Goal: Task Accomplishment & Management: Manage account settings

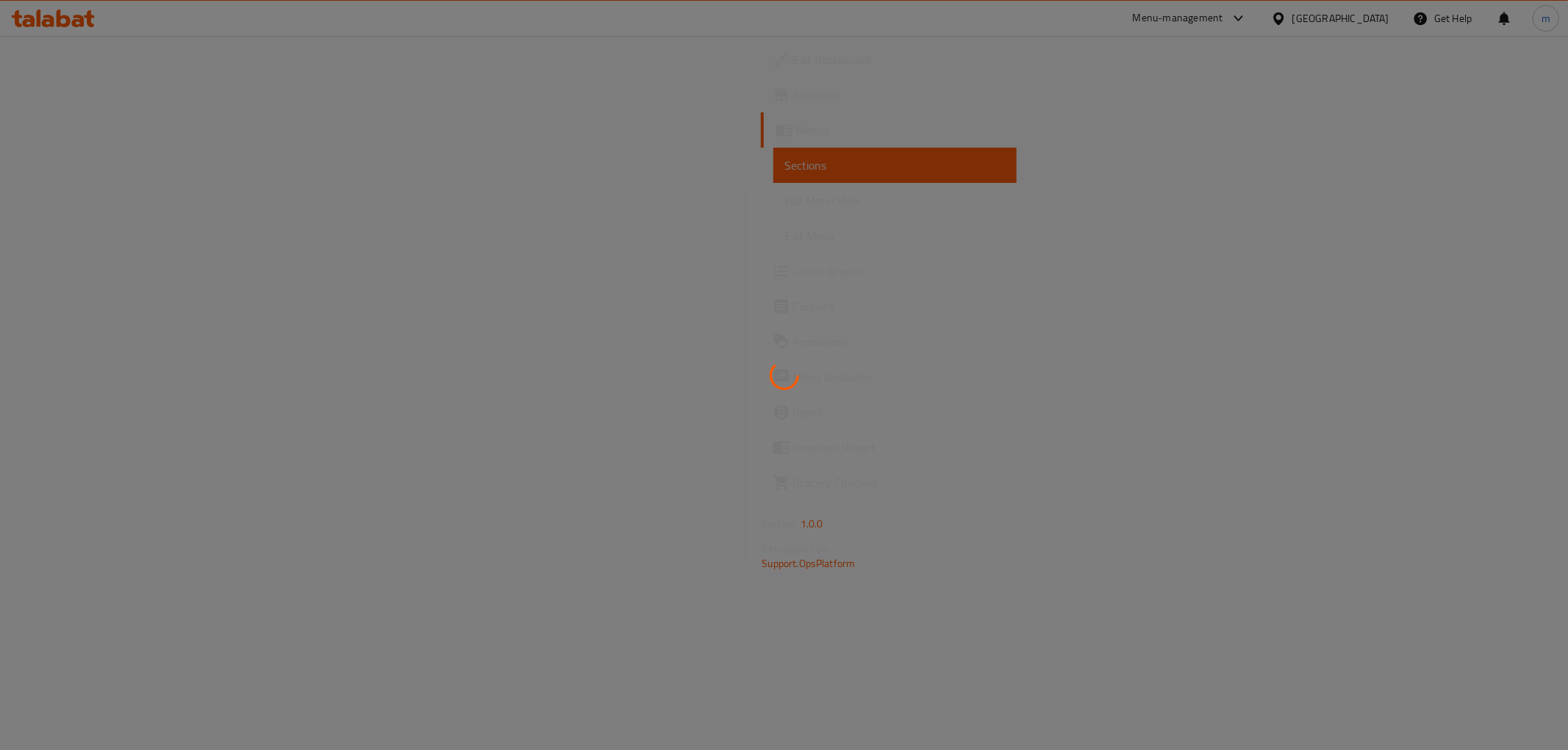
click at [144, 208] on div at bounding box center [784, 375] width 1568 height 750
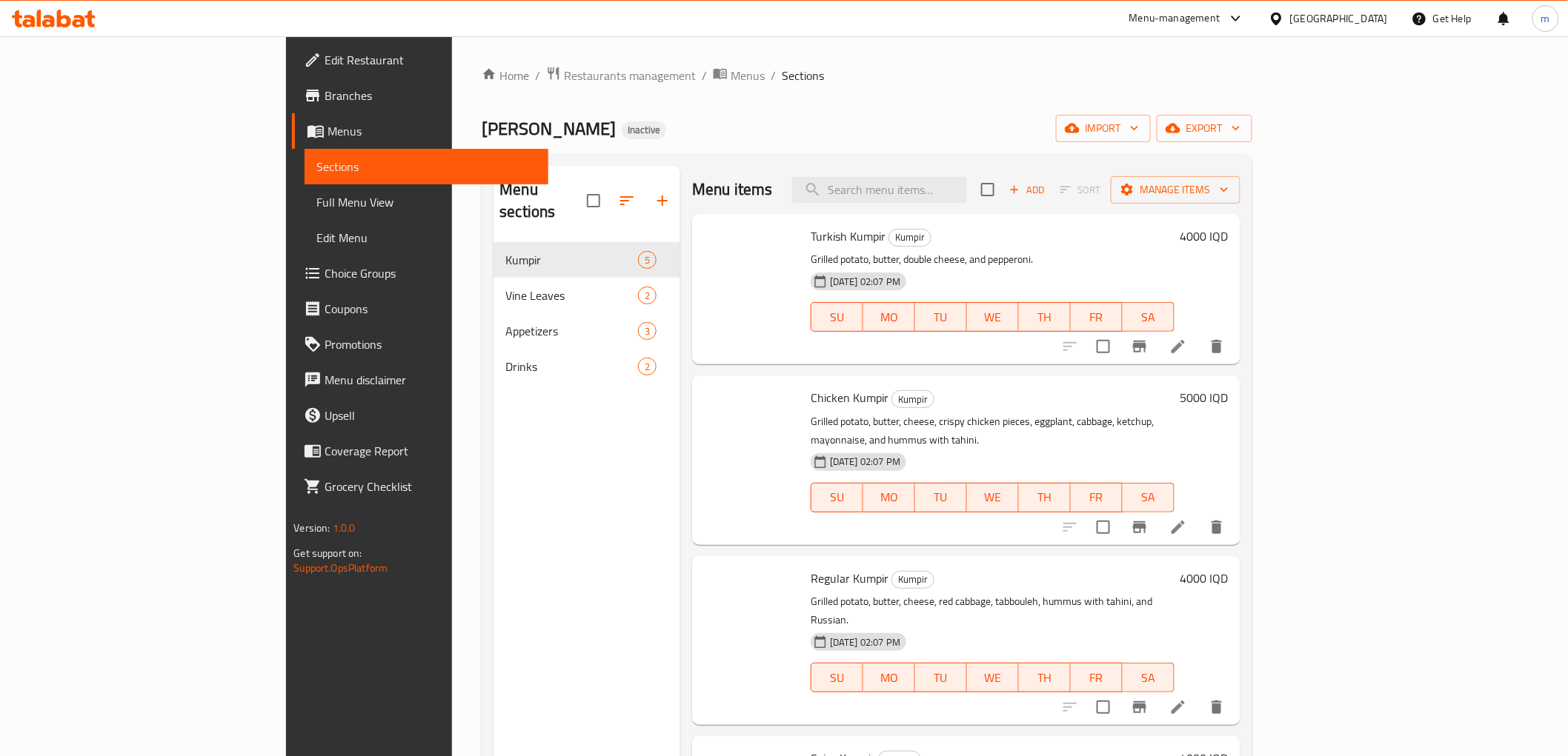
click at [316, 210] on span "Full Menu View" at bounding box center [426, 202] width 220 height 18
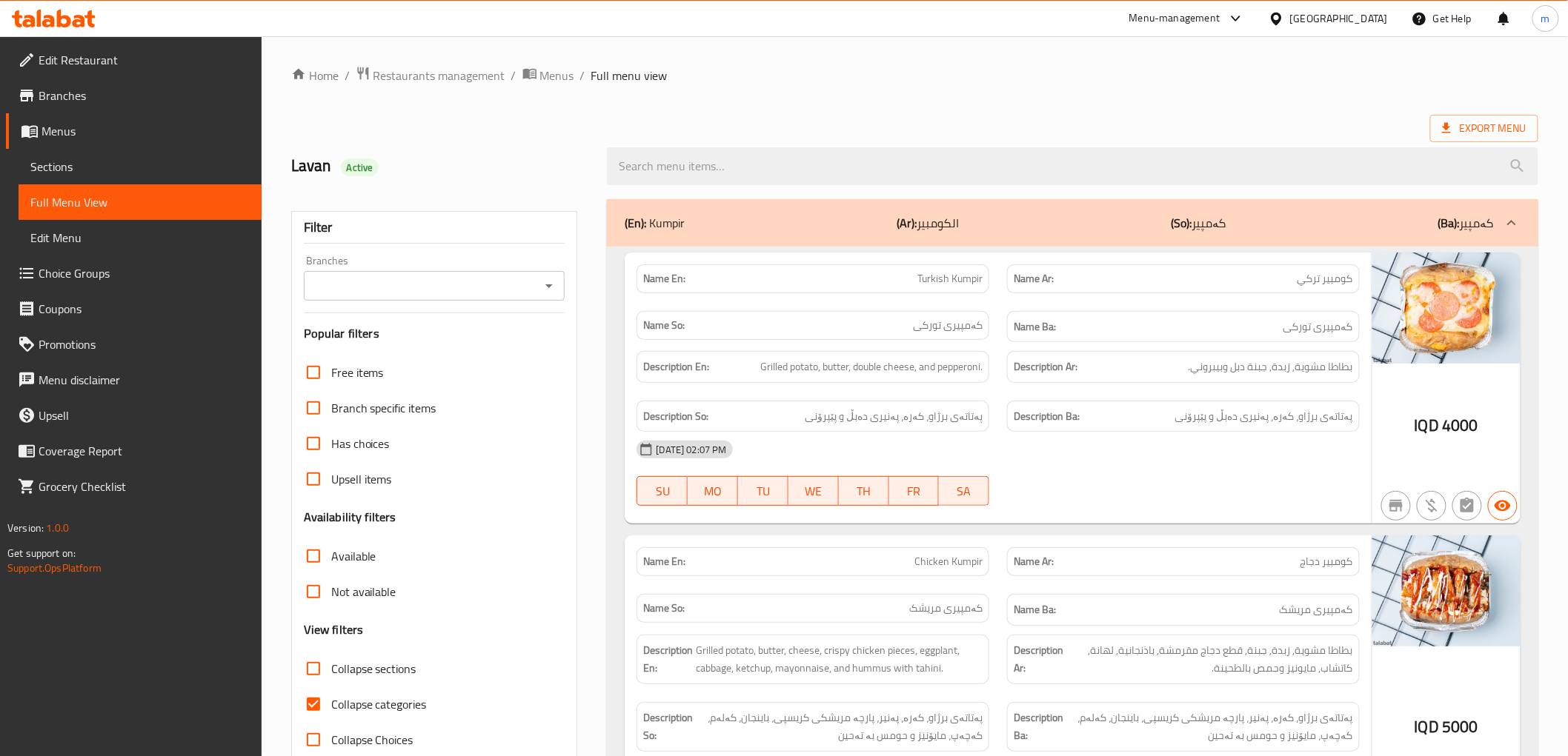
click at [552, 286] on icon "Open" at bounding box center [549, 286] width 18 height 18
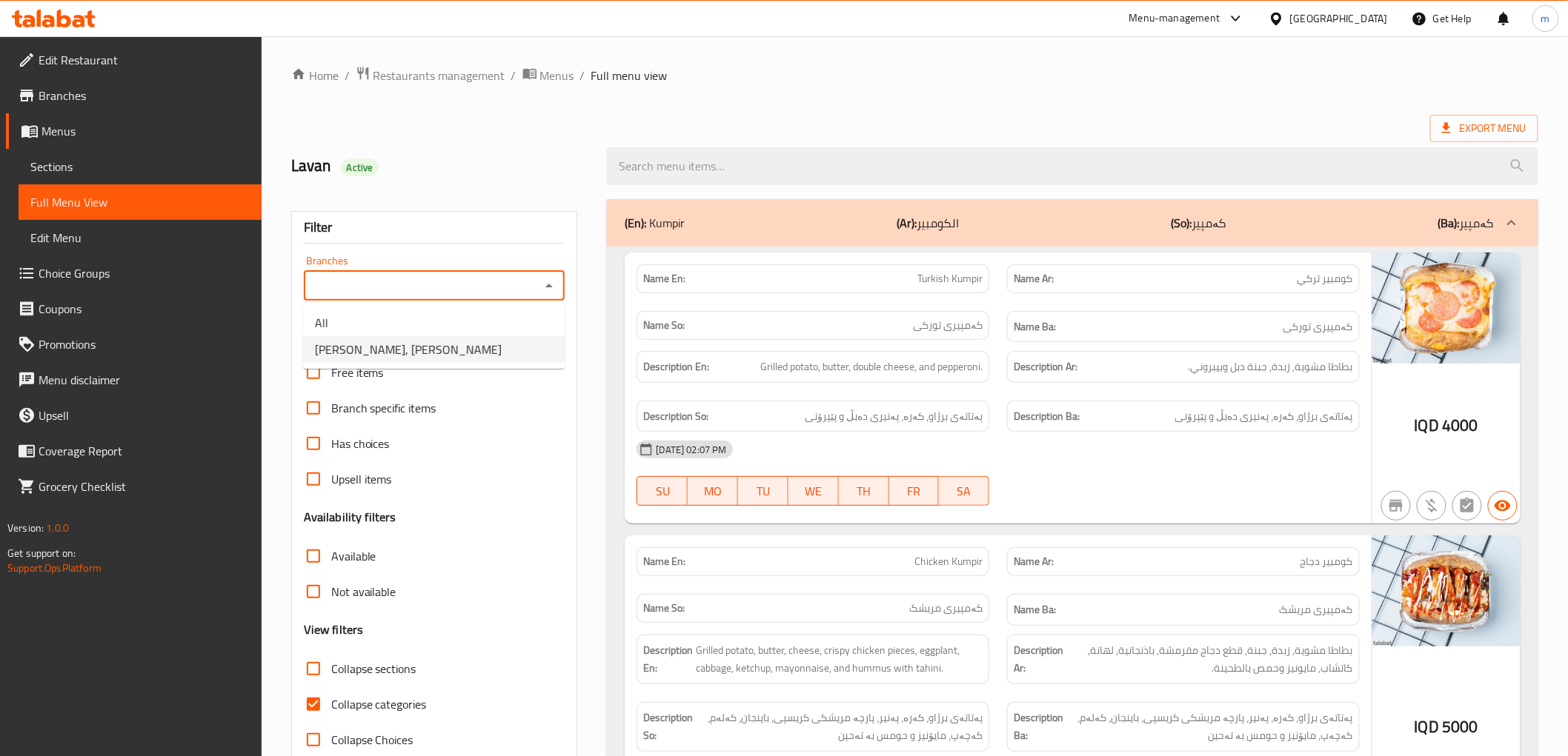
click at [476, 354] on li "Tito Kumpir, Al aathameya" at bounding box center [433, 349] width 262 height 26
type input "Tito Kumpir, Al aathameya"
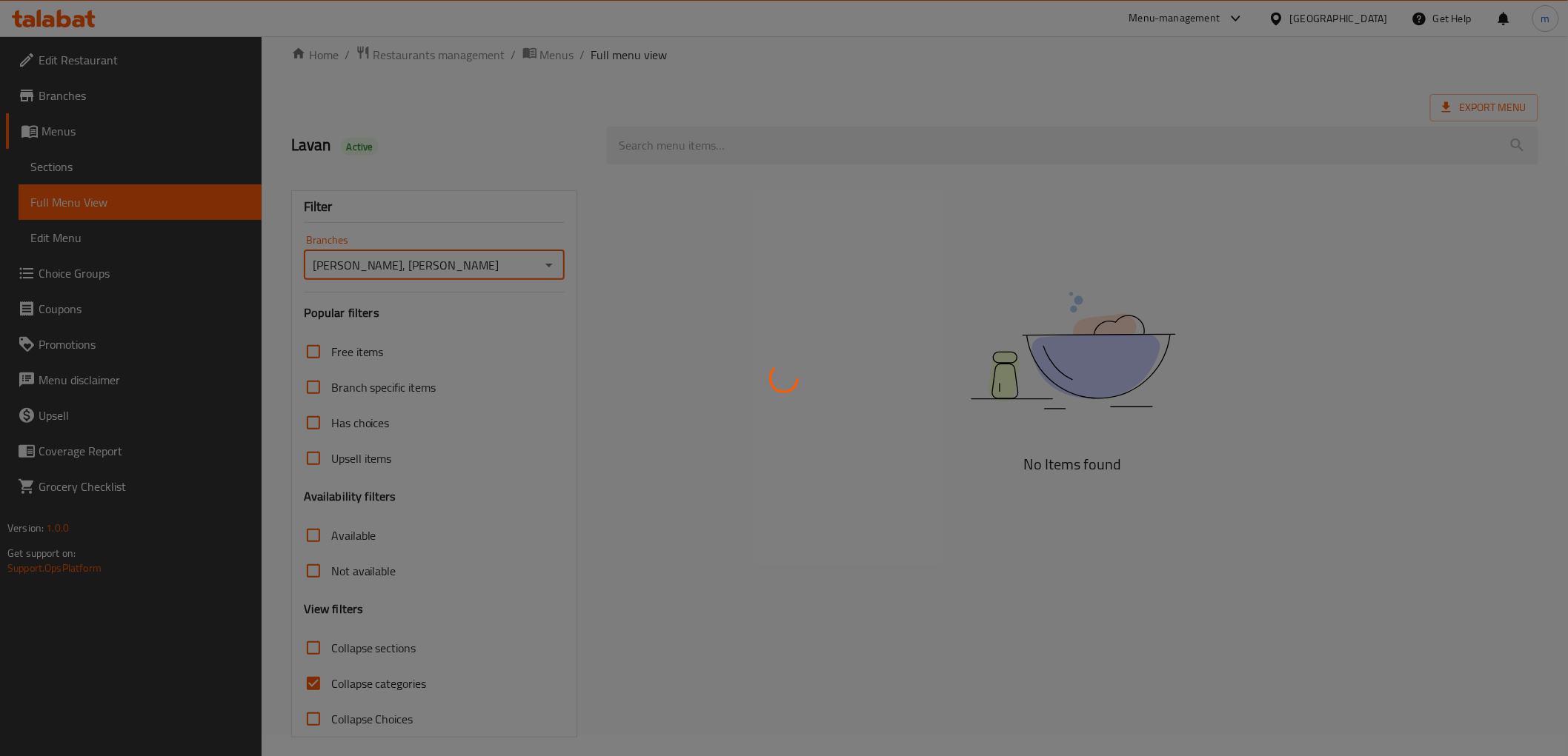
scroll to position [32, 0]
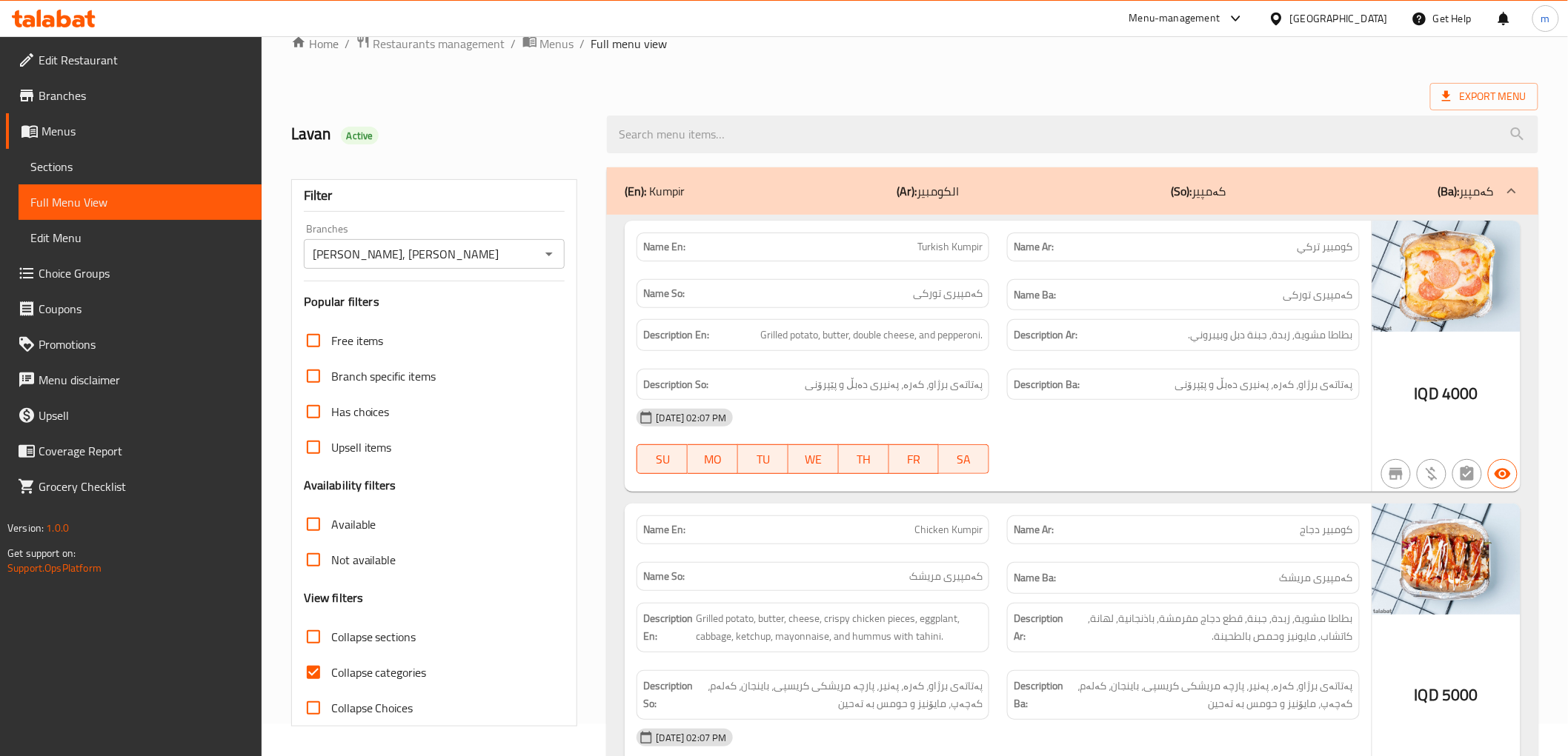
click at [398, 672] on span "Collapse categories" at bounding box center [379, 673] width 96 height 18
click at [331, 672] on input "Collapse categories" at bounding box center [313, 672] width 36 height 35
checkbox input "false"
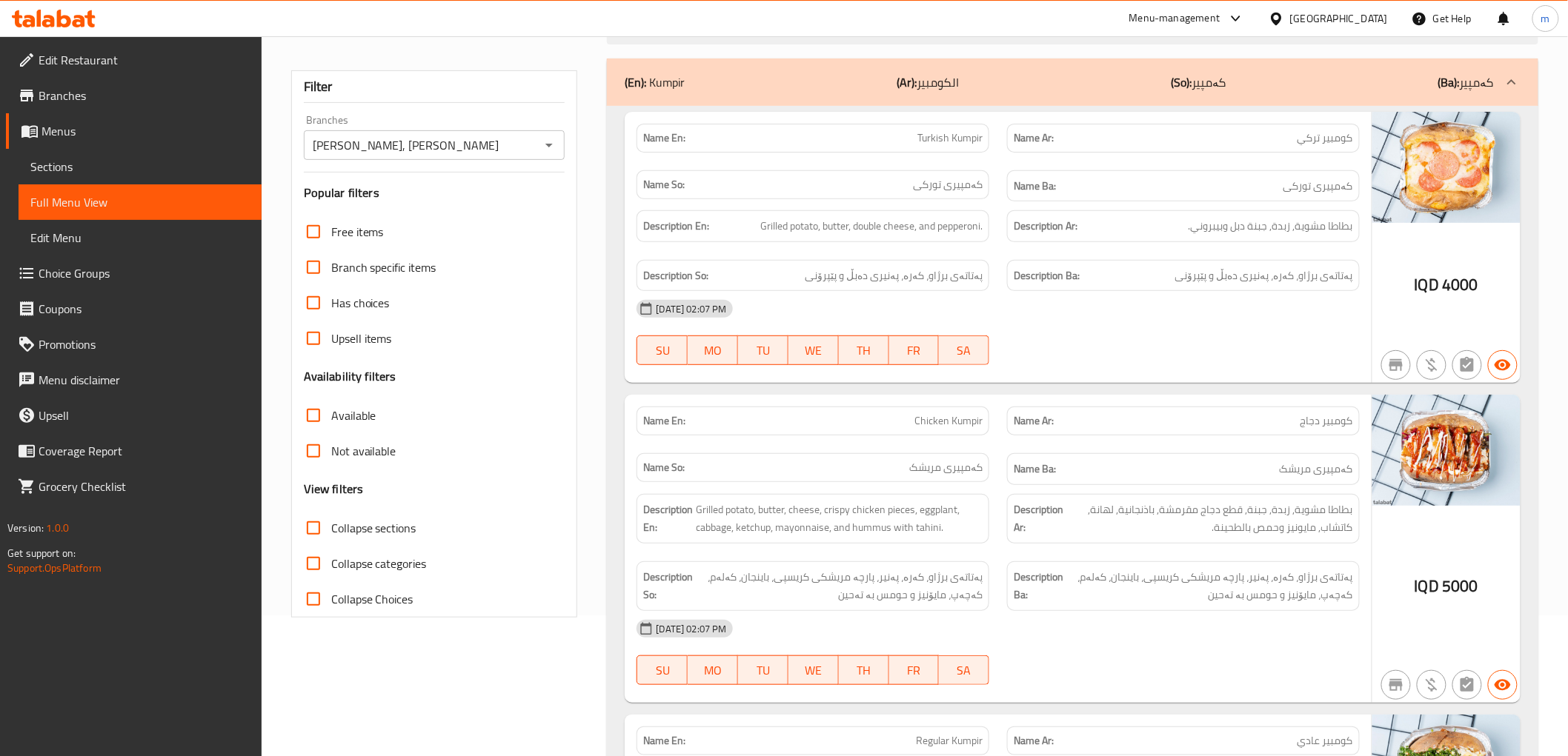
scroll to position [274, 0]
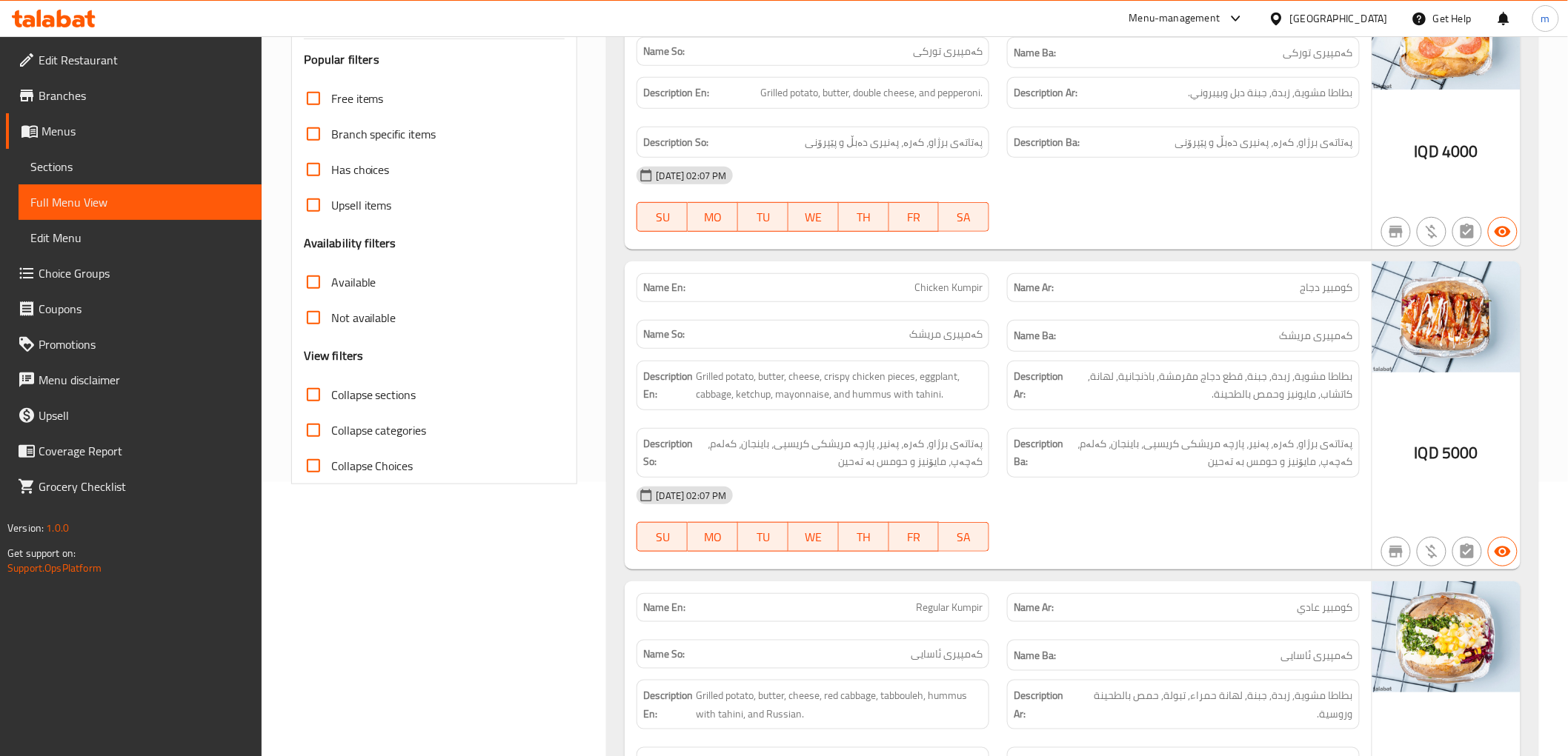
click at [964, 291] on span "Chicken Kumpir" at bounding box center [948, 287] width 69 height 16
copy span "Kumpir"
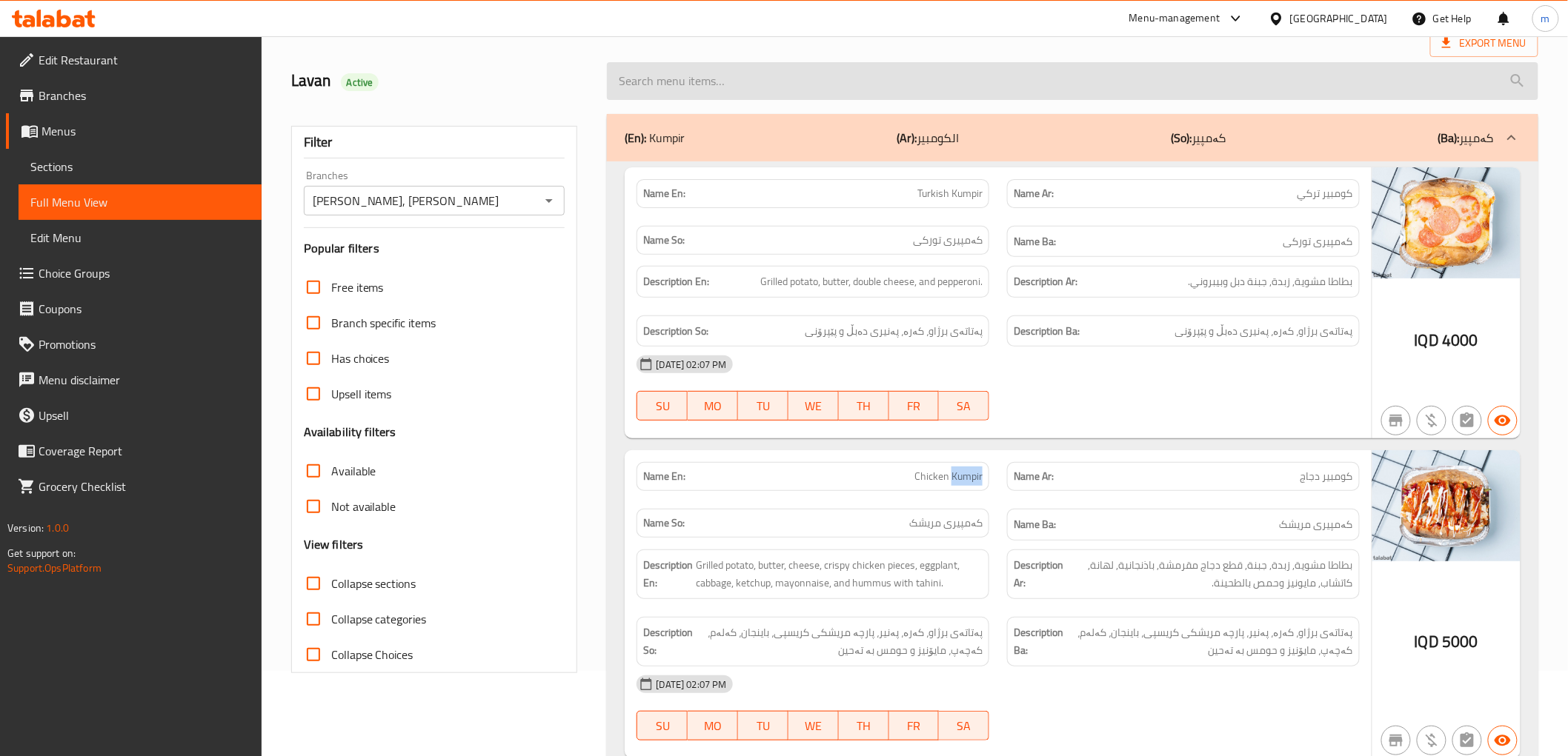
scroll to position [0, 0]
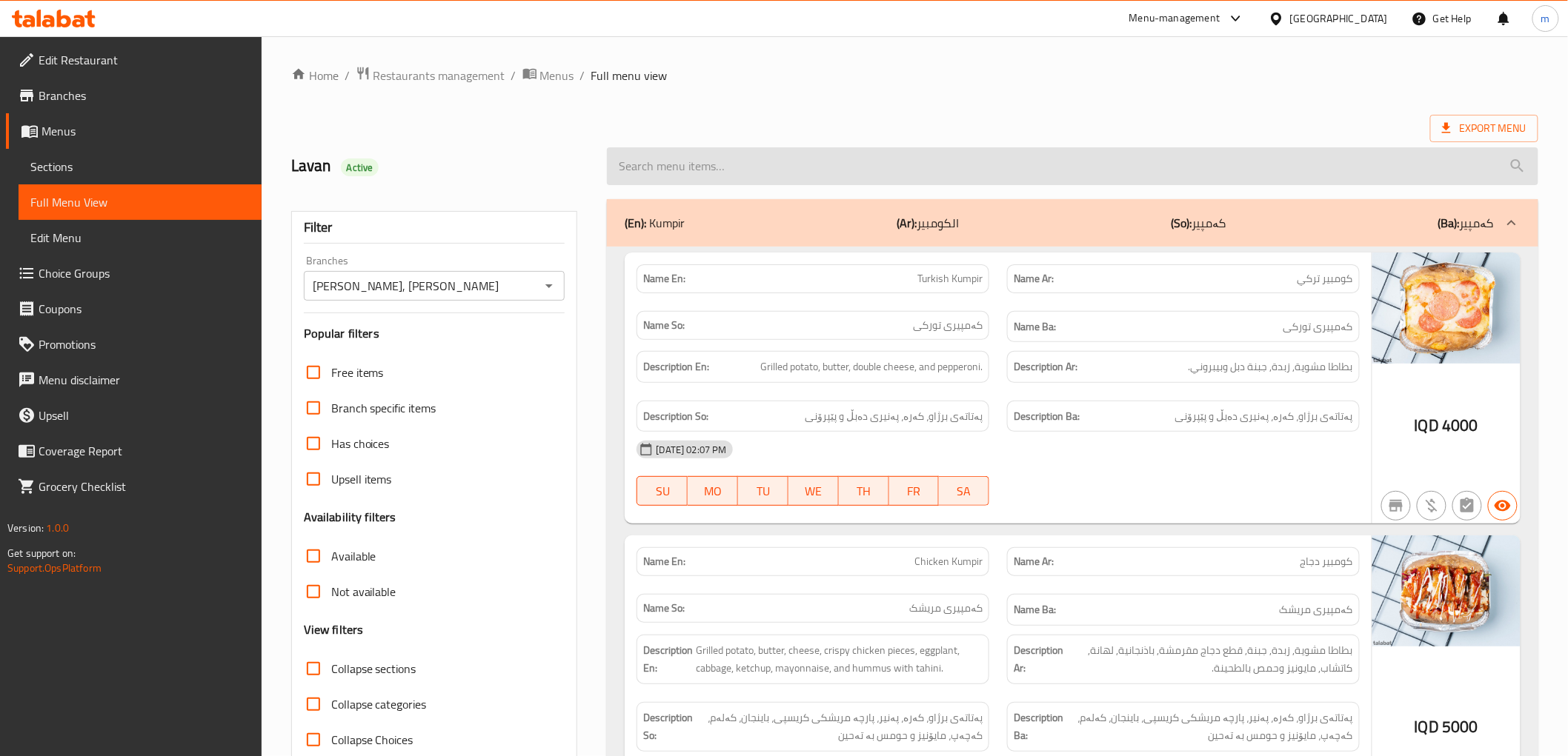
click at [671, 149] on input "search" at bounding box center [1072, 167] width 931 height 38
paste input "Kumpir"
type input "Kumpir"
click at [745, 182] on input "Kumpir" at bounding box center [1072, 167] width 931 height 38
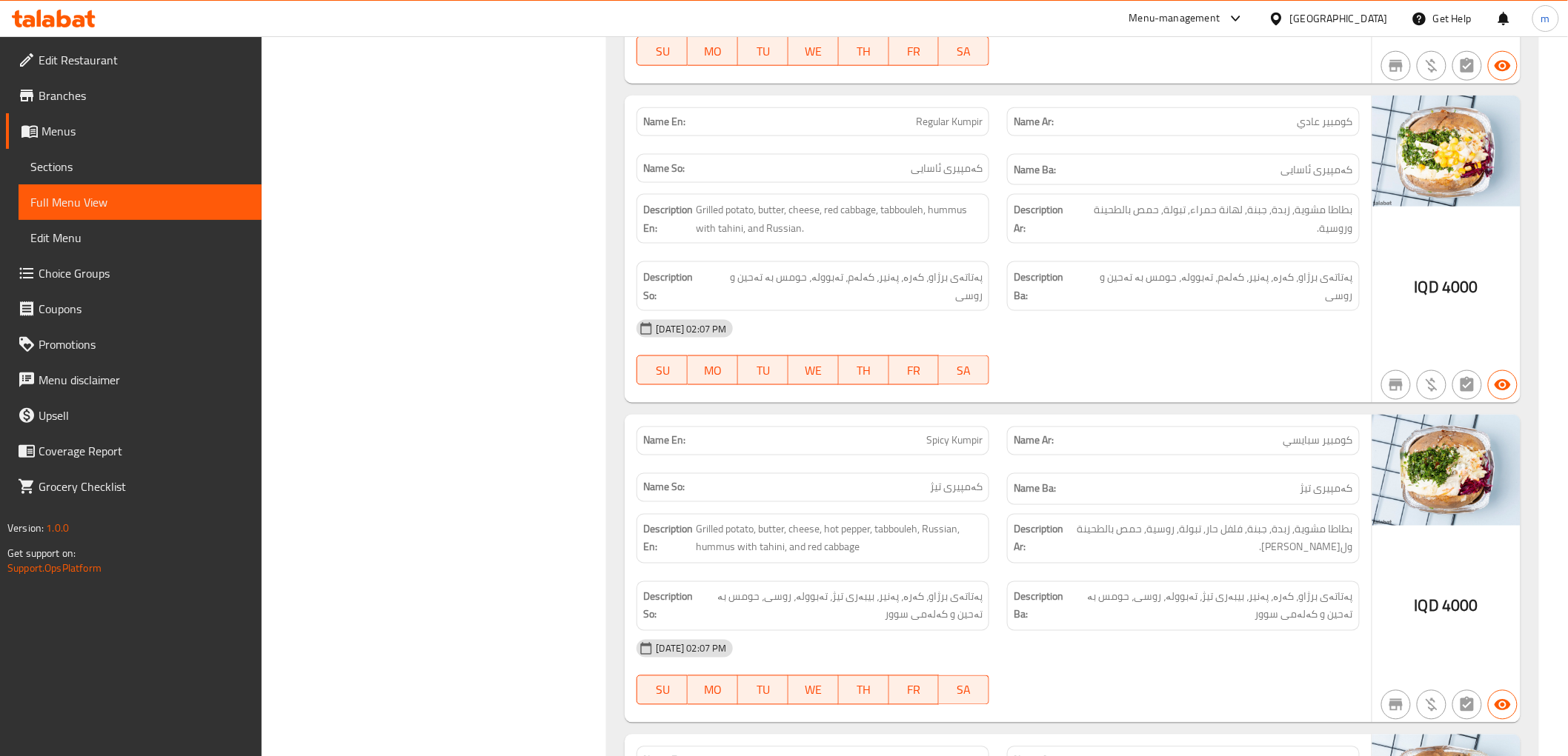
scroll to position [685, 0]
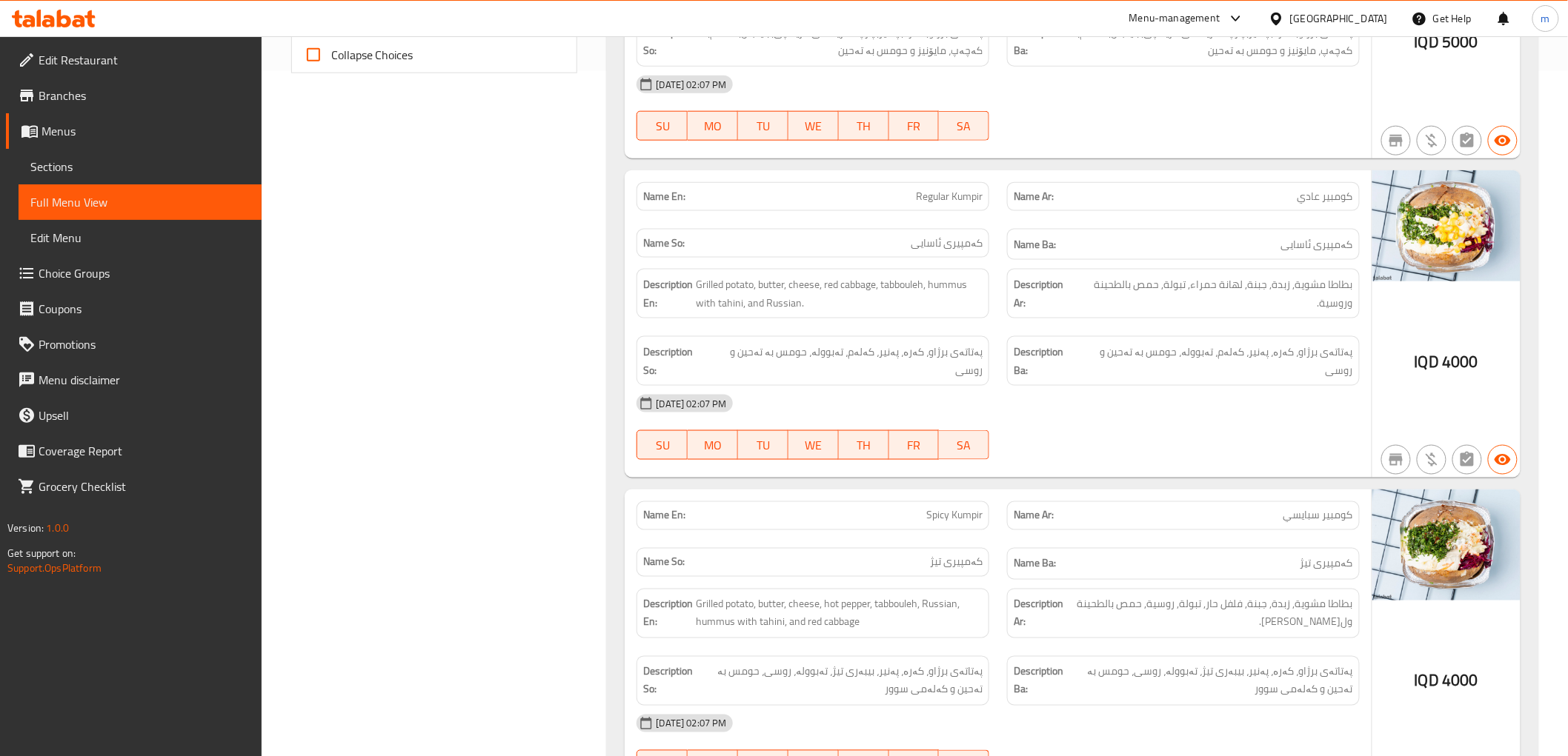
click at [1327, 217] on div "Name Ar: كومبير عادي" at bounding box center [1183, 196] width 371 height 47
copy span "كومبير عادي"
click at [981, 198] on span "Regular Kumpir" at bounding box center [949, 196] width 67 height 16
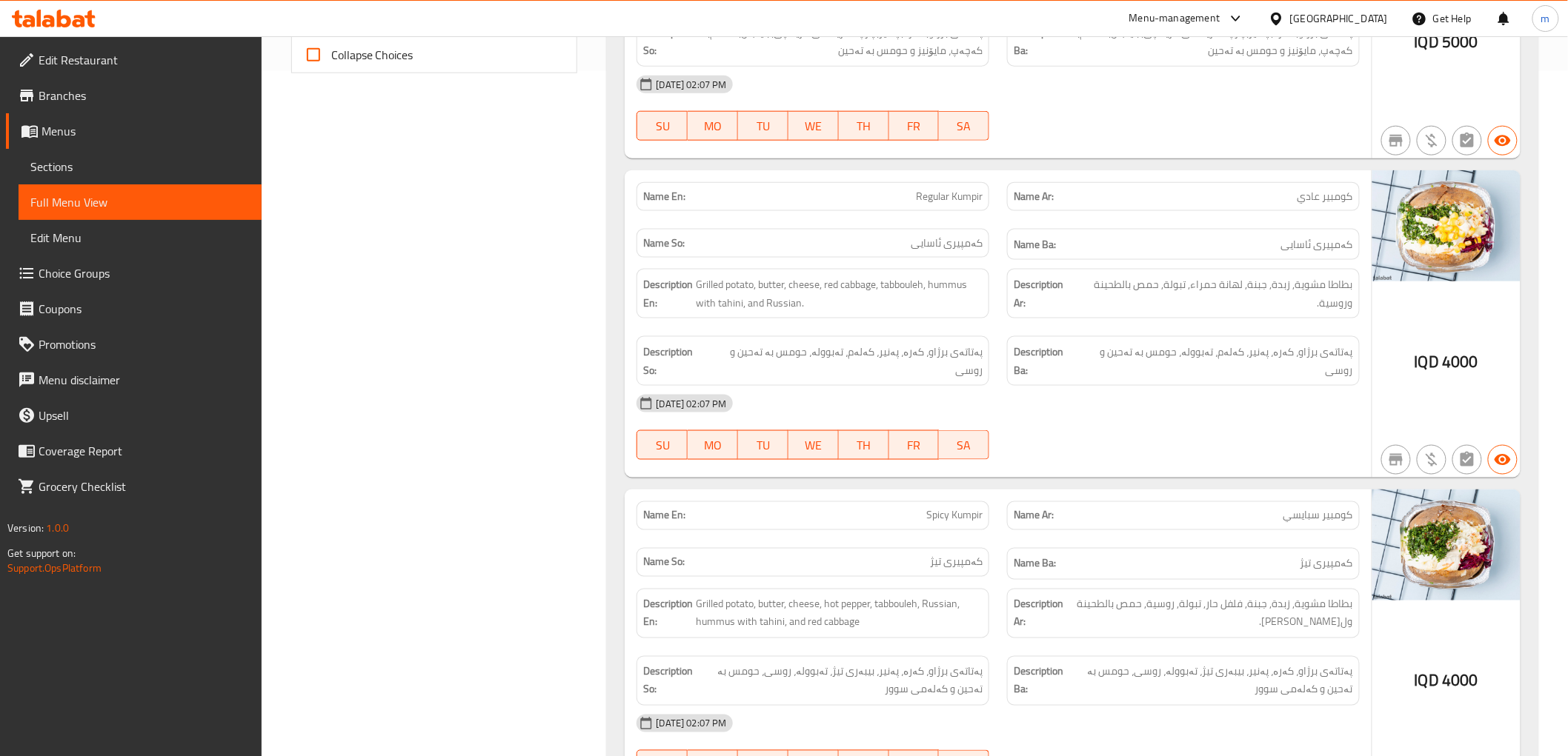
click at [981, 198] on span "Regular Kumpir" at bounding box center [949, 196] width 67 height 16
click at [976, 202] on span "Regular Kumpir" at bounding box center [949, 196] width 67 height 16
copy span "Kumpir"
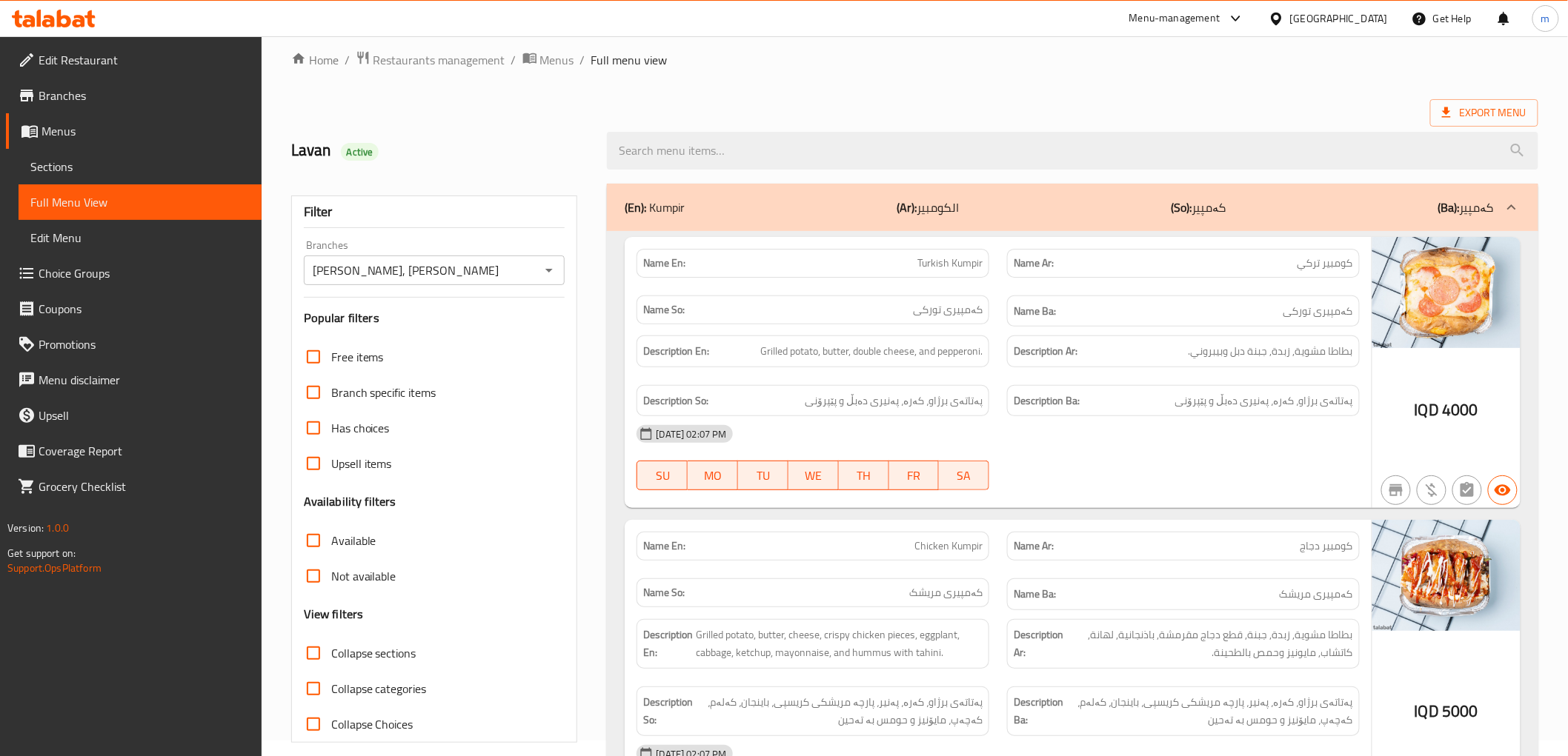
scroll to position [0, 0]
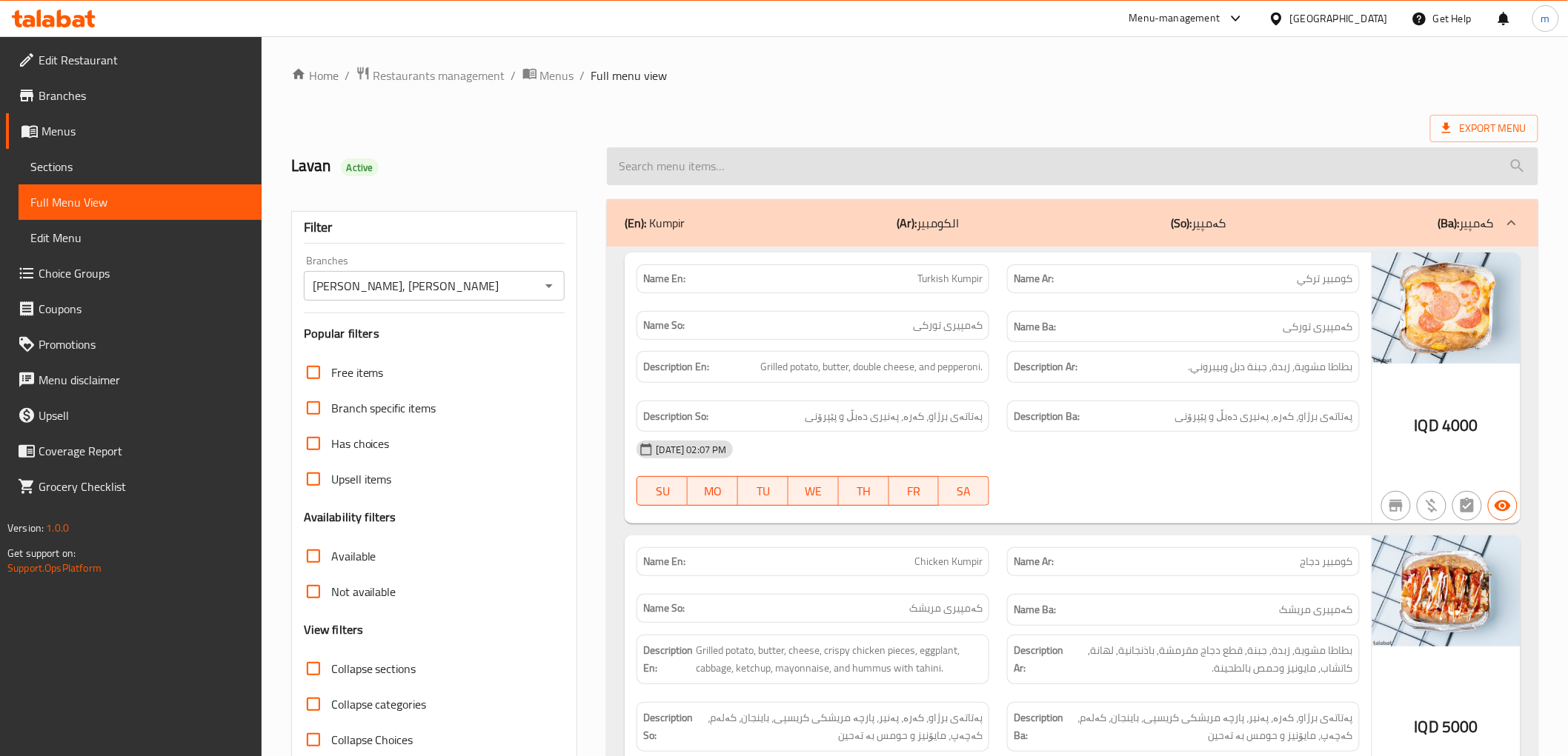
click at [775, 175] on input "search" at bounding box center [1072, 167] width 931 height 38
paste input "Kumpir"
type input "Kumpir"
click at [726, 171] on input "Kumpir" at bounding box center [1072, 167] width 931 height 38
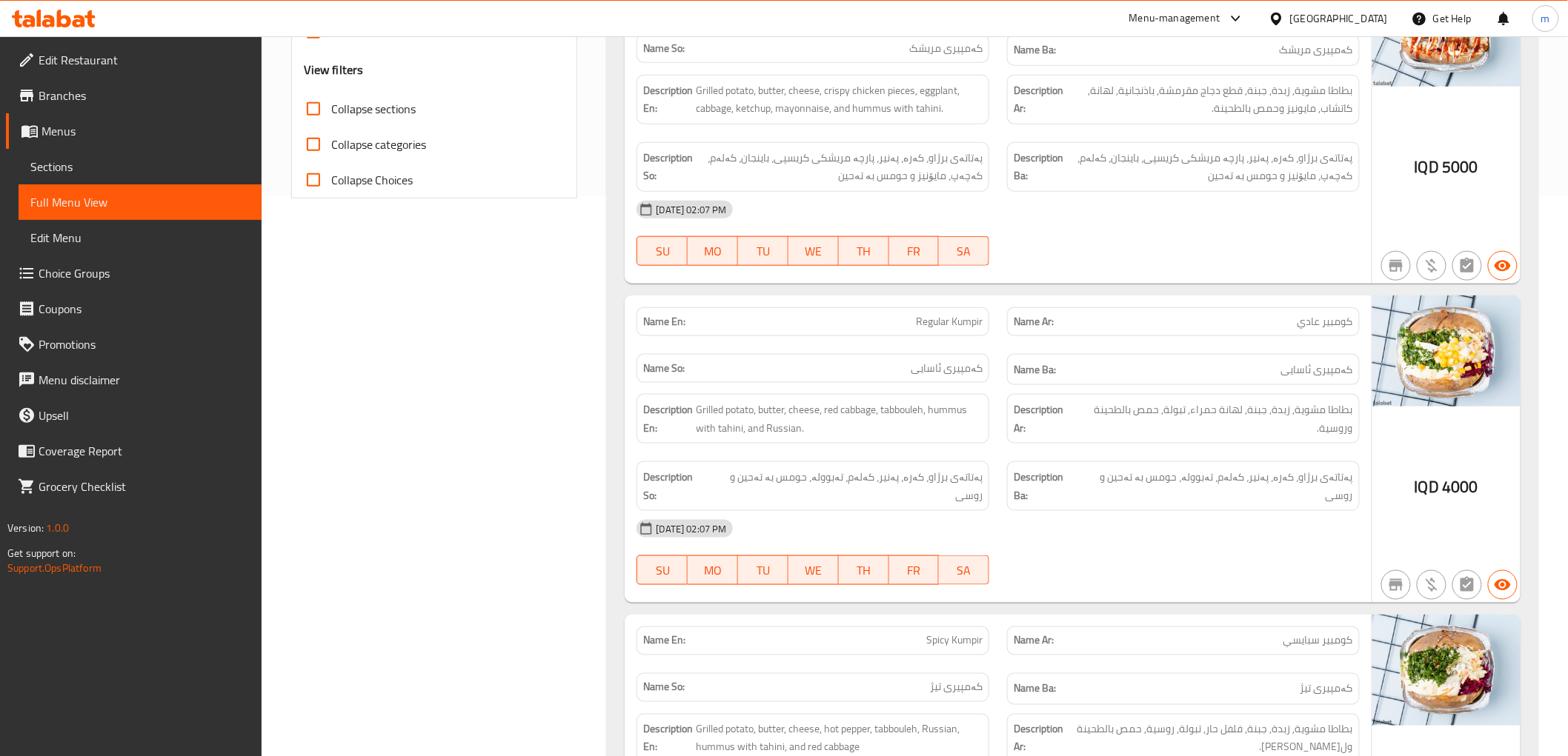
scroll to position [685, 0]
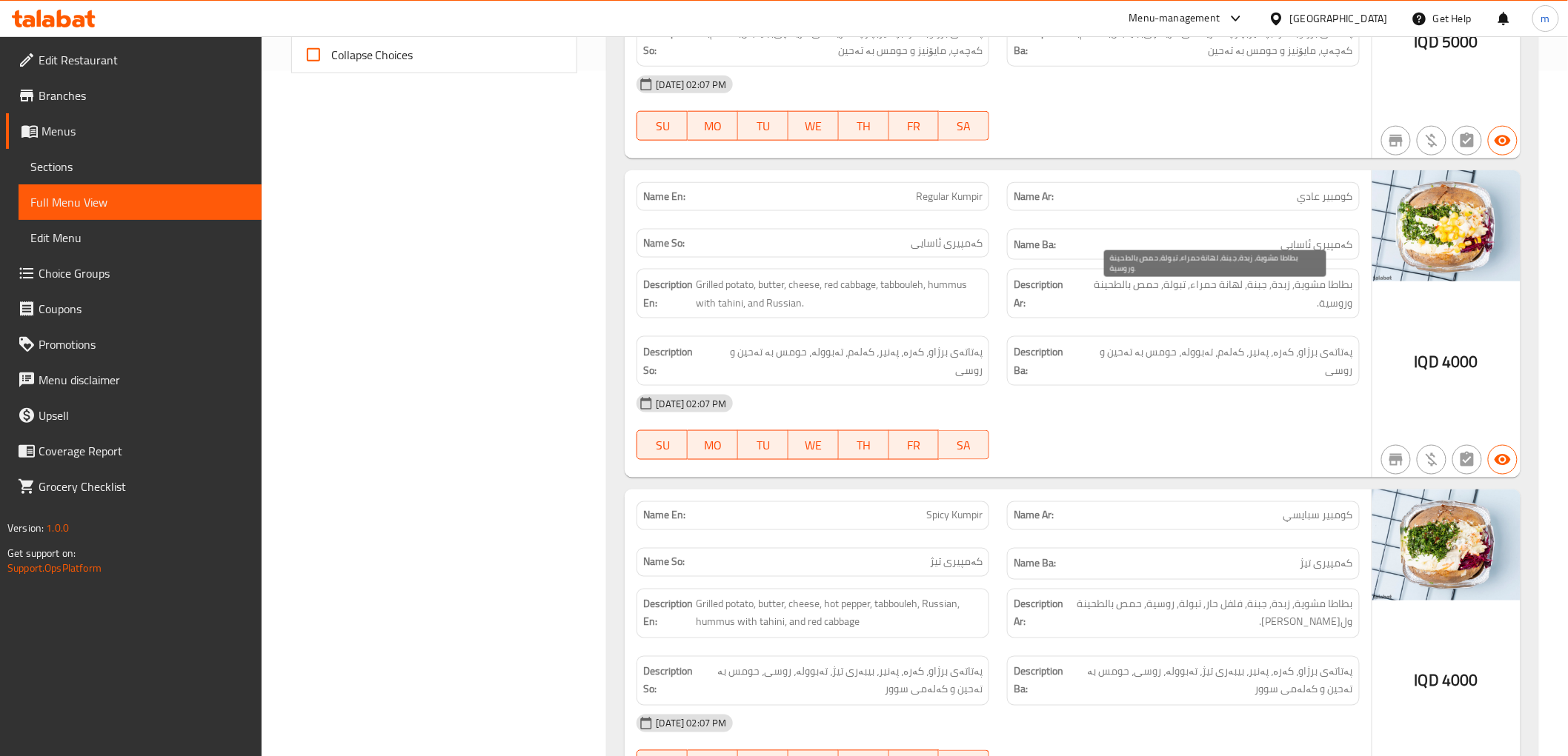
click at [1235, 289] on span "بطاطا مشوية, زبدة, جبنة, لهانة حمراء, تبولة, حمص بالطحينة وروسية." at bounding box center [1215, 294] width 277 height 36
copy span "لهانة"
click at [1209, 285] on span "بطاطا مشوية, زبدة, جبنة, لهانة حمراء, تبولة, حمص بالطحينة وروسية." at bounding box center [1215, 294] width 277 height 36
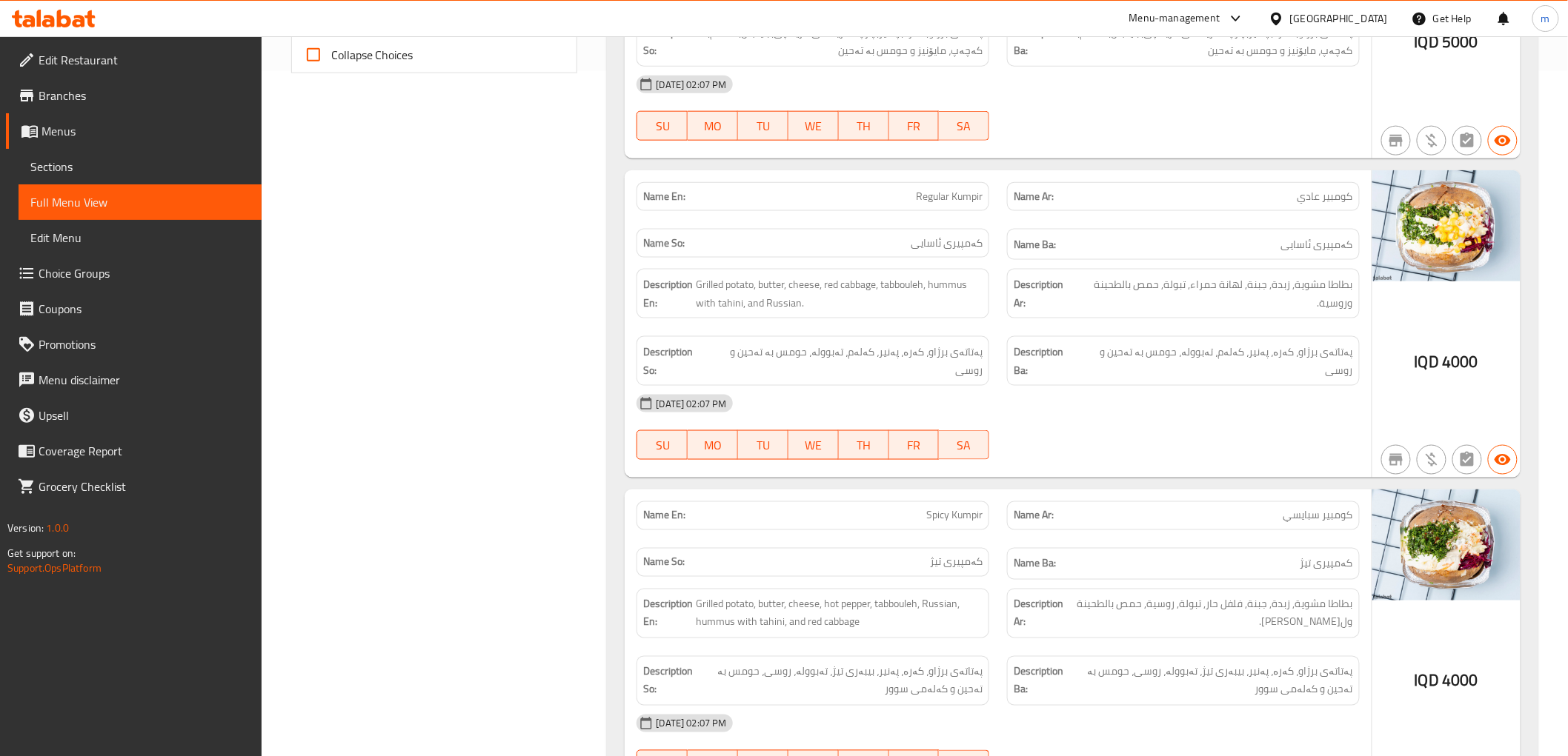
click at [960, 197] on span "Regular Kumpir" at bounding box center [949, 196] width 67 height 16
copy span "Regular Kumpir"
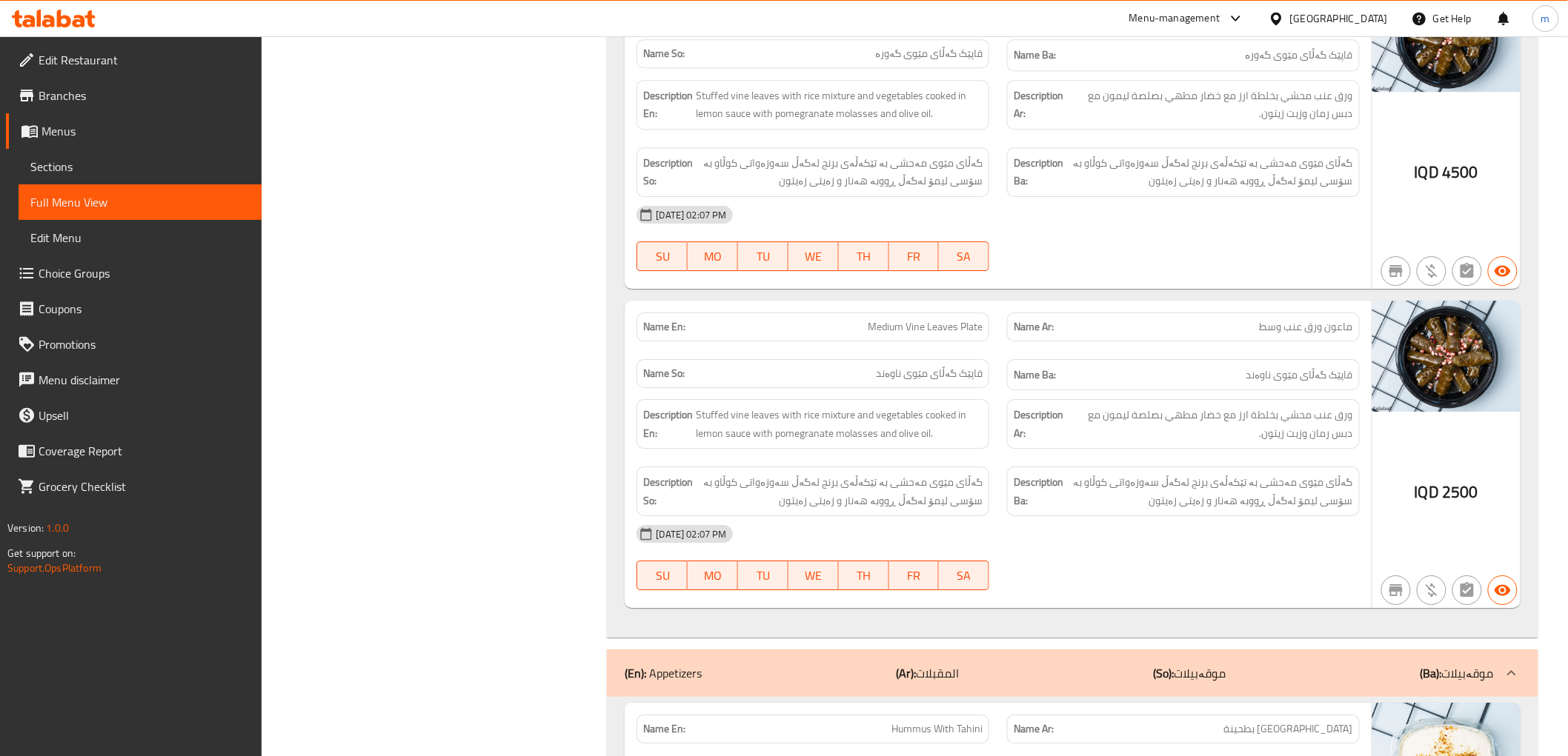
scroll to position [1920, 0]
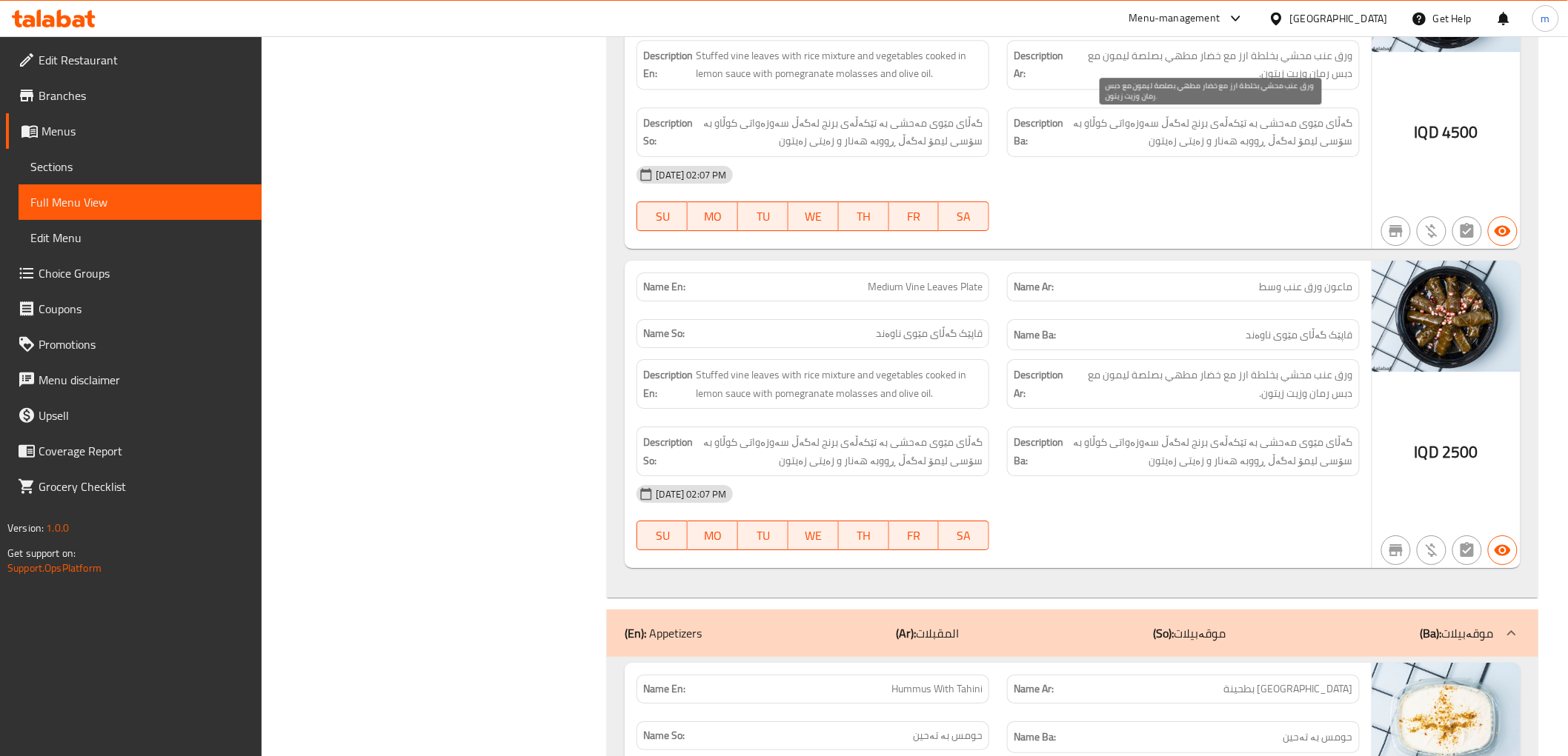
click at [1245, 48] on span "ورق عنب محشي بخلطة ارز مع خضار مطهي بصلصة ليمون مع دبس رمان وزيت زيتون." at bounding box center [1210, 65] width 286 height 36
copy span "ورق عنب محشي بخلطة ارز مع خضار مطهي بصلصة ليمون مع دبس رمان وزيت زيتون."
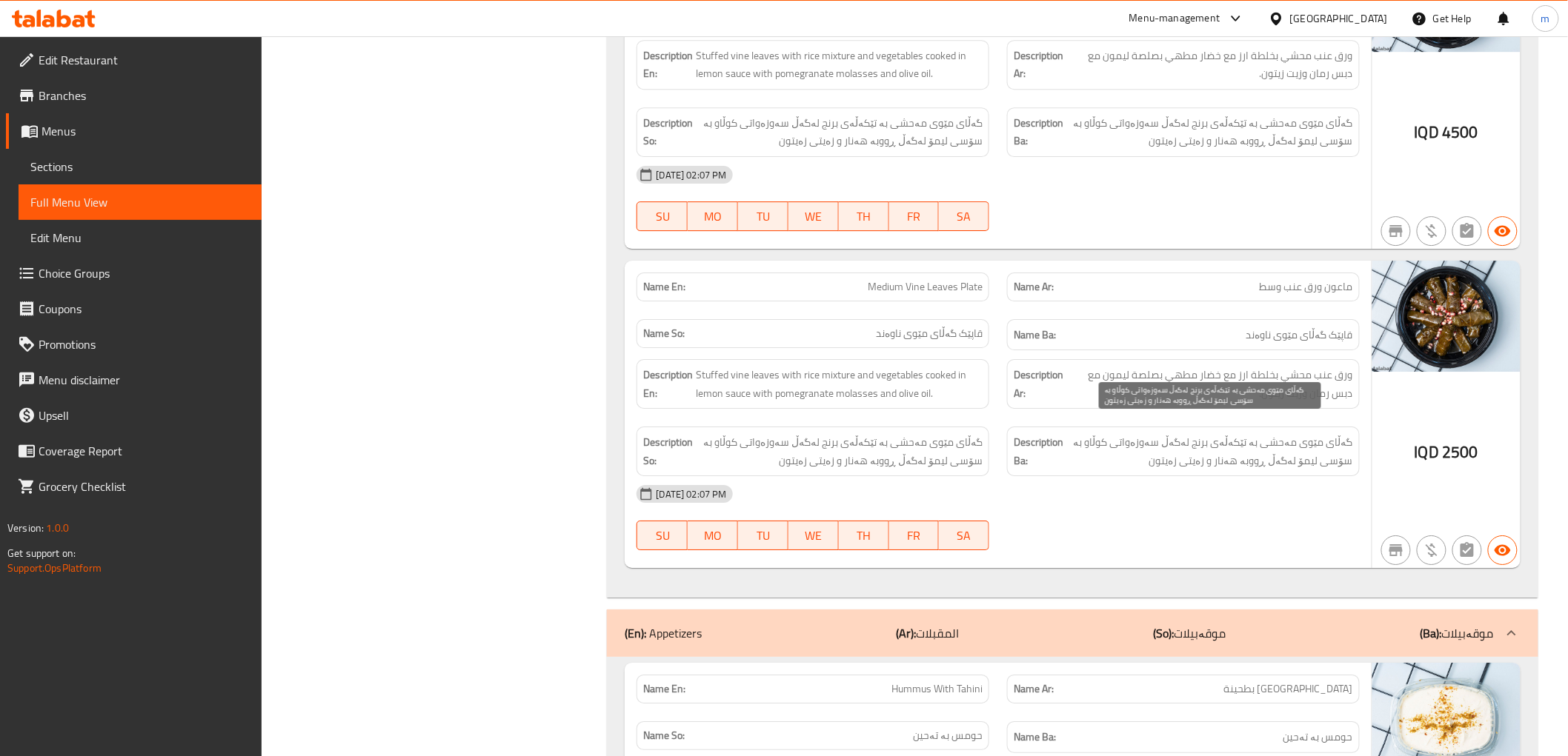
click at [1265, 433] on span "گەڵای مێوی مەحشی بە تێکەڵەی برنج لەگەڵ سەوزەواتی کوڵاو بە سۆسی لیمۆ لەگەڵ ڕووبە…" at bounding box center [1209, 451] width 287 height 36
copy div "گەڵای مێوی مەحشی بە تێکەڵەی برنج لەگەڵ سەوزەواتی کوڵاو بە سۆسی لیمۆ لەگەڵ ڕووبە…"
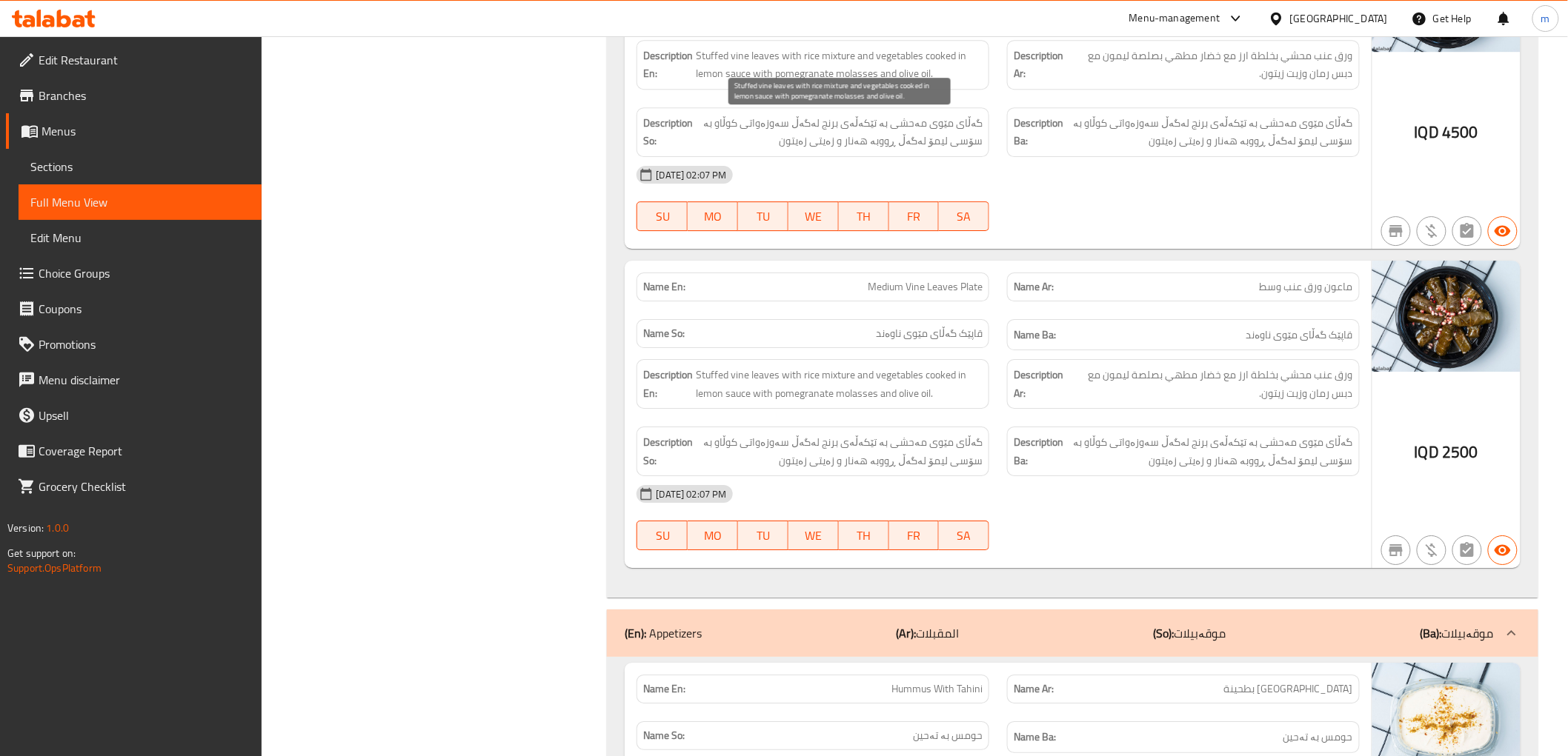
click at [925, 57] on span "Stuffed vine leaves with rice mixture and vegetables cooked in lemon sauce with…" at bounding box center [839, 65] width 287 height 36
copy span "Stuffed vine leaves with rice mixture and vegetables cooked in lemon sauce with…"
click at [1220, 334] on div "Name Ba: قاپێک گەڵای مێوی ناوەند" at bounding box center [1182, 335] width 353 height 32
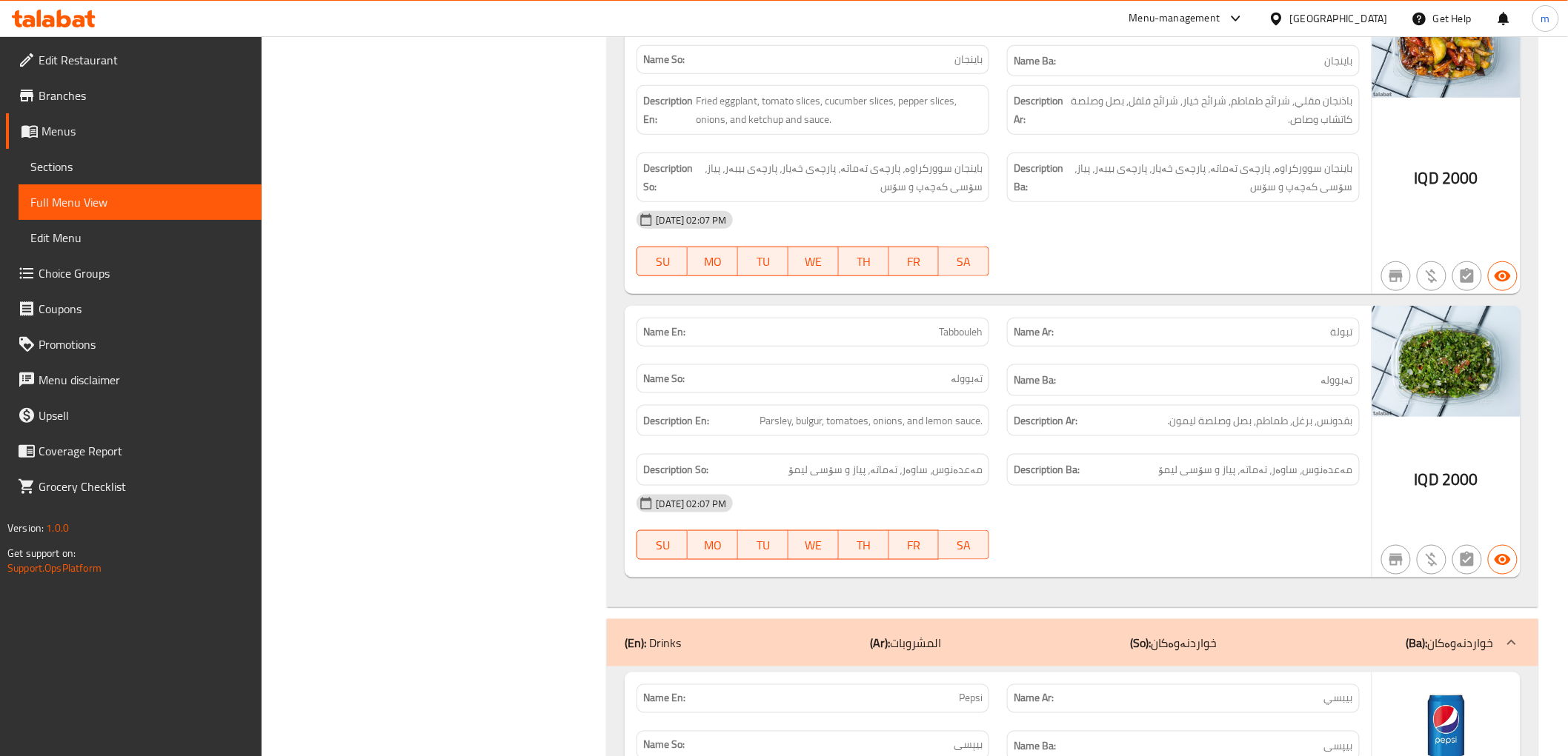
scroll to position [2606, 0]
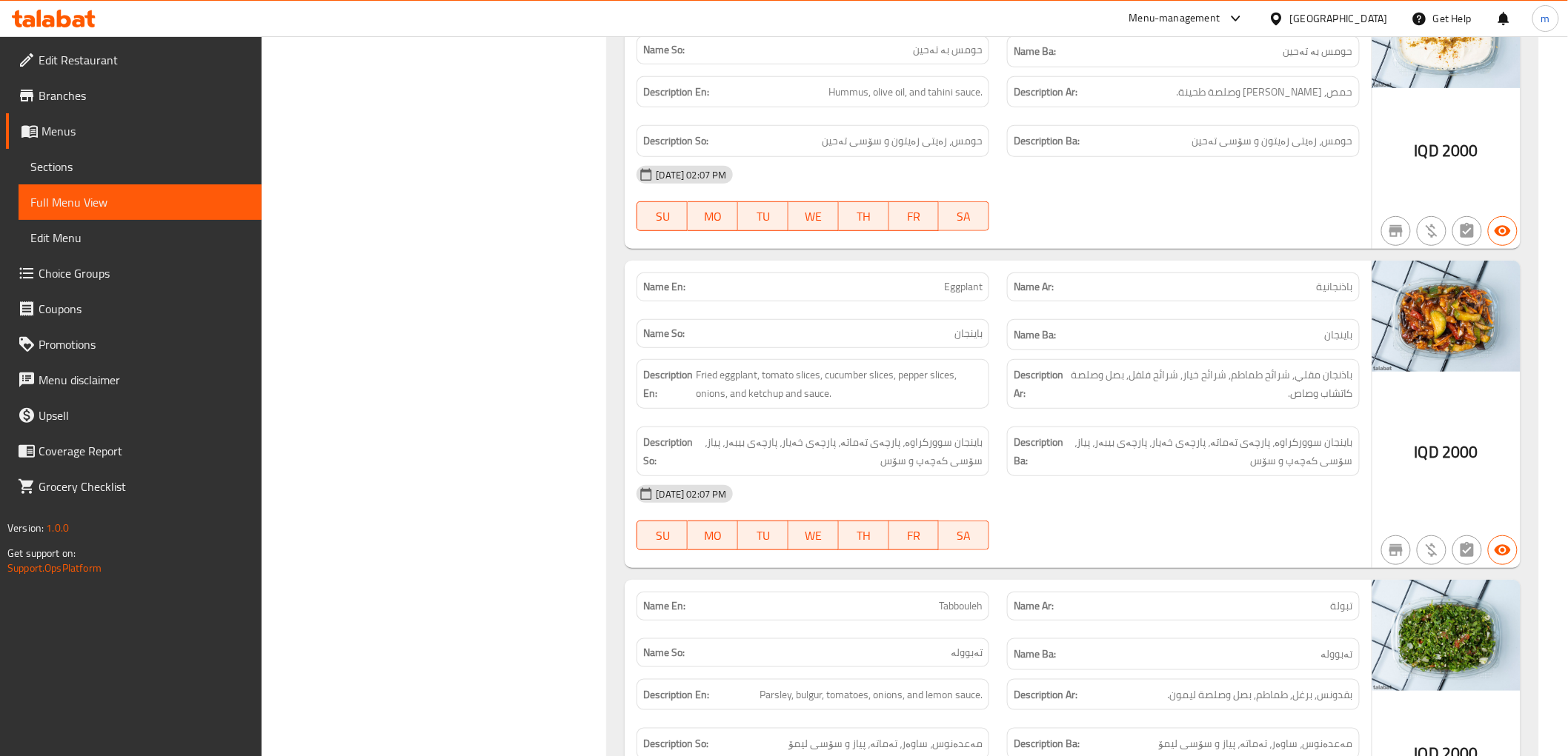
click at [950, 279] on span "Eggplant" at bounding box center [963, 286] width 39 height 16
click at [1334, 279] on span "باذنجانية" at bounding box center [1334, 286] width 36 height 16
copy span "باذنجانية"
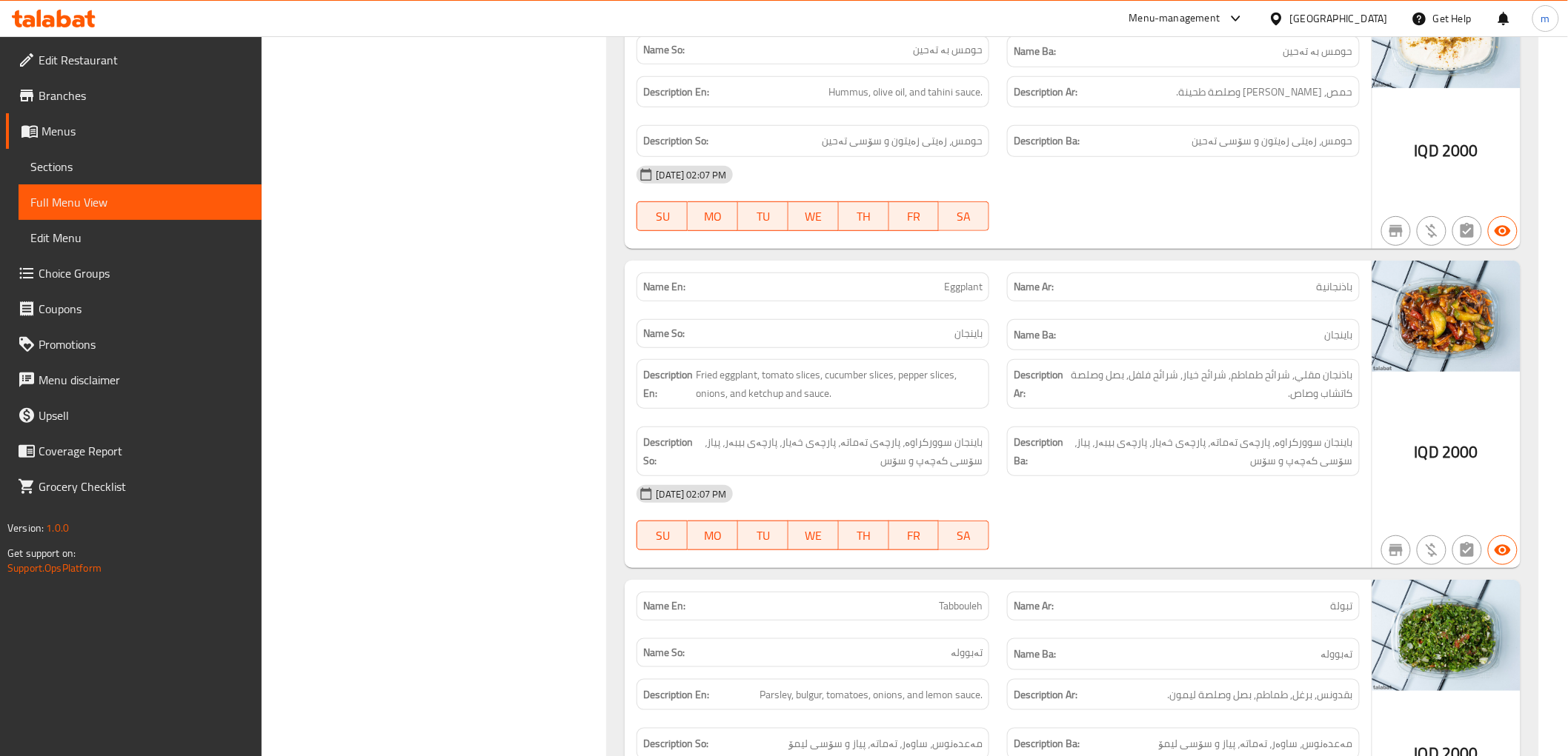
click at [970, 279] on span "Eggplant" at bounding box center [963, 286] width 39 height 16
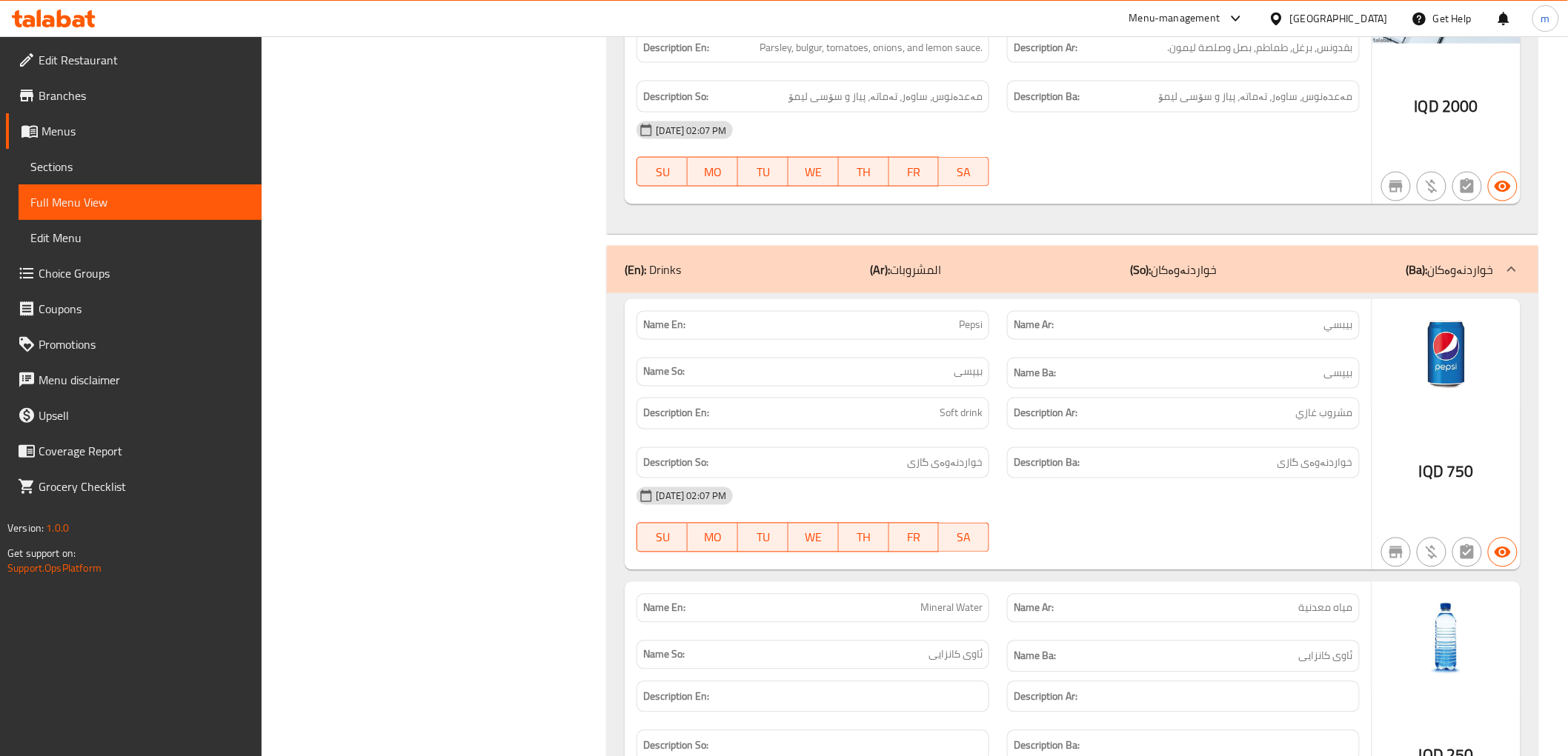
scroll to position [3396, 0]
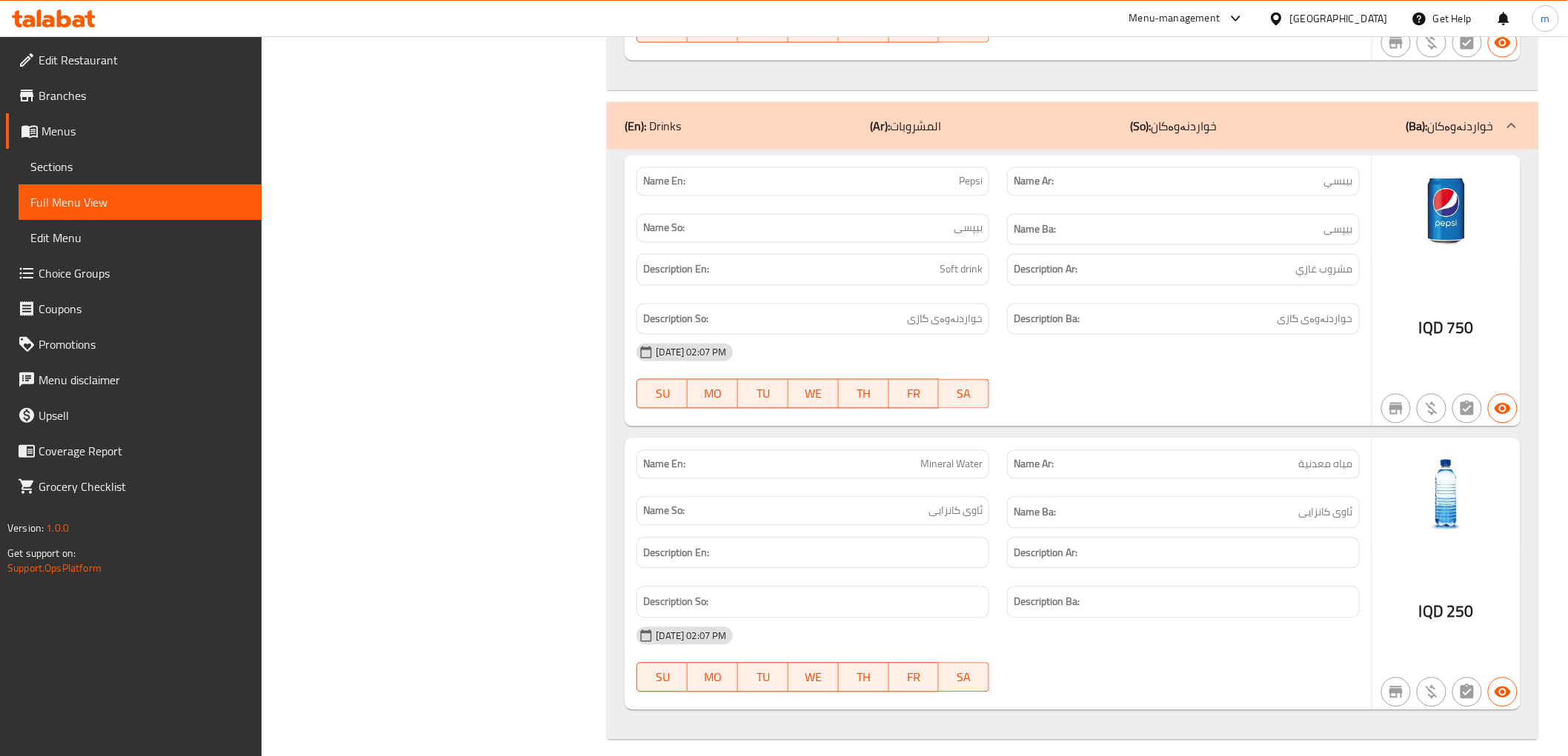
click at [1175, 442] on div "Name Ar: مياه معدنية" at bounding box center [1183, 465] width 371 height 47
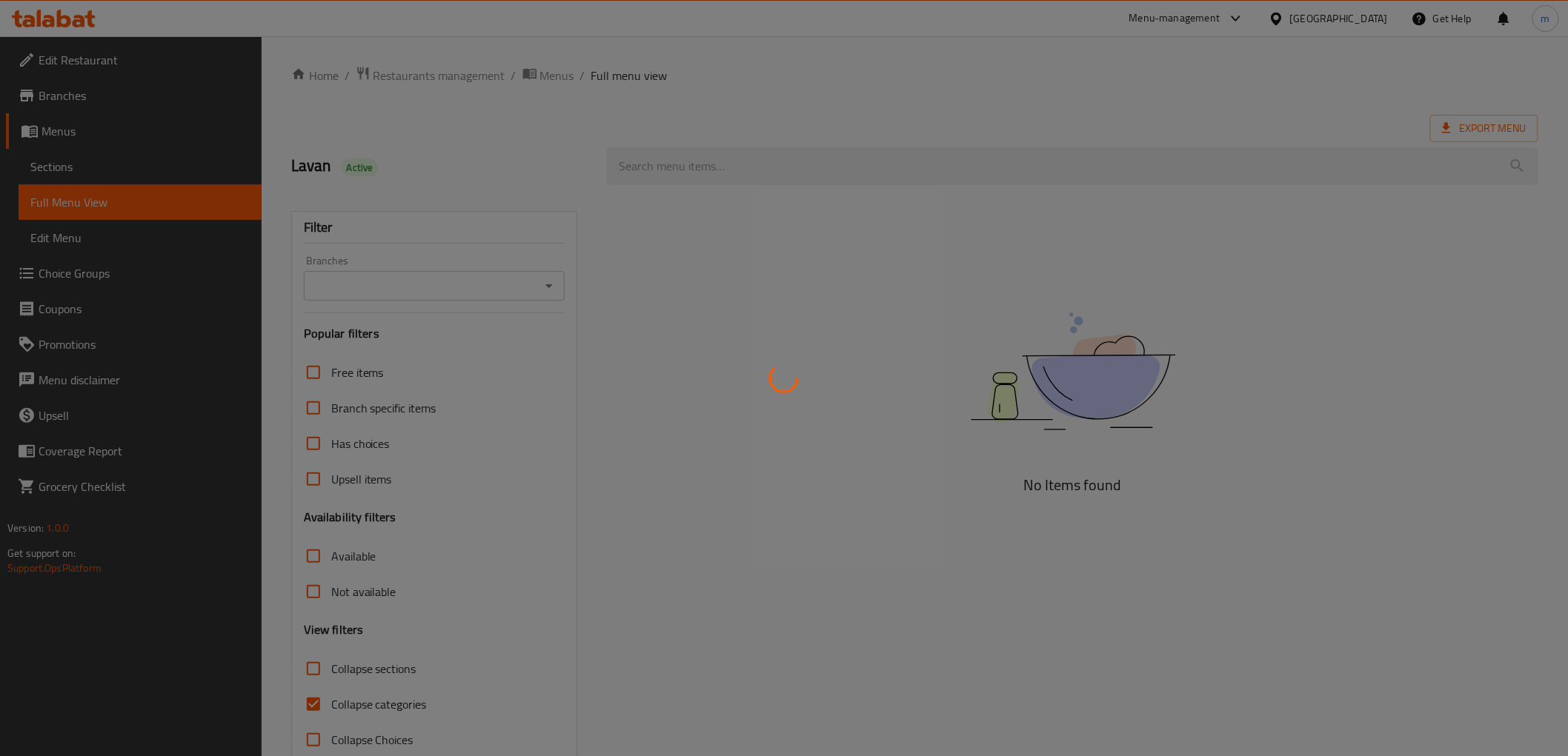
click at [91, 172] on div at bounding box center [784, 378] width 1568 height 756
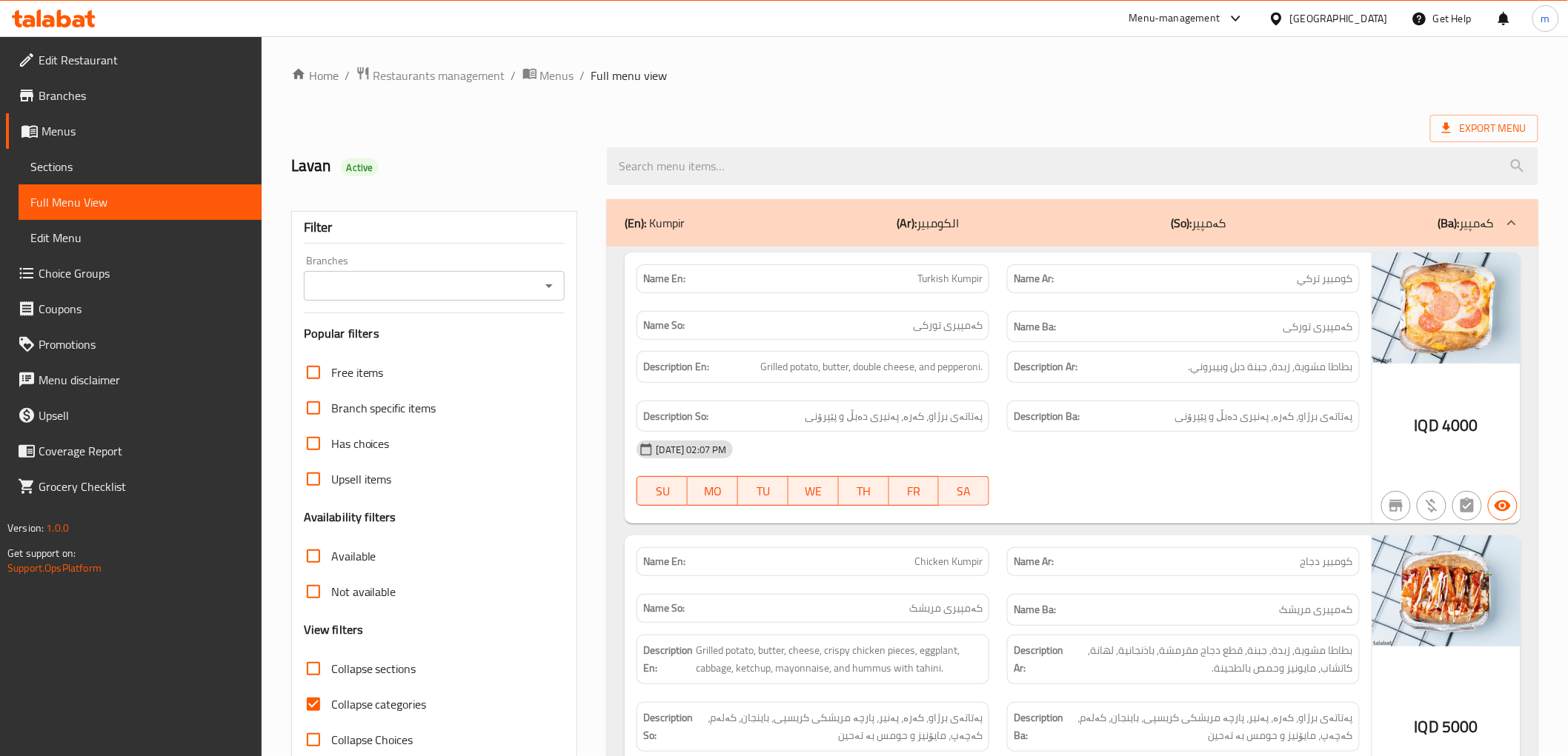
drag, startPoint x: 0, startPoint y: 0, endPoint x: 91, endPoint y: 172, distance: 194.6
click at [91, 172] on span "Sections" at bounding box center [140, 167] width 220 height 18
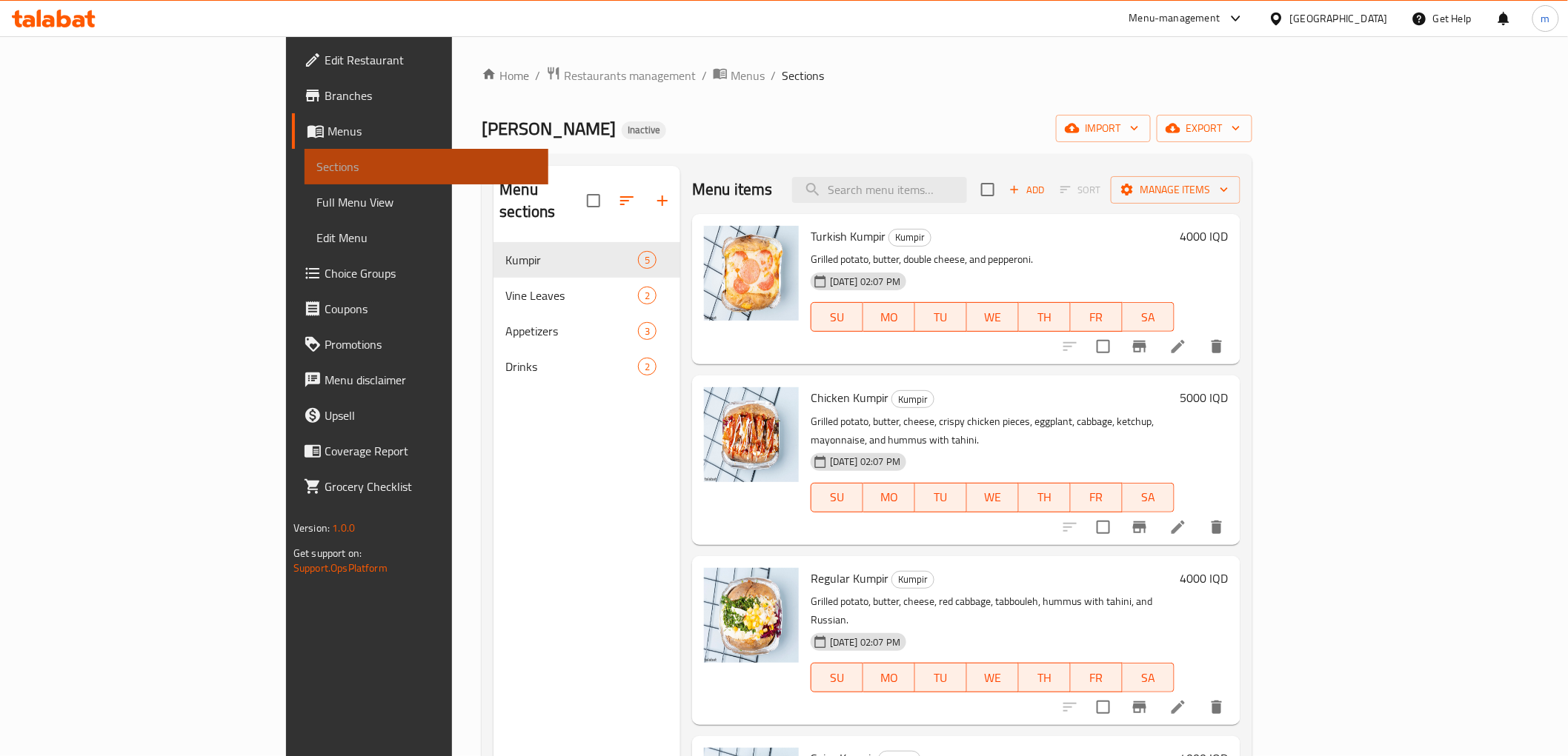
click at [316, 172] on span "Sections" at bounding box center [426, 167] width 220 height 18
drag, startPoint x: 996, startPoint y: 184, endPoint x: 994, endPoint y: 192, distance: 8.2
click at [967, 187] on input "search" at bounding box center [879, 189] width 175 height 26
paste input "Regular Kumpir"
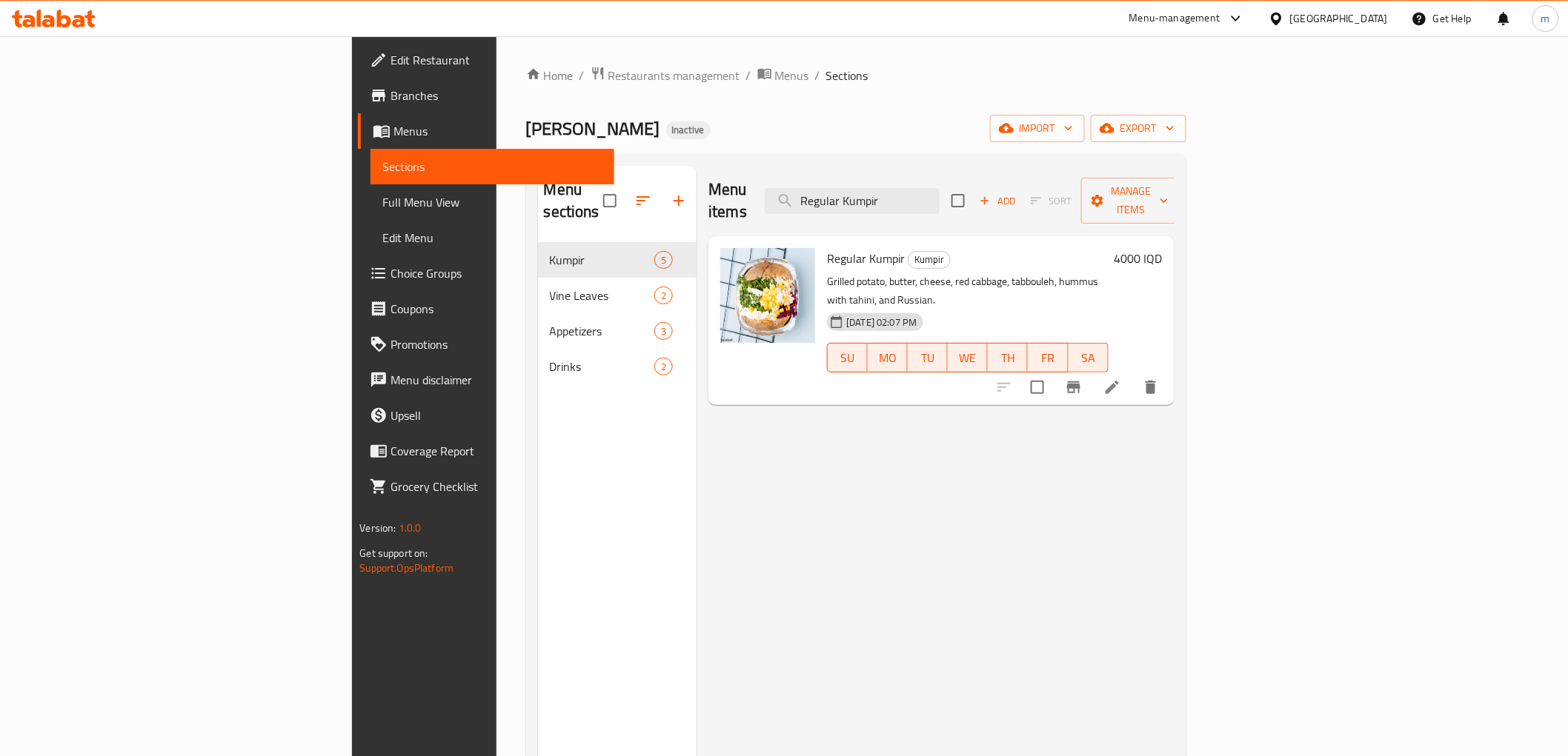
type input "Regular Kumpir"
click at [1121, 379] on icon at bounding box center [1112, 388] width 18 height 18
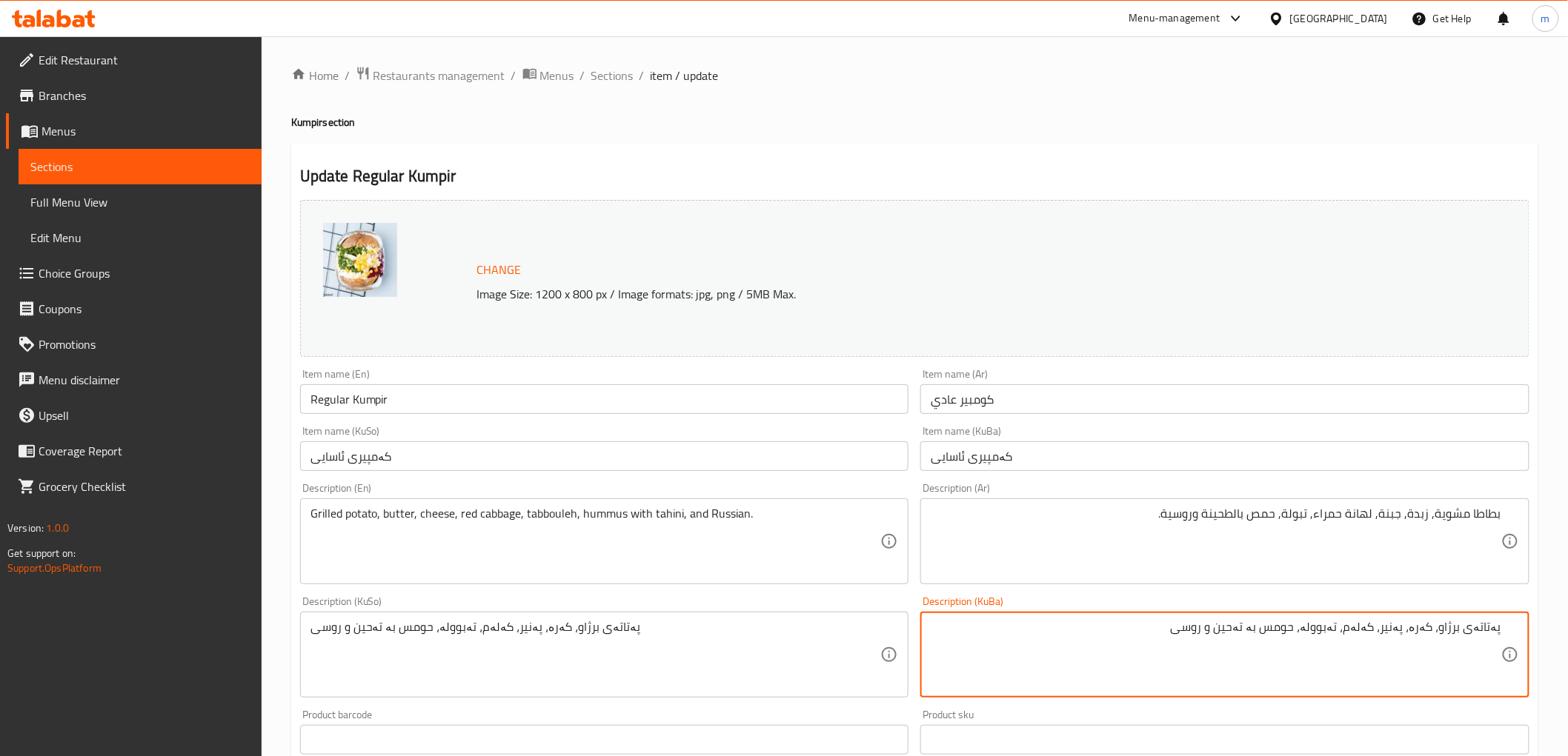
click at [1364, 628] on textarea "پەتاتەی برژاو، کەرە، پەنیر، کەلەم، تەبوولە، حومس بە تەحین و روسی" at bounding box center [1215, 654] width 571 height 70
click at [1366, 638] on textarea "پەتاتەی برژاو، کەرە، پەنیر، کەلەمی سوور، تەبوولە، حومس بە تەحین و روسی" at bounding box center [1215, 654] width 571 height 70
click at [1341, 642] on textarea "پەتاتەی برژاو، کەرە، پەنیر، کەلەمی سوور، تەبوولە، حومس بە تەحین و روسی" at bounding box center [1215, 654] width 571 height 70
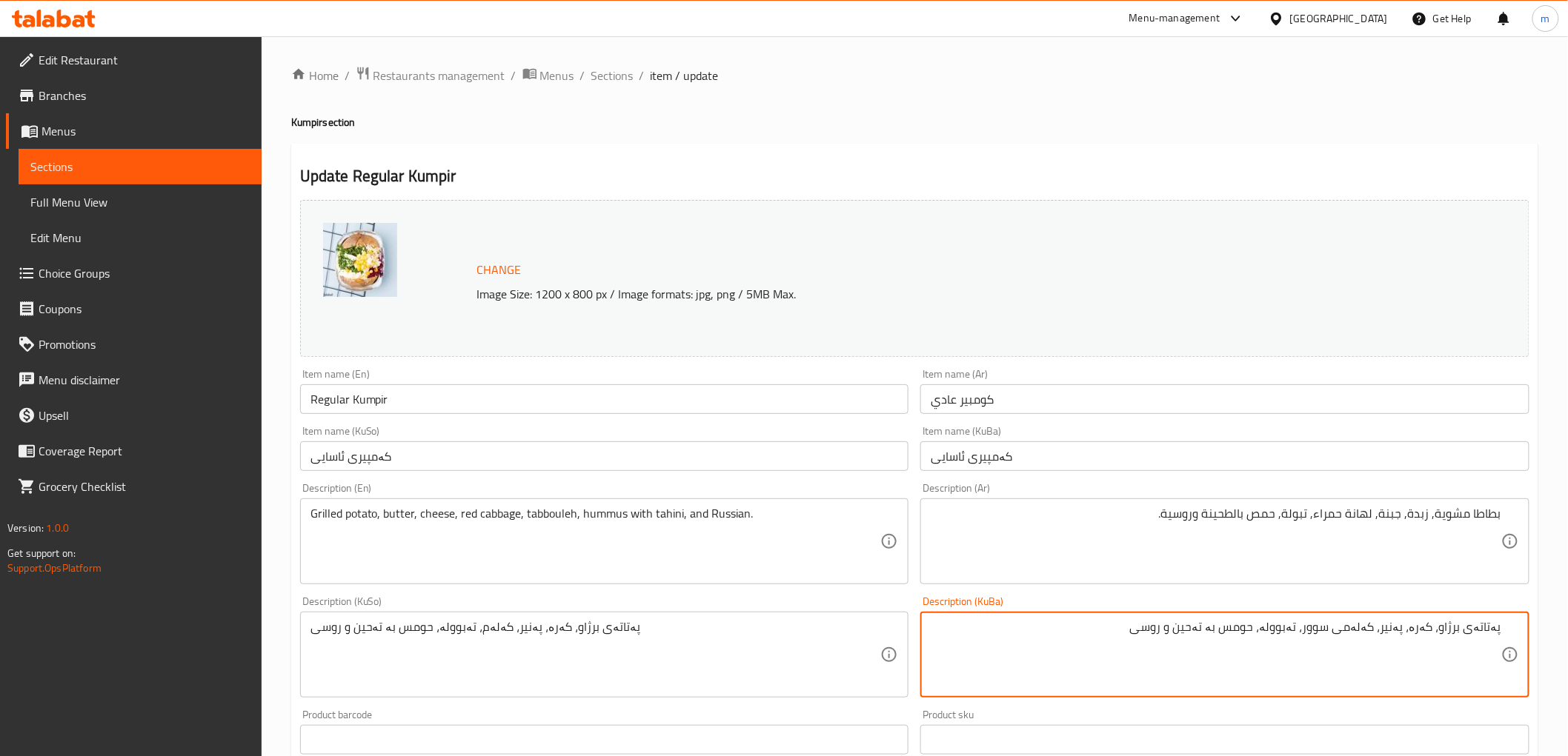
click at [1210, 634] on textarea "پەتاتەی برژاو، کەرە، پەنیر، کەلەمی سوور، تەبوولە، حومس بە تەحین و روسی" at bounding box center [1215, 654] width 571 height 70
click at [1210, 635] on textarea "پەتاتەی برژاو، کەرە، پەنیر، کەلەمی سوور، تەبوولە، حومس بە تەحین و روسی" at bounding box center [1215, 654] width 571 height 70
click at [1210, 635] on textarea "پەتاتەی برژاو، کەرە، پەنیر، کەلەمی سوور، تەبوولە، حومس بە تەحین و روسی" at bounding box center [1215, 654] width 571 height 70
type textarea "پەتاتەی برژاو، کەرە، پەنیر، کەلەمی سوور، تەبوولە، حومس بە تەحین و روسی"
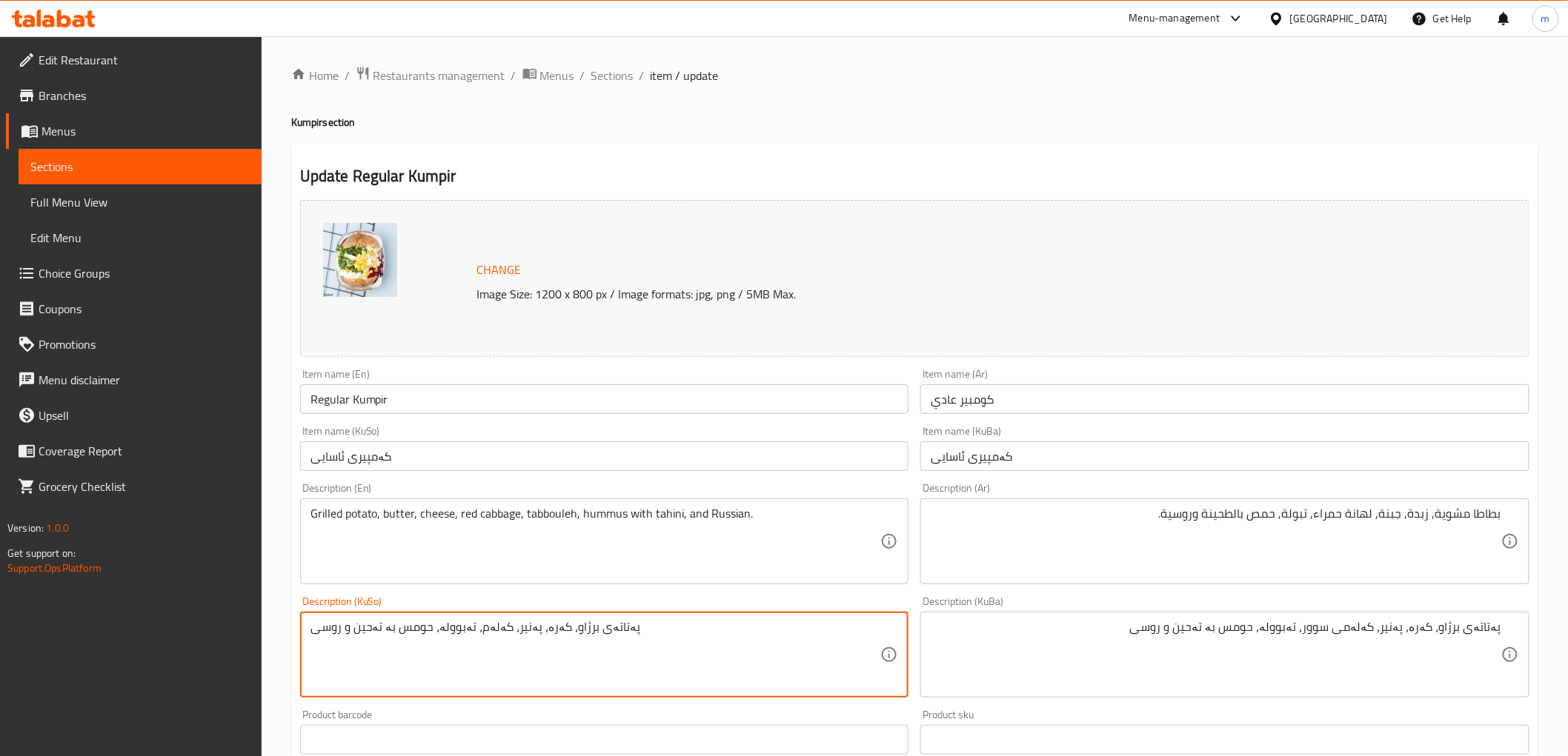
click at [765, 641] on textarea "پەتاتەی برژاو، کەرە، پەنیر، کەلەم، تەبوولە، حومس بە تەحین و روسی" at bounding box center [595, 654] width 571 height 70
paste textarea "ی سوور"
type textarea "پەتاتەی برژاو، کەرە، پەنیر، کەلەمی سوور، تەبوولە، حومس بە تەحین و روسی"
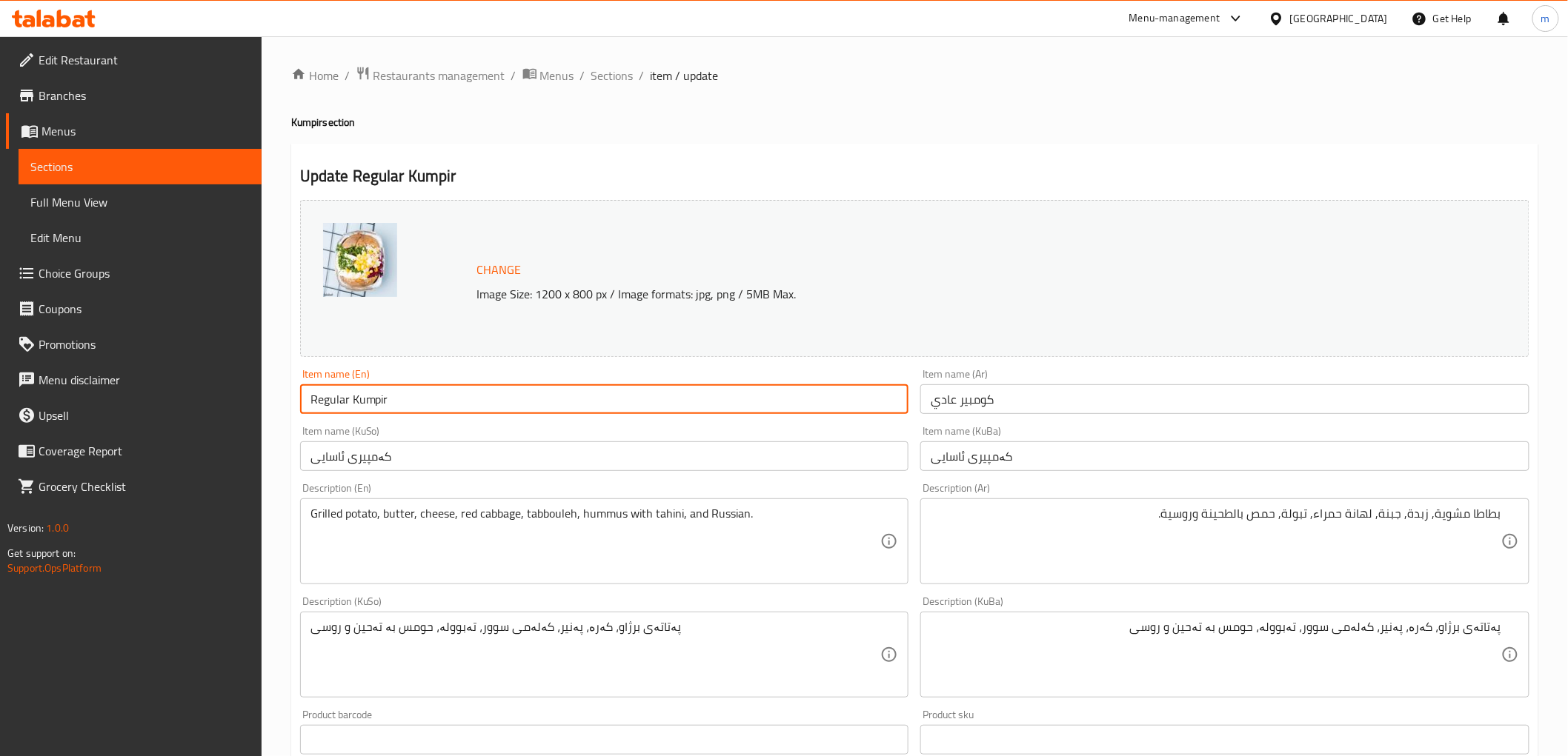
click at [514, 403] on input "Regular Kumpir" at bounding box center [604, 399] width 609 height 30
click at [590, 444] on input "کەمپیری ئاسایی" at bounding box center [604, 456] width 609 height 30
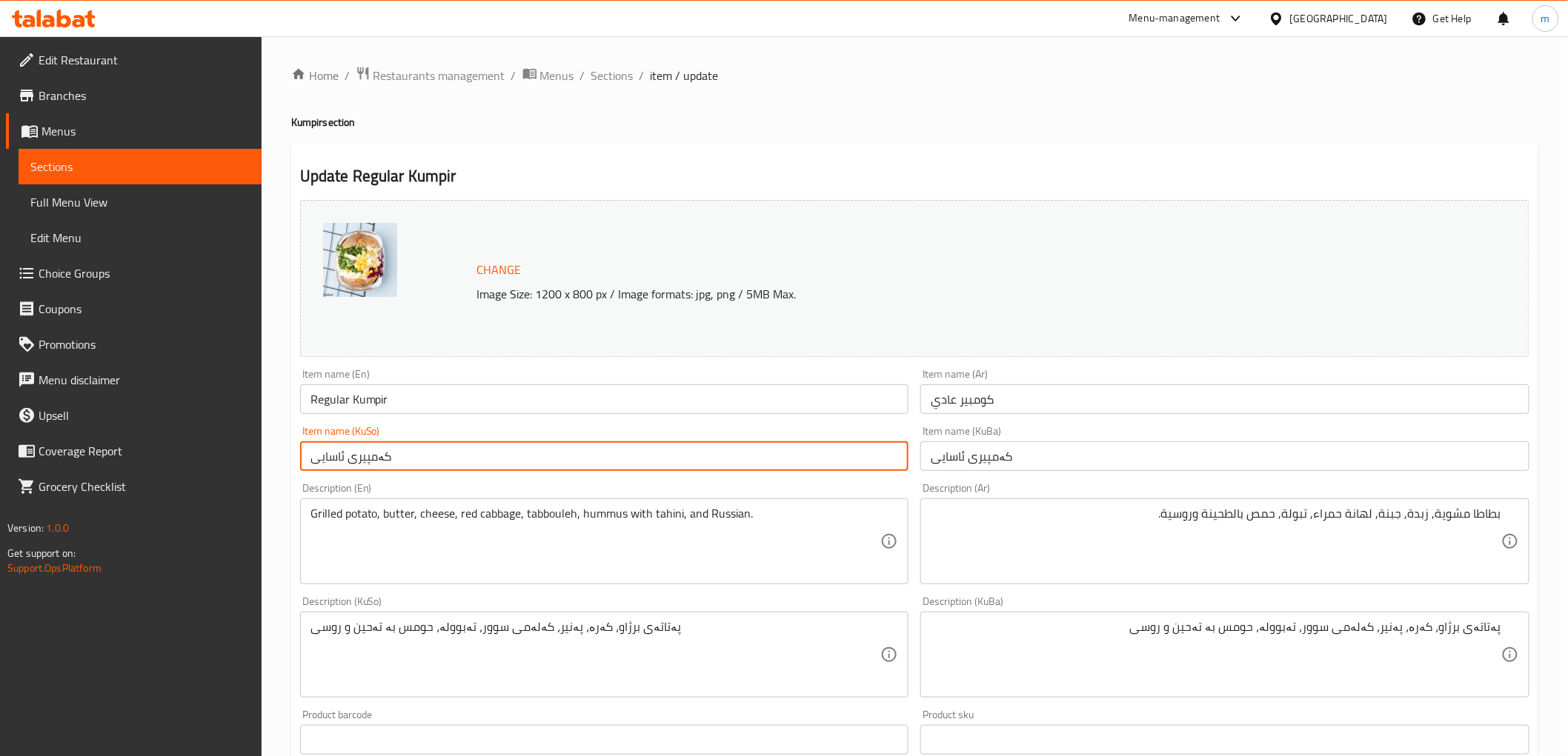
click at [551, 403] on input "Regular Kumpir" at bounding box center [604, 399] width 609 height 30
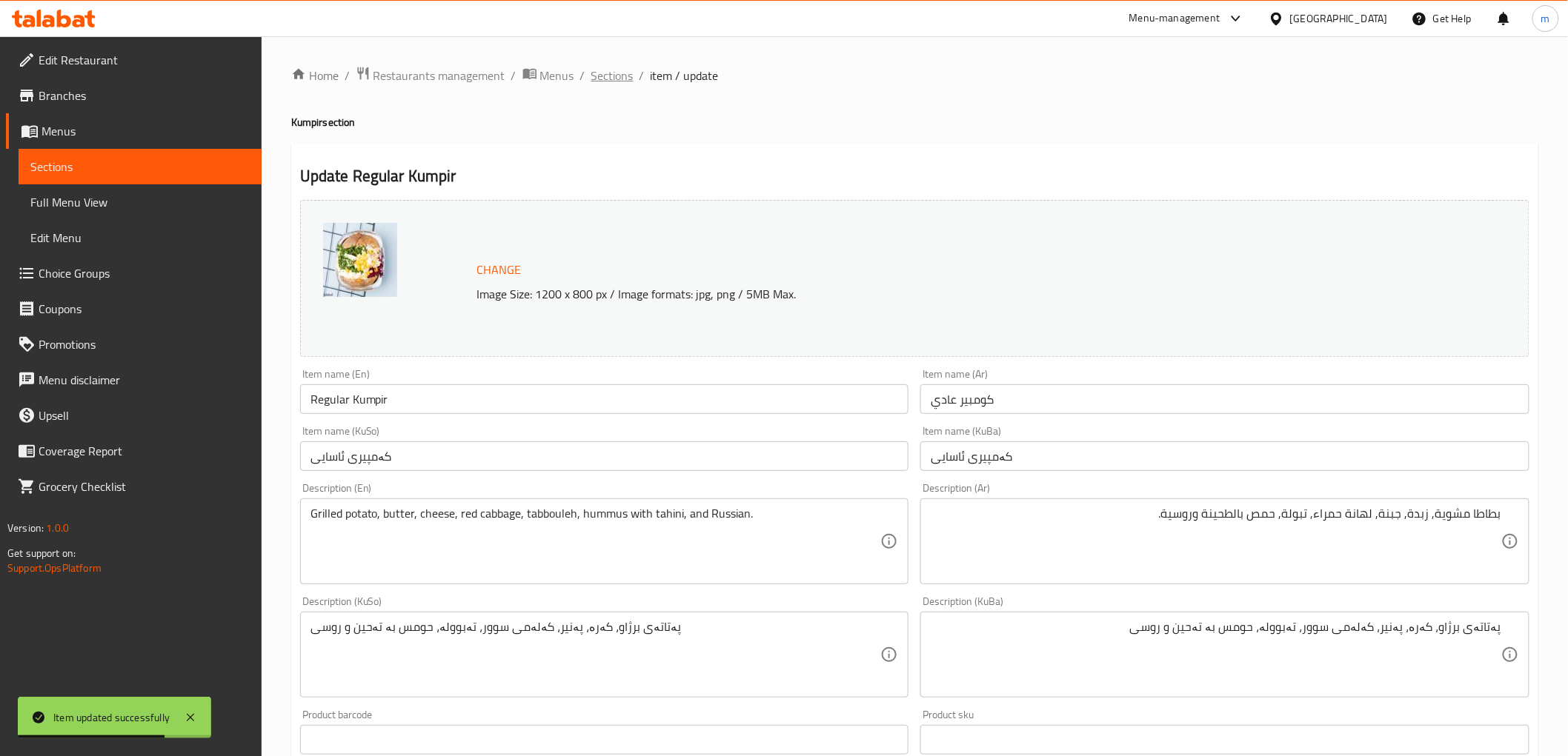
click at [609, 79] on span "Sections" at bounding box center [612, 76] width 42 height 18
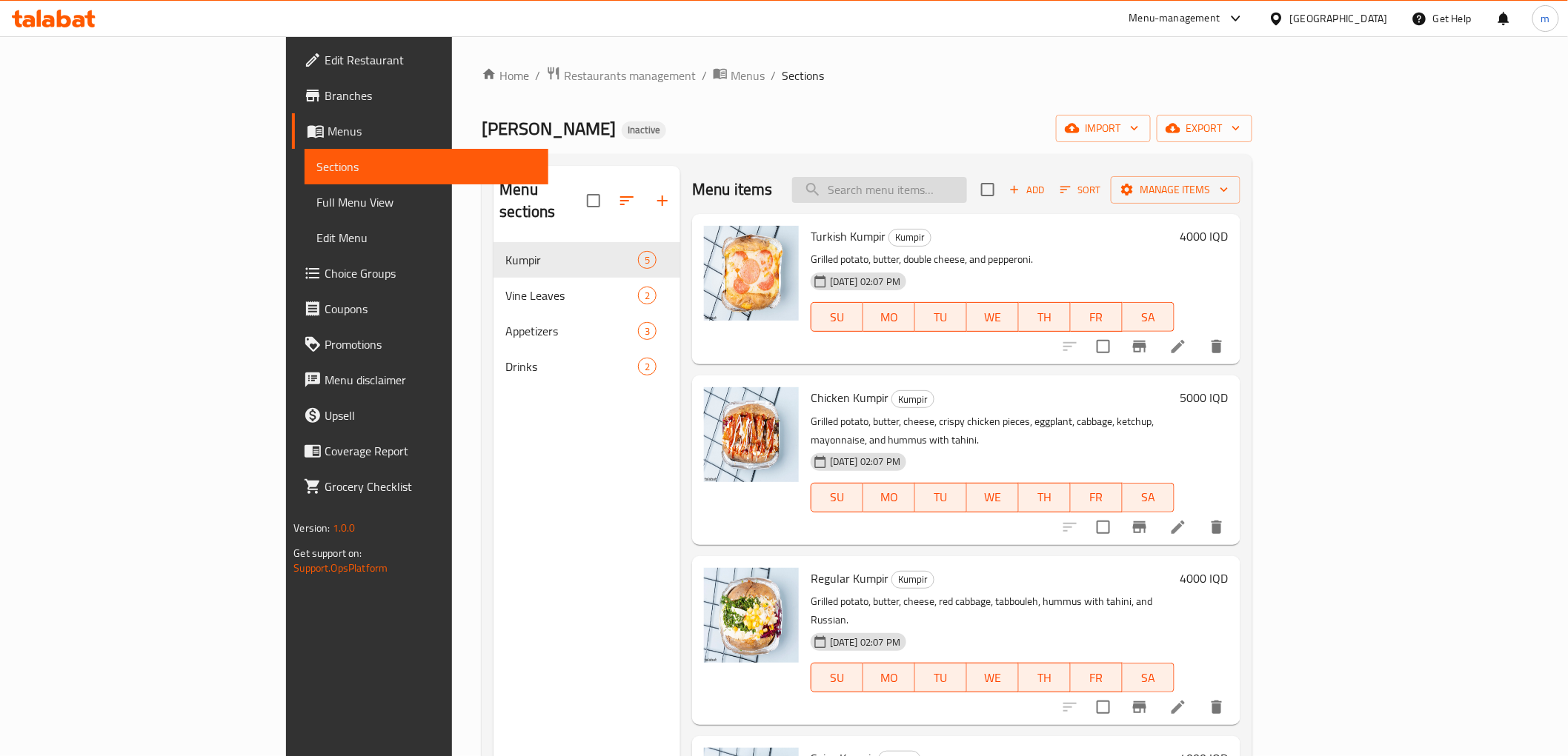
click at [967, 198] on input "search" at bounding box center [879, 189] width 175 height 26
paste input "Eggplant Salad"
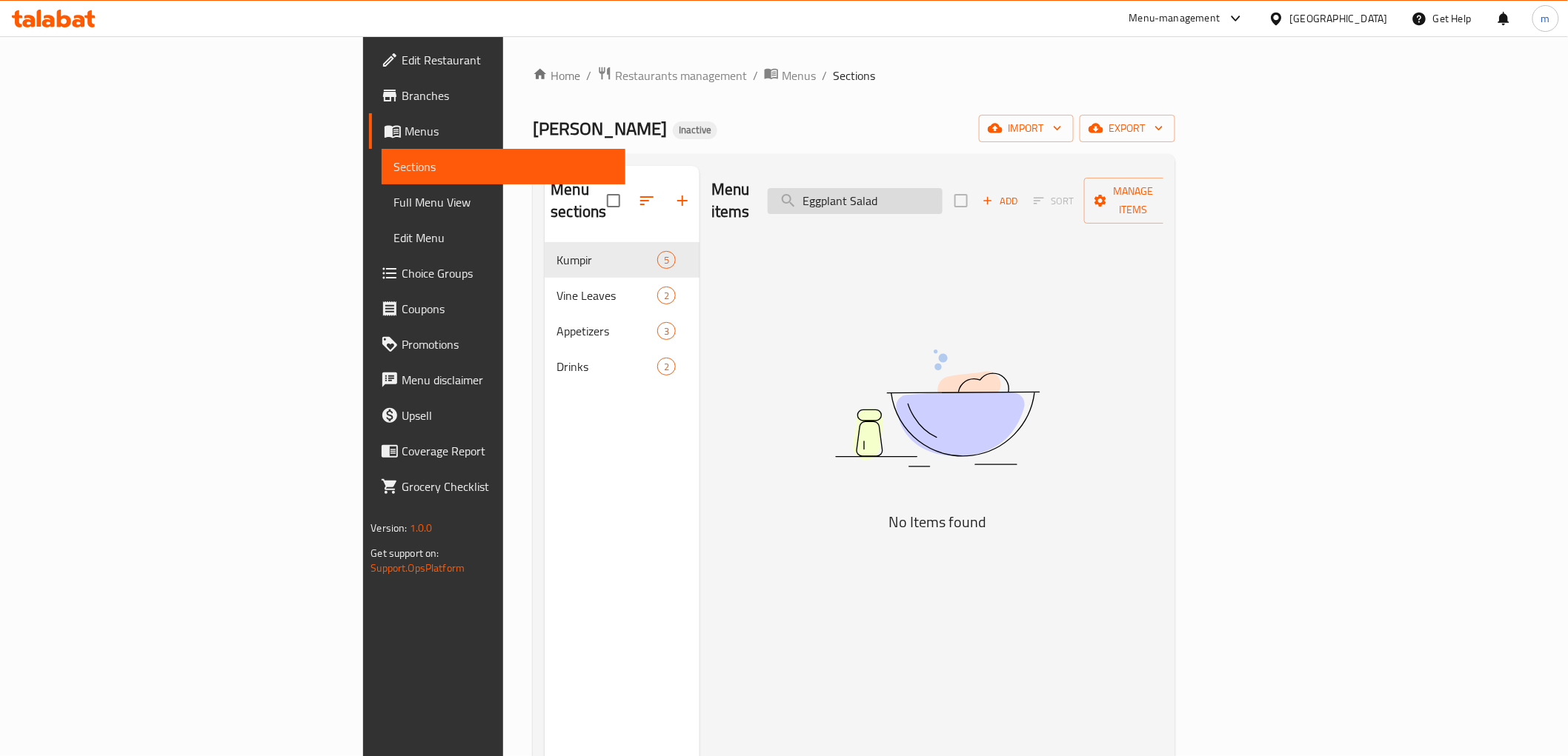
click at [942, 188] on input "Eggplant Salad" at bounding box center [855, 201] width 175 height 26
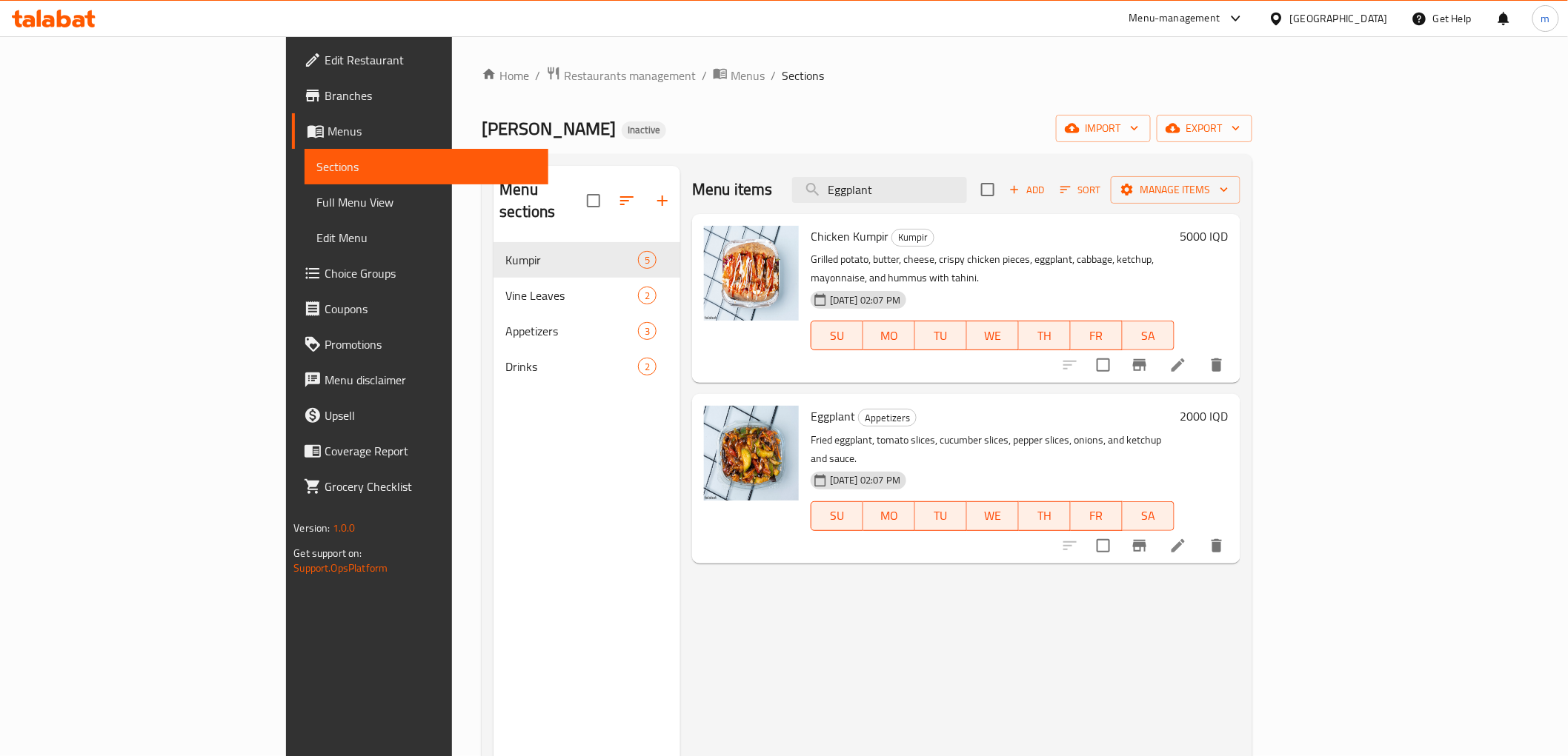
type input "Eggplant"
click at [1187, 537] on icon at bounding box center [1178, 546] width 18 height 18
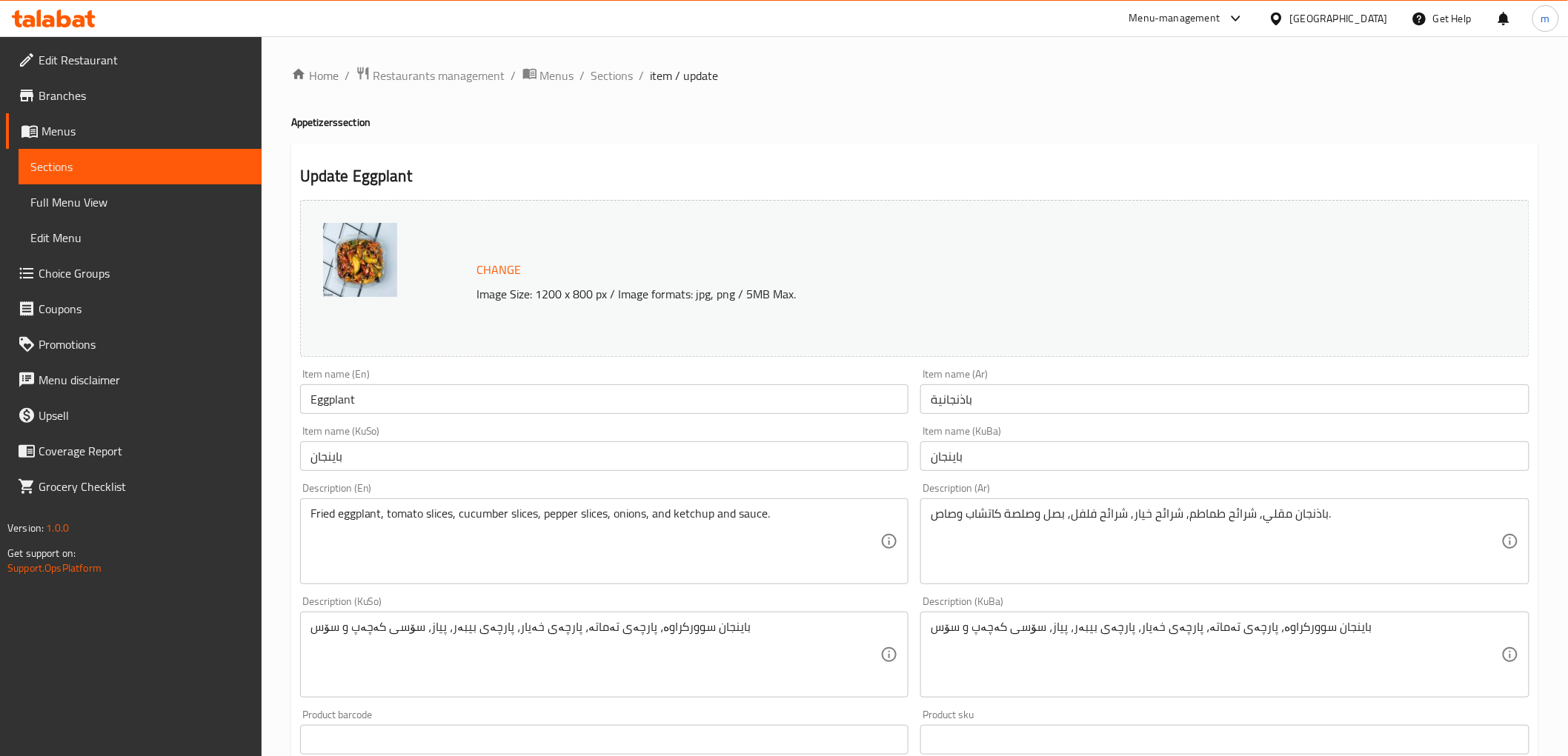
click at [403, 391] on input "Eggplant" at bounding box center [604, 399] width 609 height 30
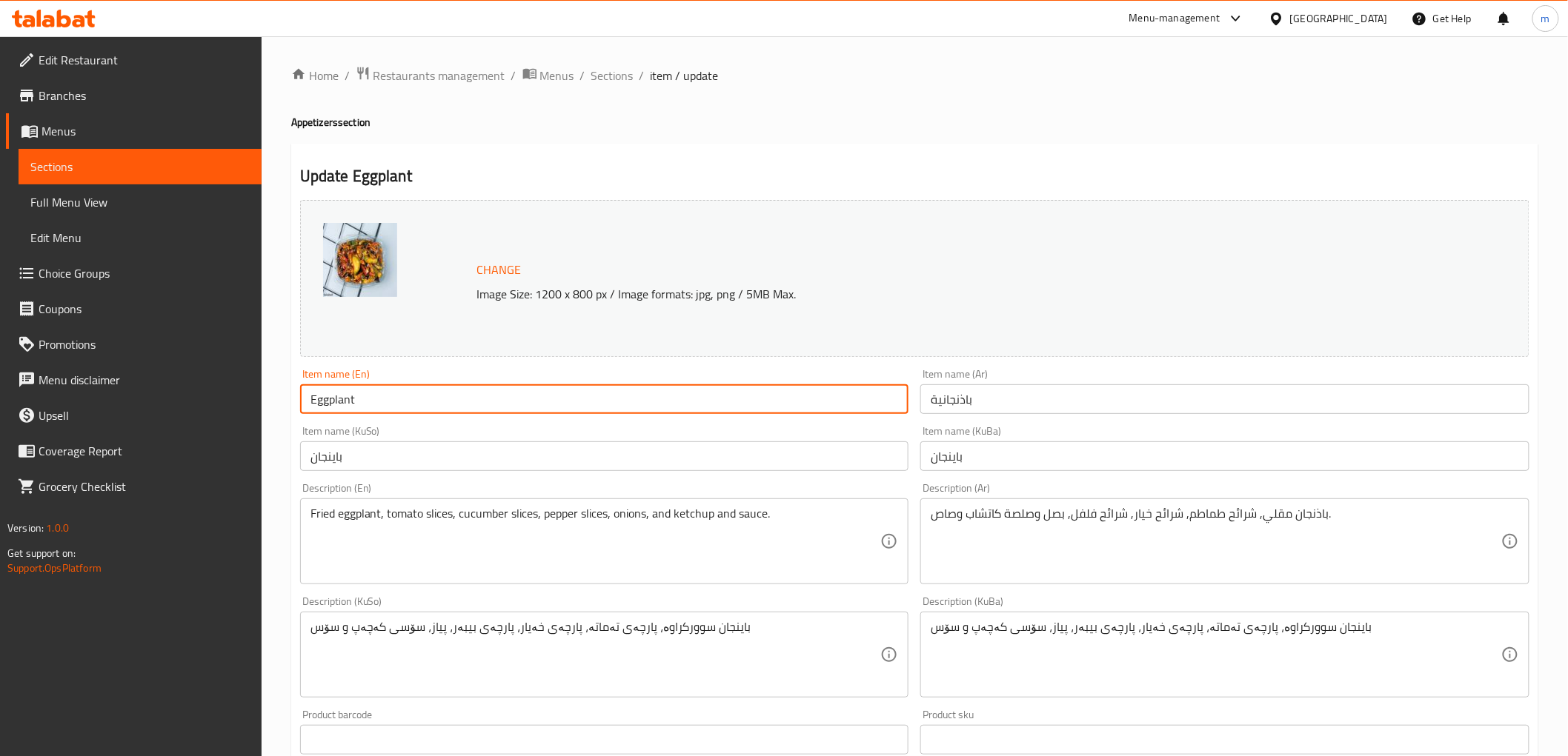
click at [403, 391] on input "Eggplant" at bounding box center [604, 399] width 609 height 30
paste input "Salad"
type input "Eggplant Salad"
click at [990, 461] on input "باینجان" at bounding box center [1225, 456] width 609 height 30
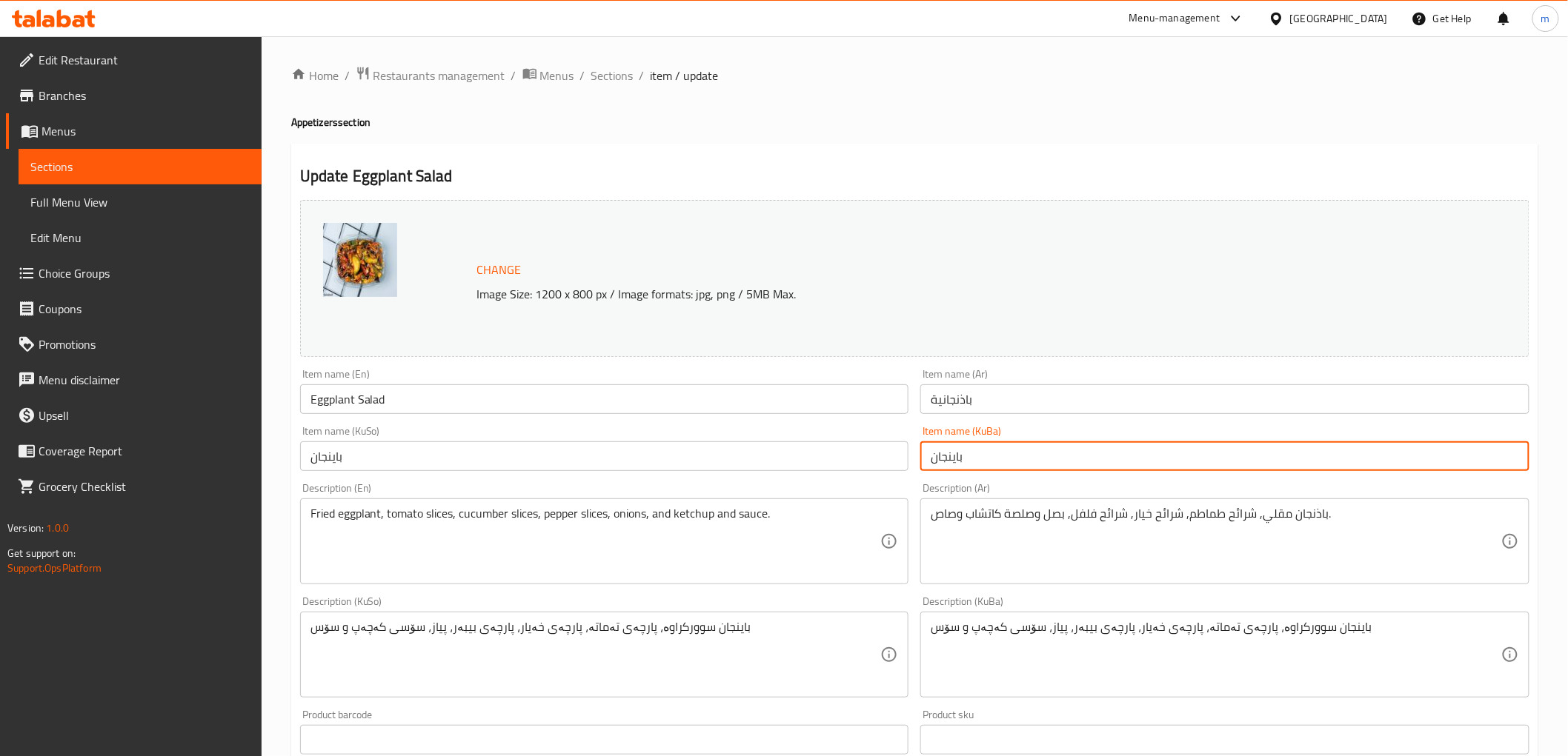
click at [990, 461] on input "باینجان" at bounding box center [1225, 456] width 609 height 30
paste input "زەڵاتەی"
type input "زەڵاتەی باینجان"
click at [907, 474] on div "Item name (KuSo) باینجان Item name (KuSo)" at bounding box center [604, 448] width 621 height 57
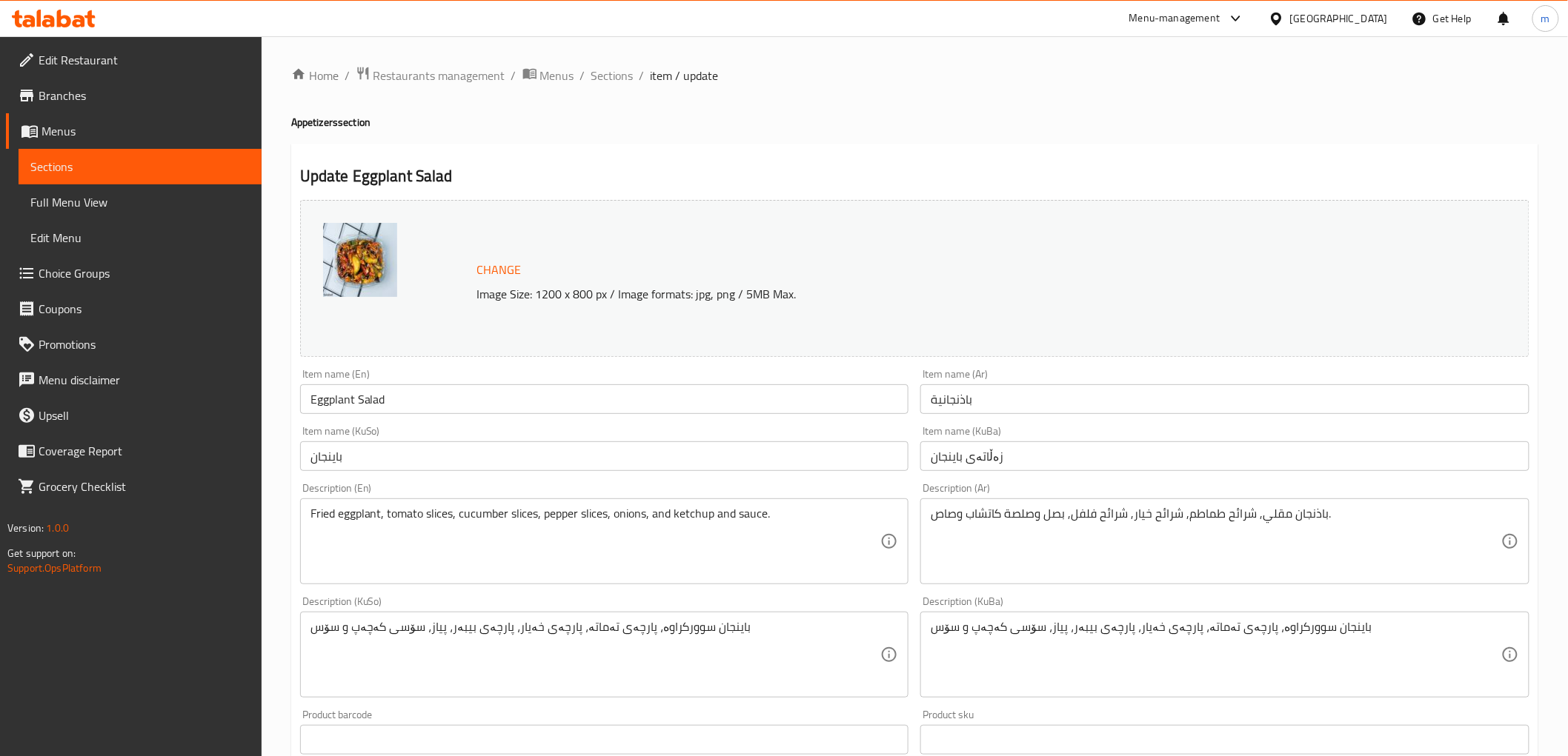
click at [882, 461] on input "باینجان" at bounding box center [604, 456] width 609 height 30
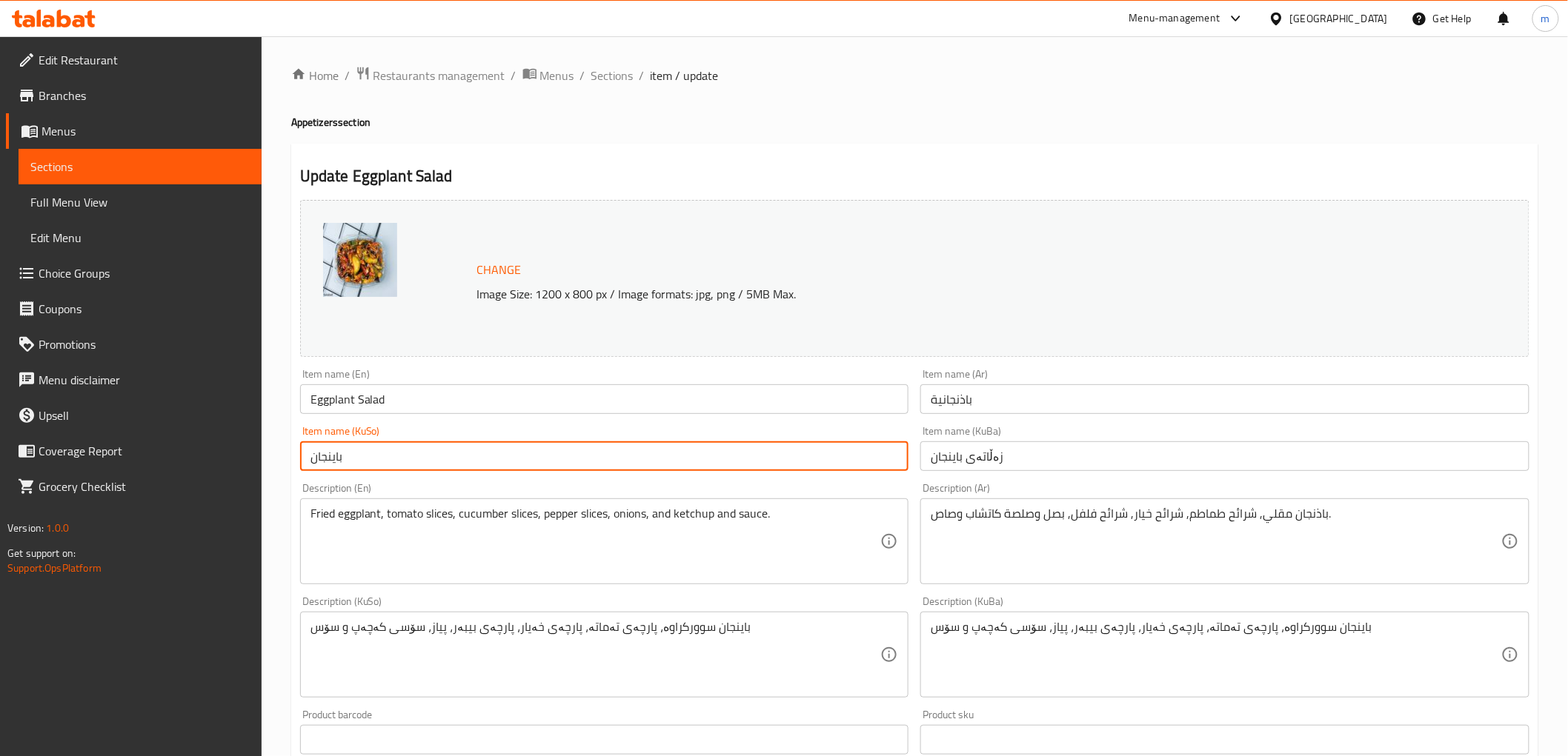
paste input "زەڵاتەی"
type input "زەڵاتەی باینجان"
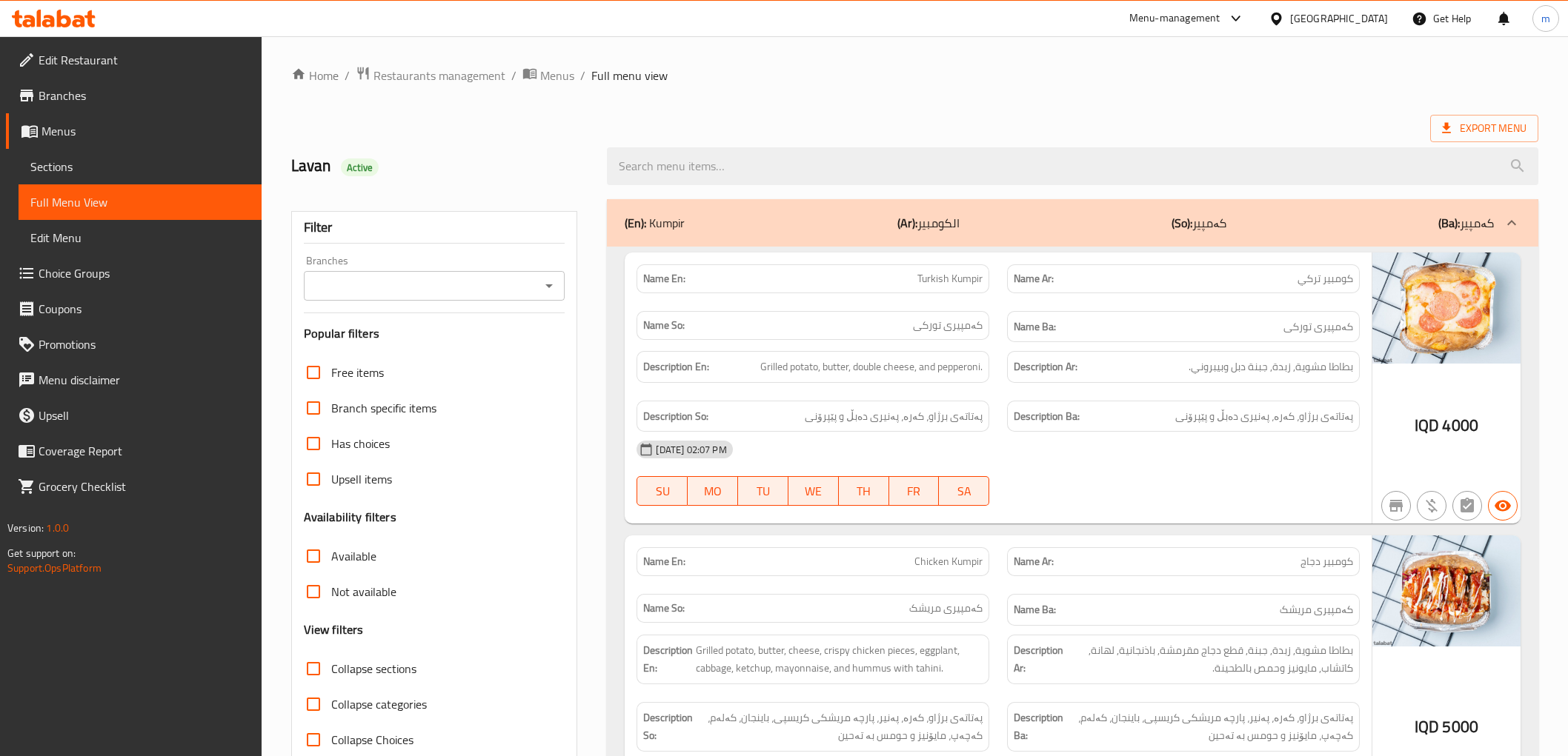
scroll to position [137, 0]
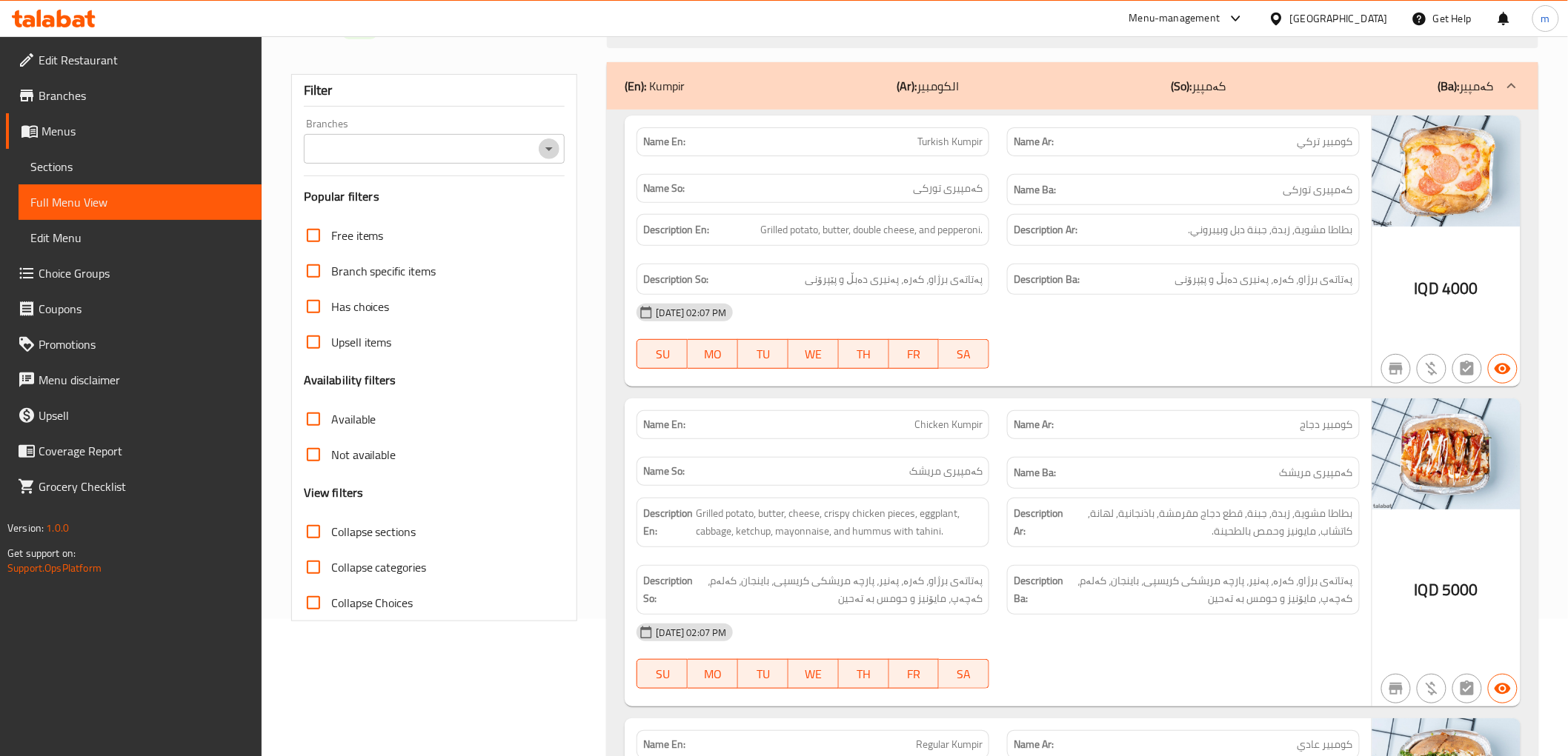
click at [545, 144] on icon "Open" at bounding box center [549, 149] width 18 height 18
click at [448, 212] on li "Tito Kumpir, Al aathameya" at bounding box center [433, 212] width 262 height 26
type input "Tito Kumpir, Al aathameya"
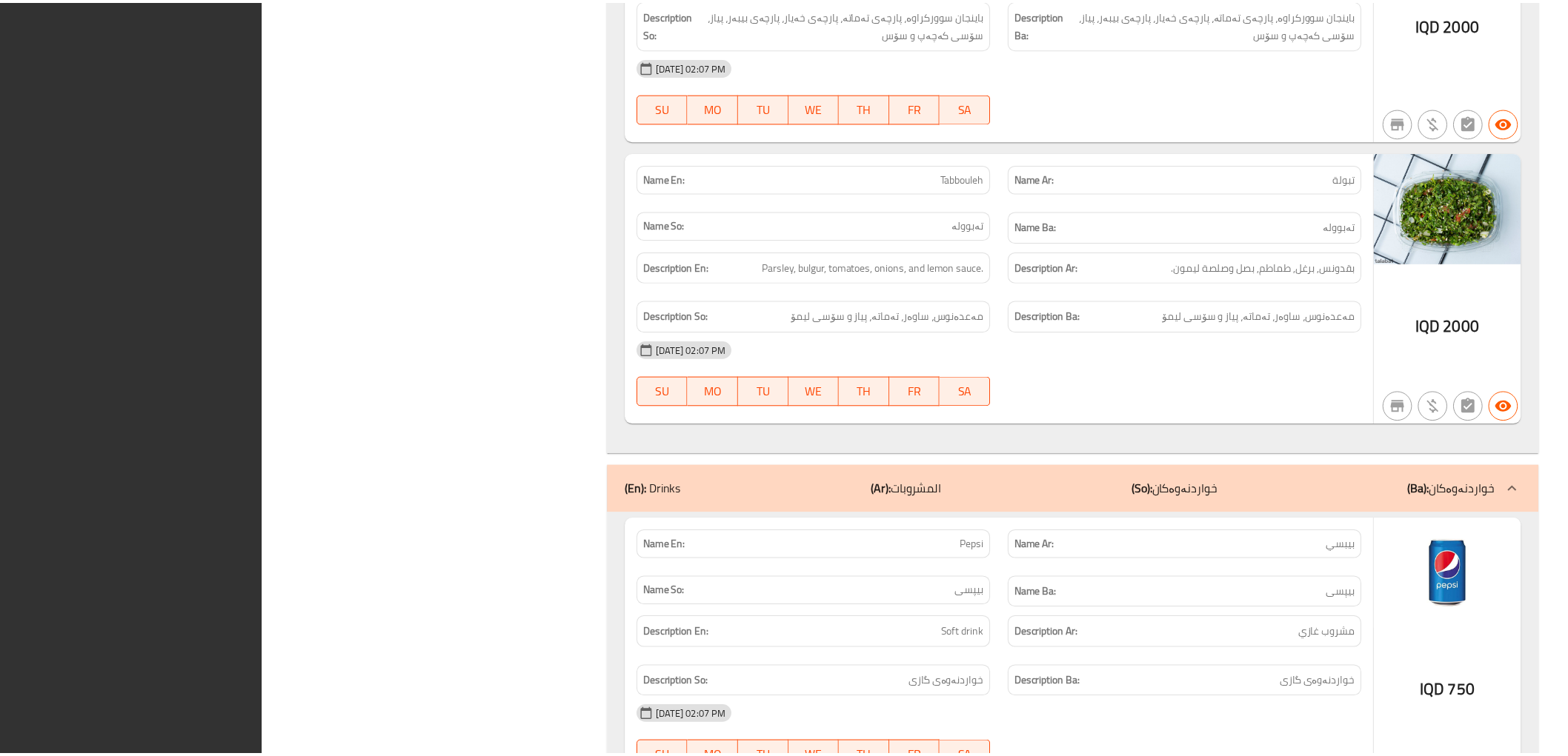
scroll to position [3414, 0]
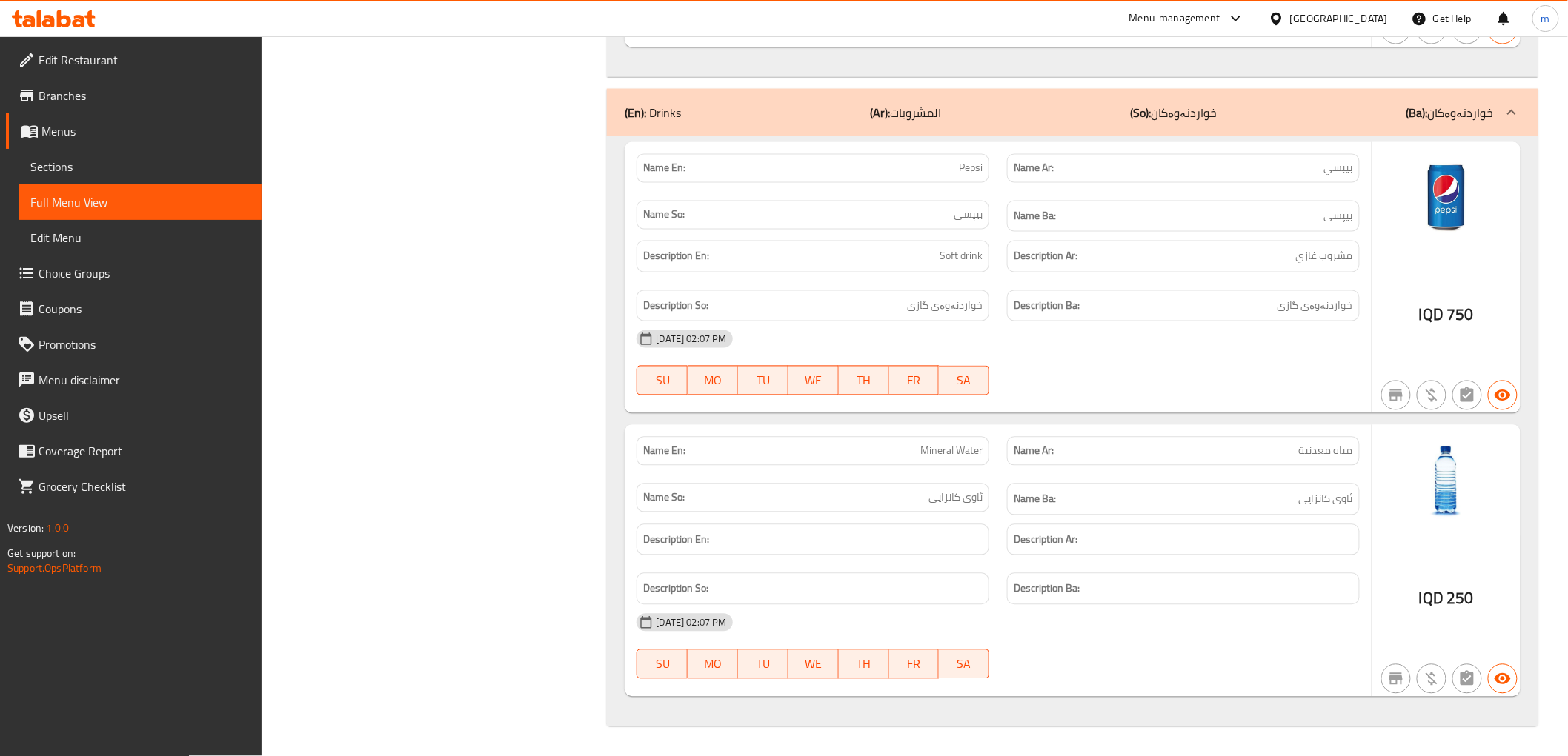
click at [83, 55] on span "Edit Restaurant" at bounding box center [144, 60] width 211 height 18
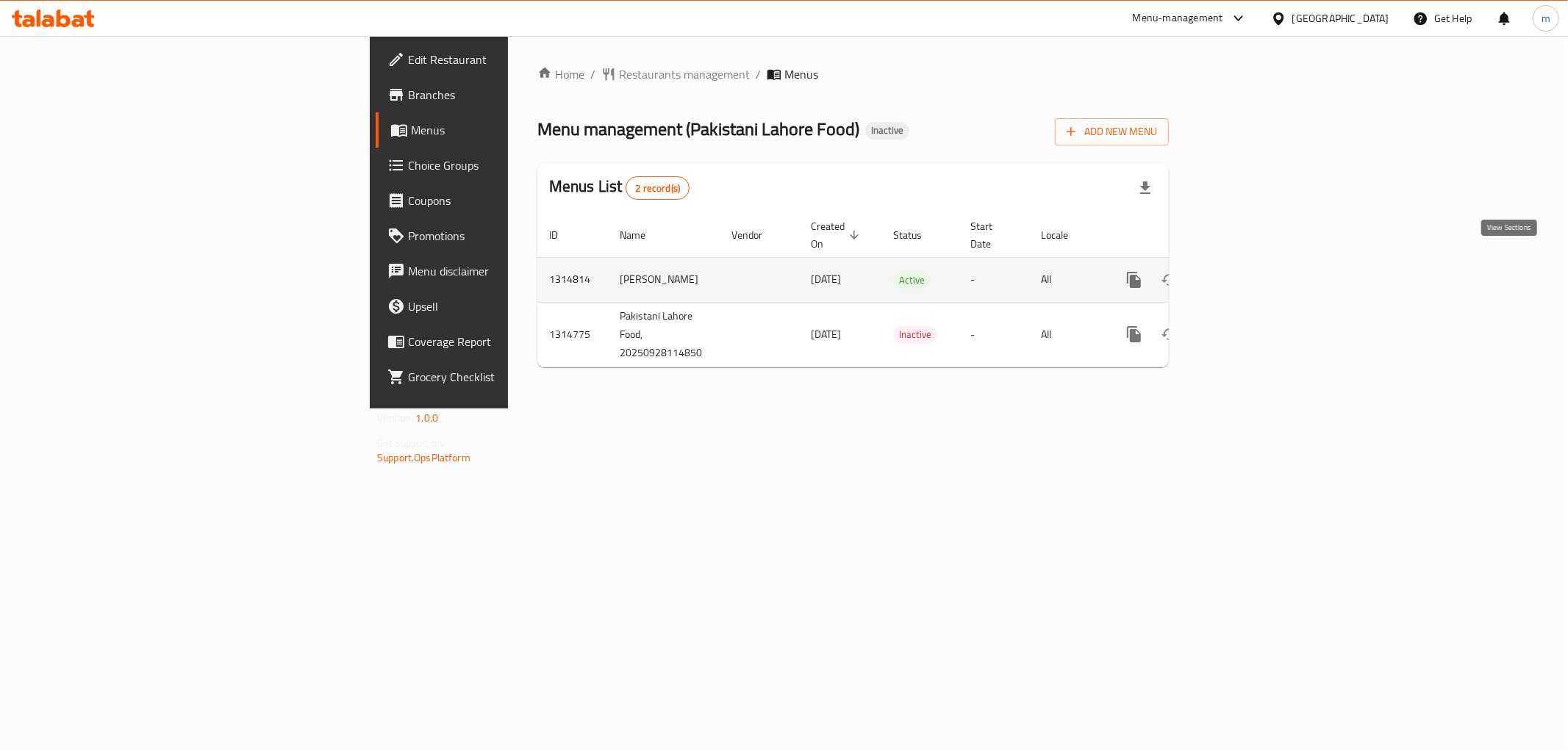
click at [1258, 272] on link "enhanced table" at bounding box center [1239, 279] width 35 height 35
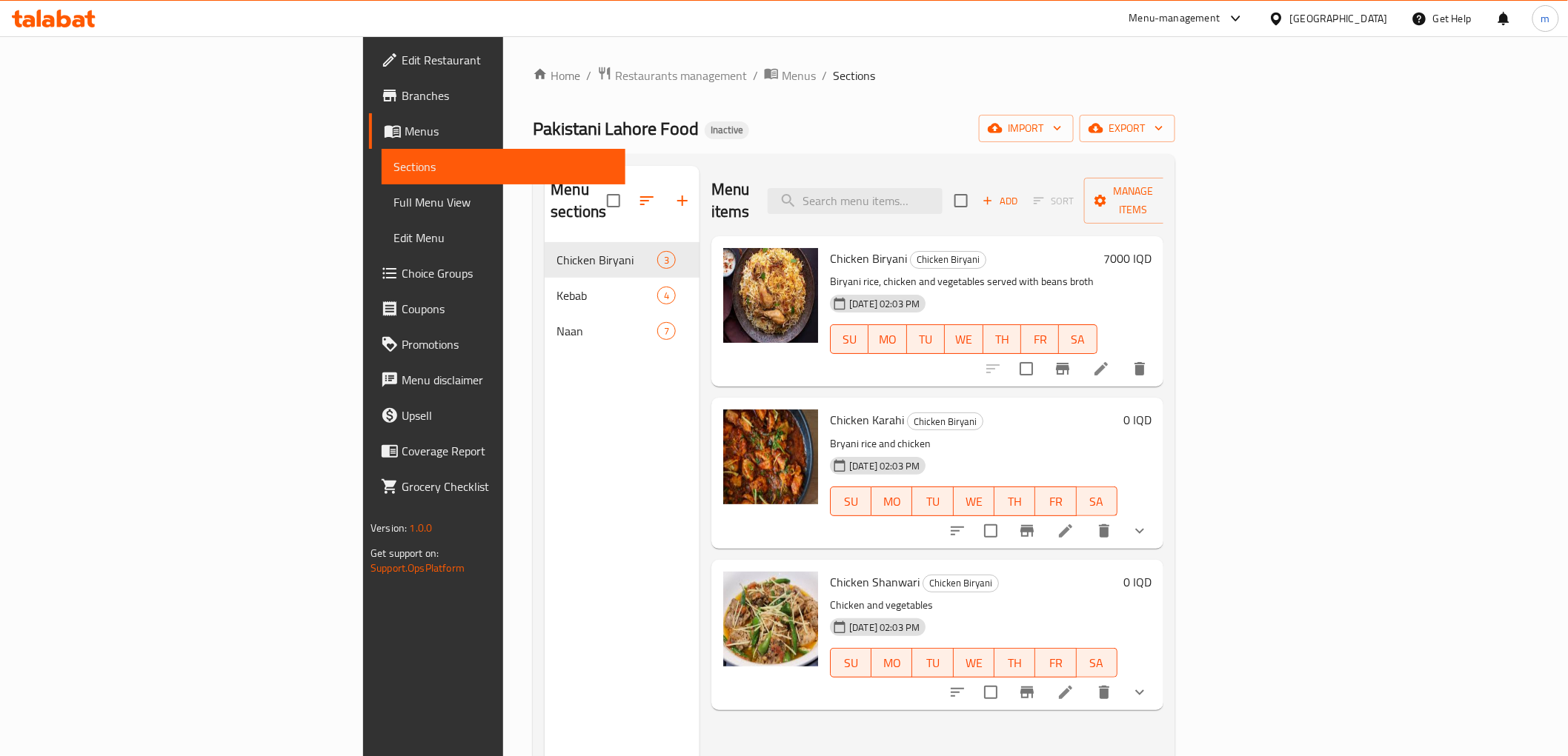
click at [393, 198] on span "Full Menu View" at bounding box center [503, 202] width 220 height 18
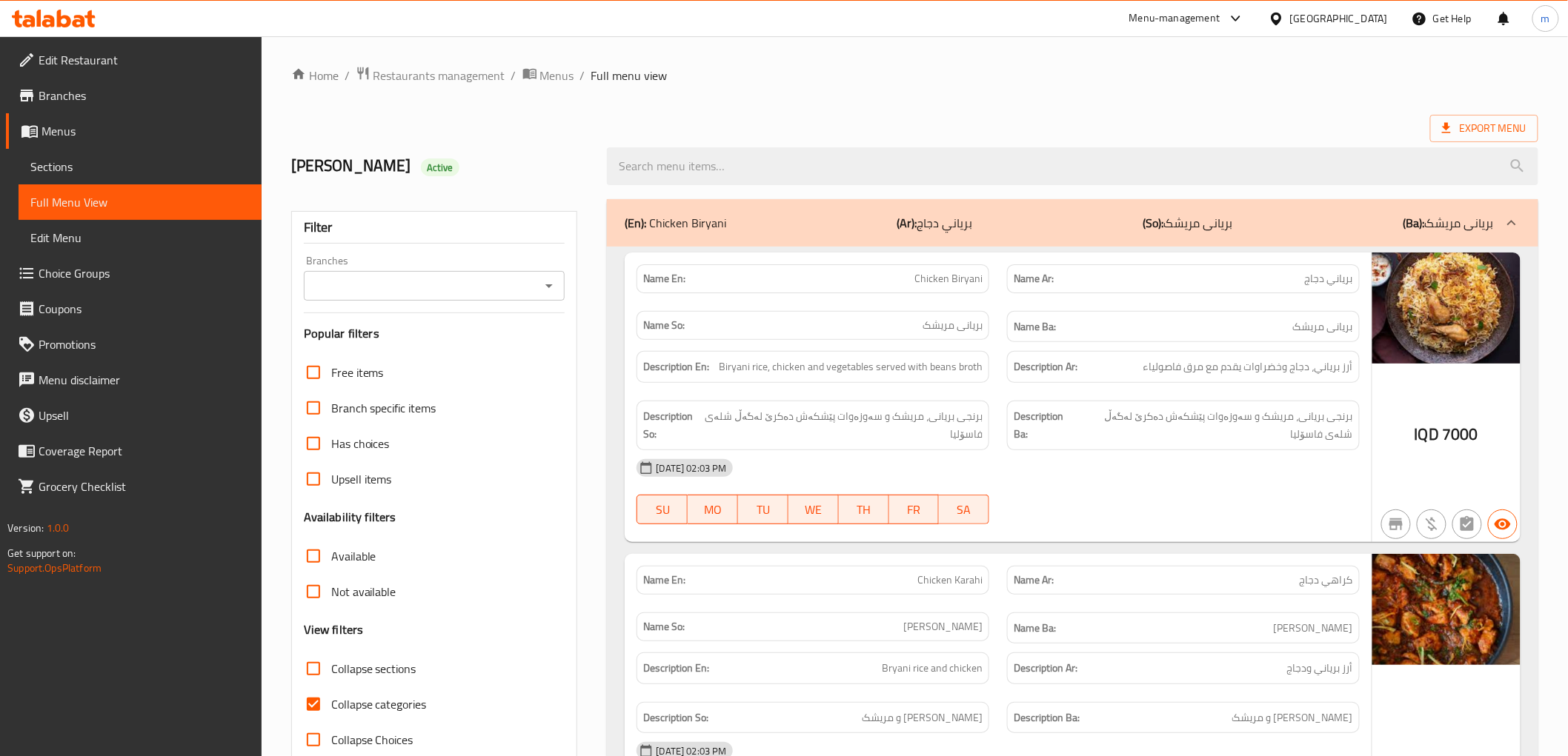
click at [550, 290] on icon "Open" at bounding box center [549, 286] width 18 height 18
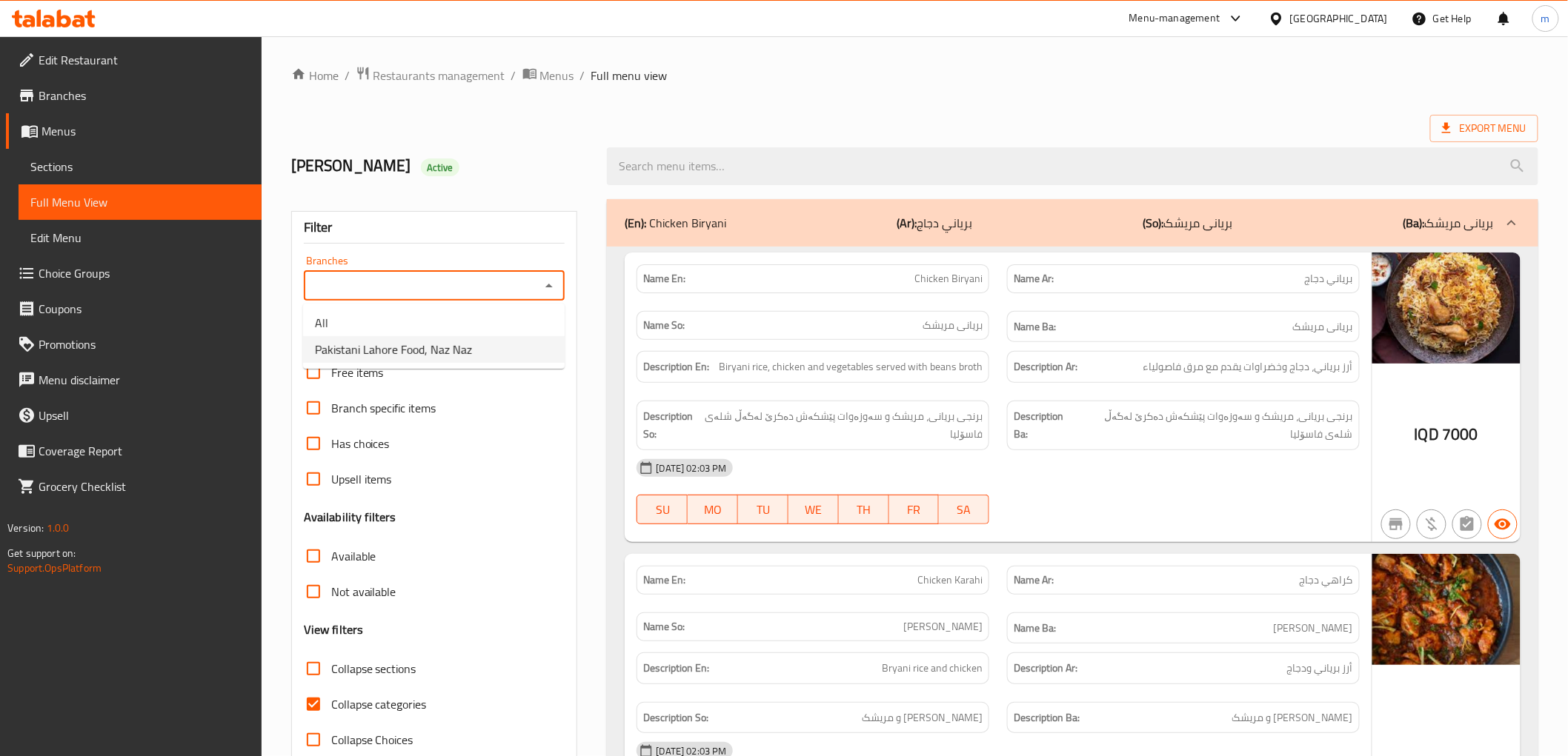
click at [455, 343] on span "Pakistani Lahore Food, Naz Naz" at bounding box center [393, 350] width 157 height 18
type input "Pakistani Lahore Food, Naz Naz"
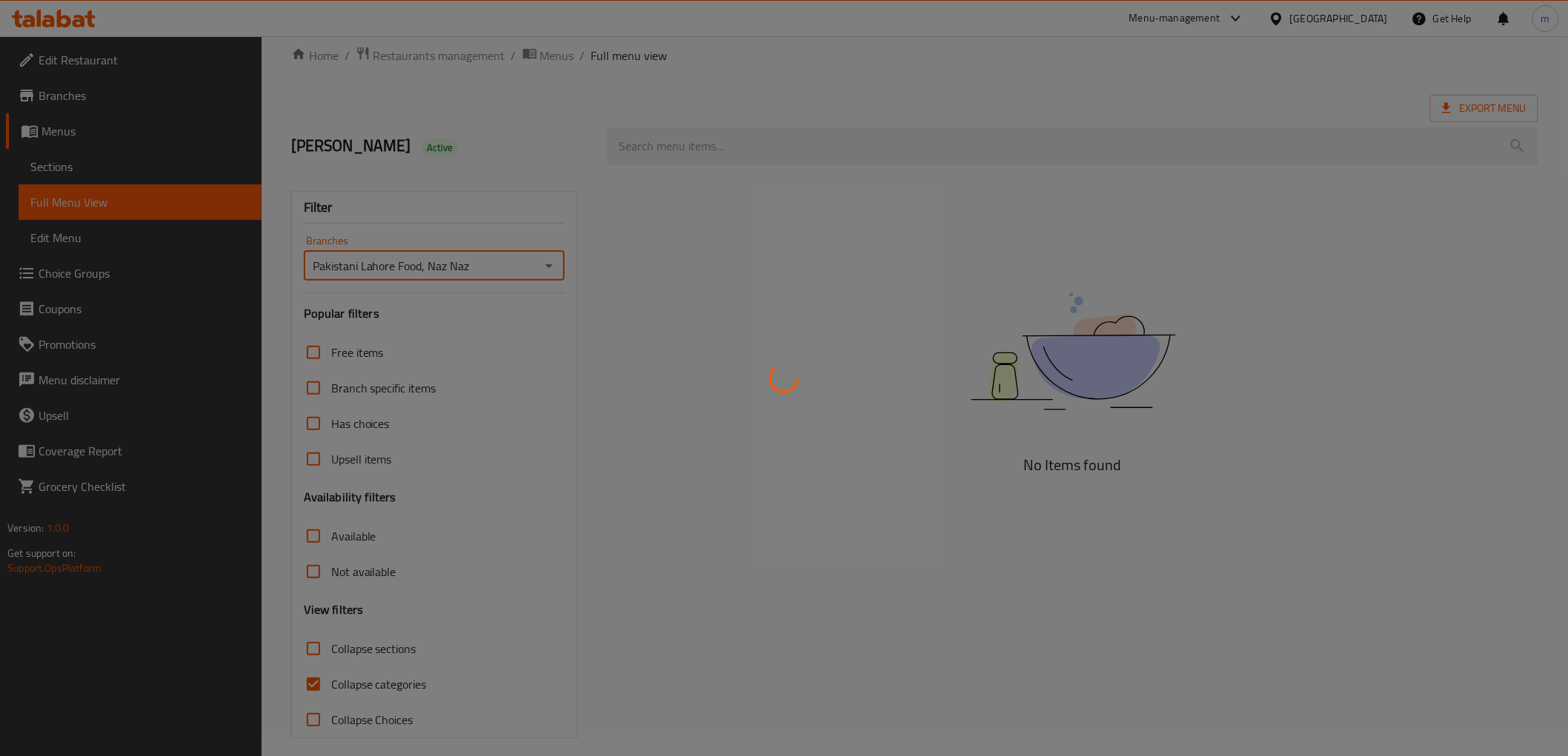
scroll to position [32, 0]
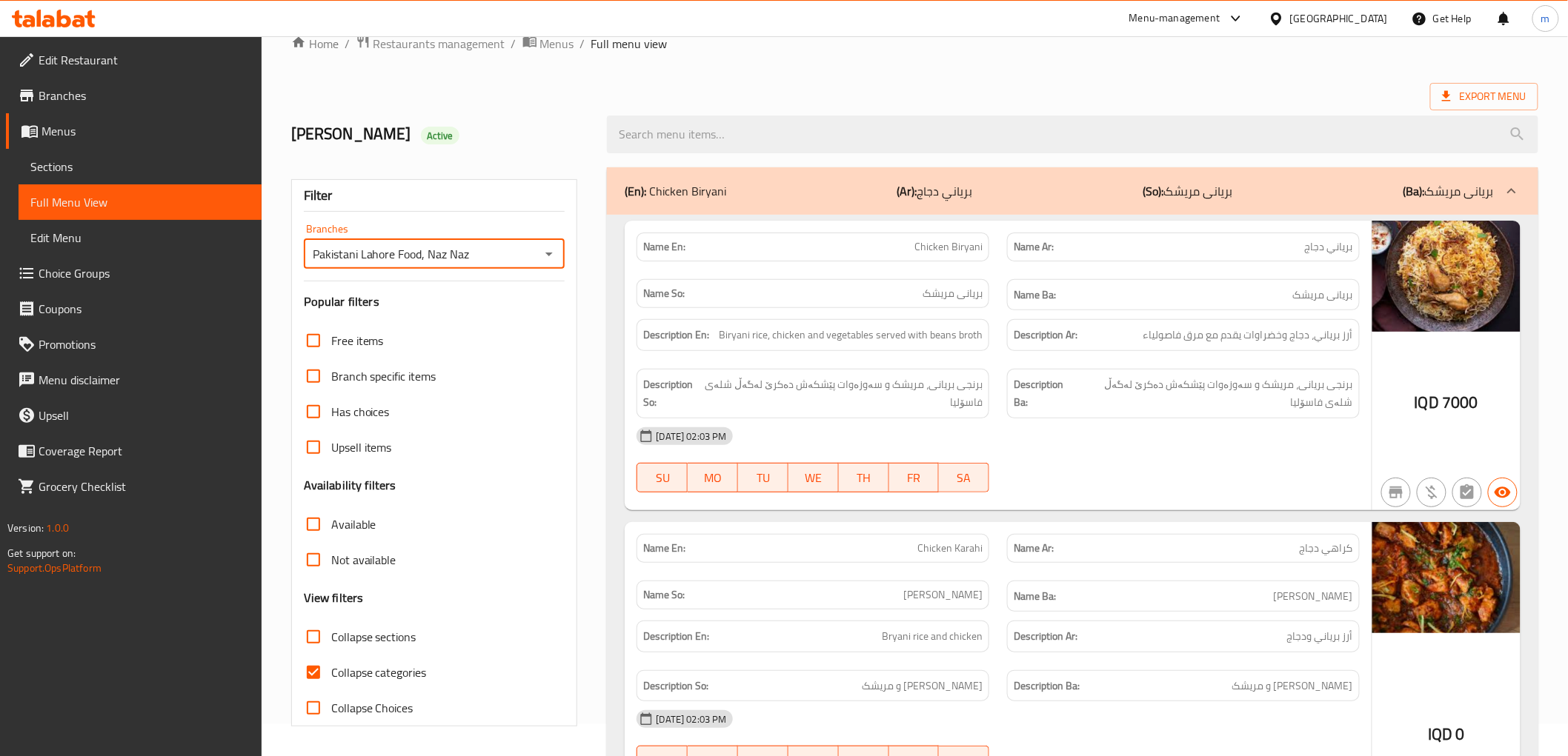
click at [319, 676] on input "Collapse categories" at bounding box center [313, 672] width 36 height 35
checkbox input "false"
click at [821, 400] on span "برنجی بریانی، مریشک و سەوزەوات پێشکەش دەکرێ لەگەڵ شلەی فاسۆلیا" at bounding box center [843, 394] width 277 height 36
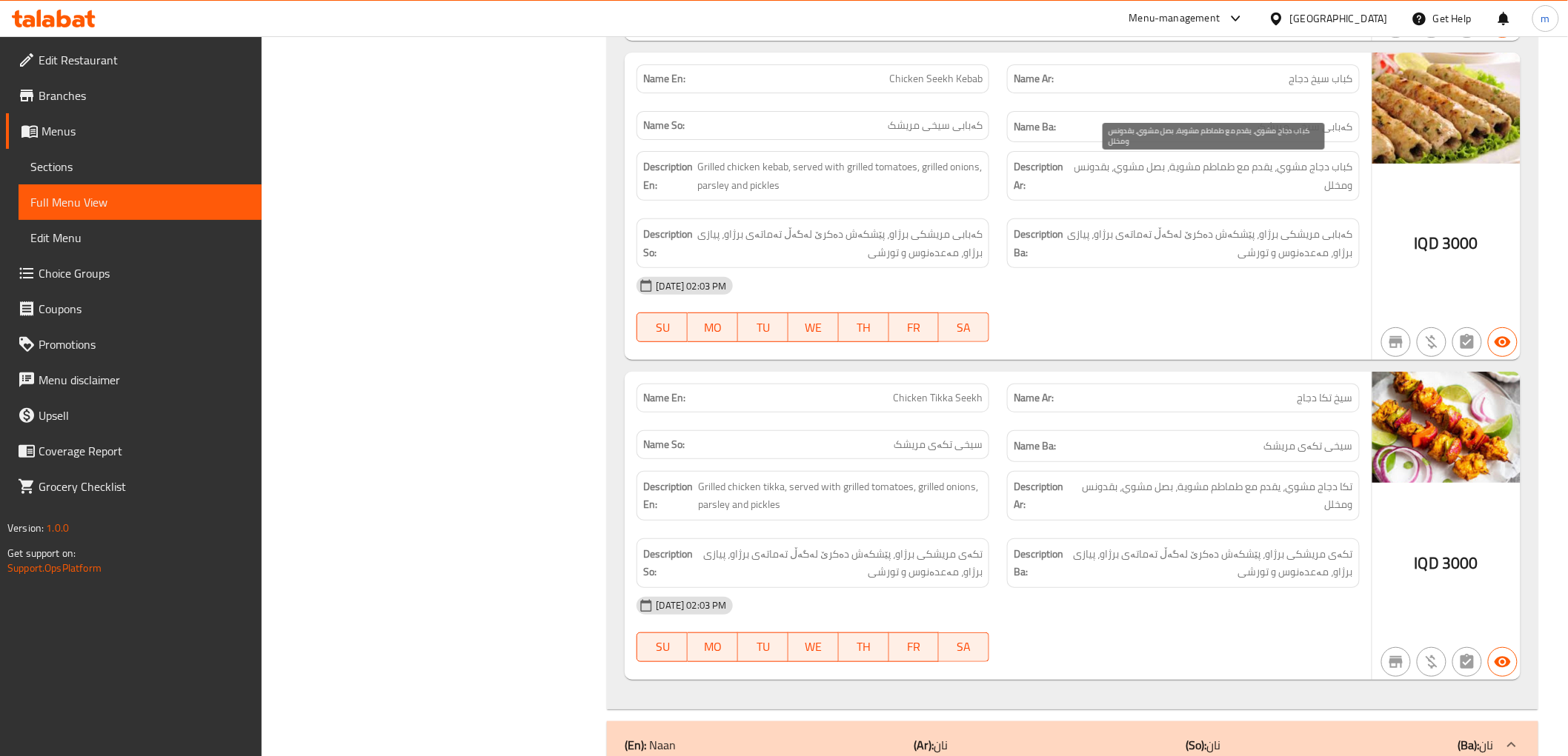
scroll to position [2500, 0]
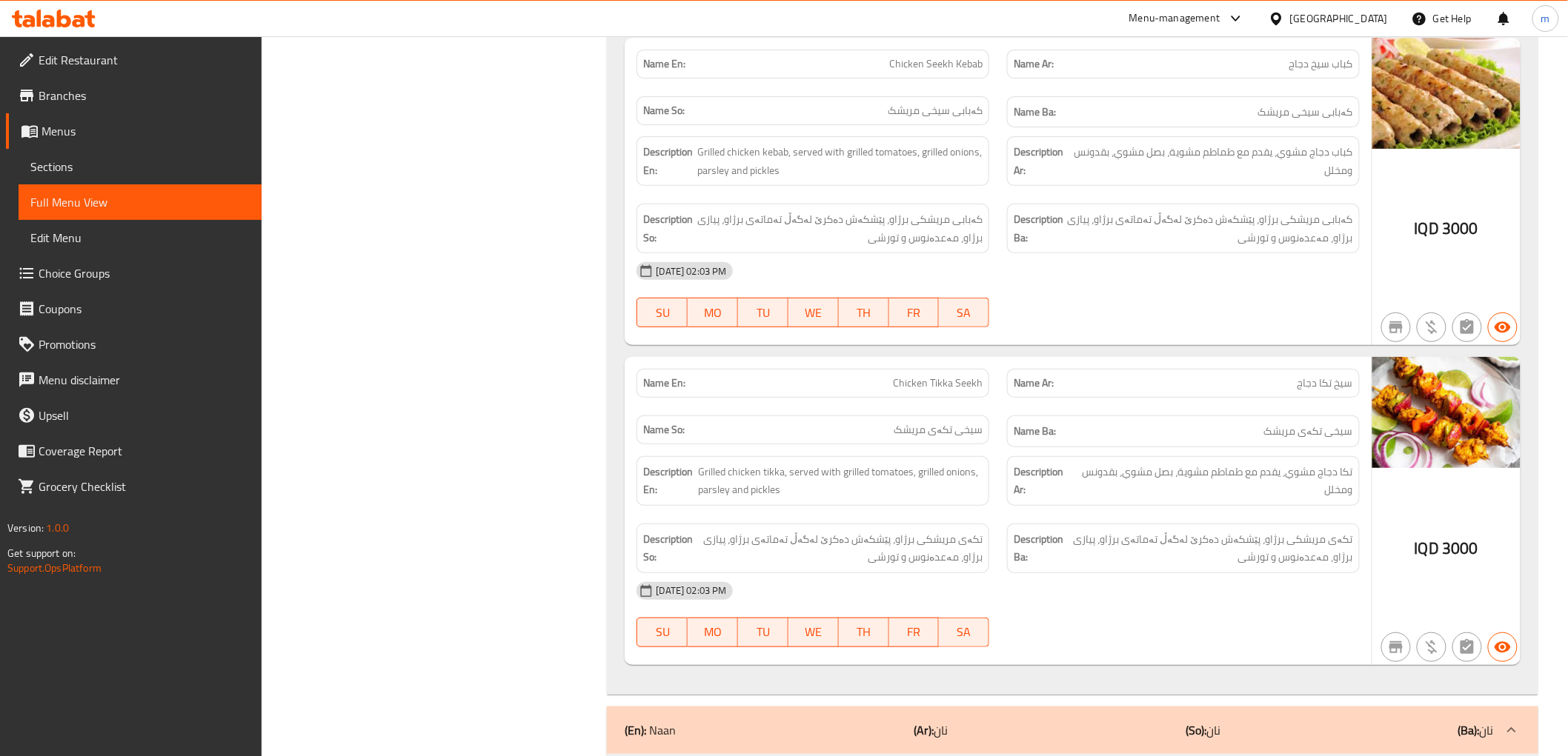
drag, startPoint x: 710, startPoint y: 349, endPoint x: 697, endPoint y: 349, distance: 13.0
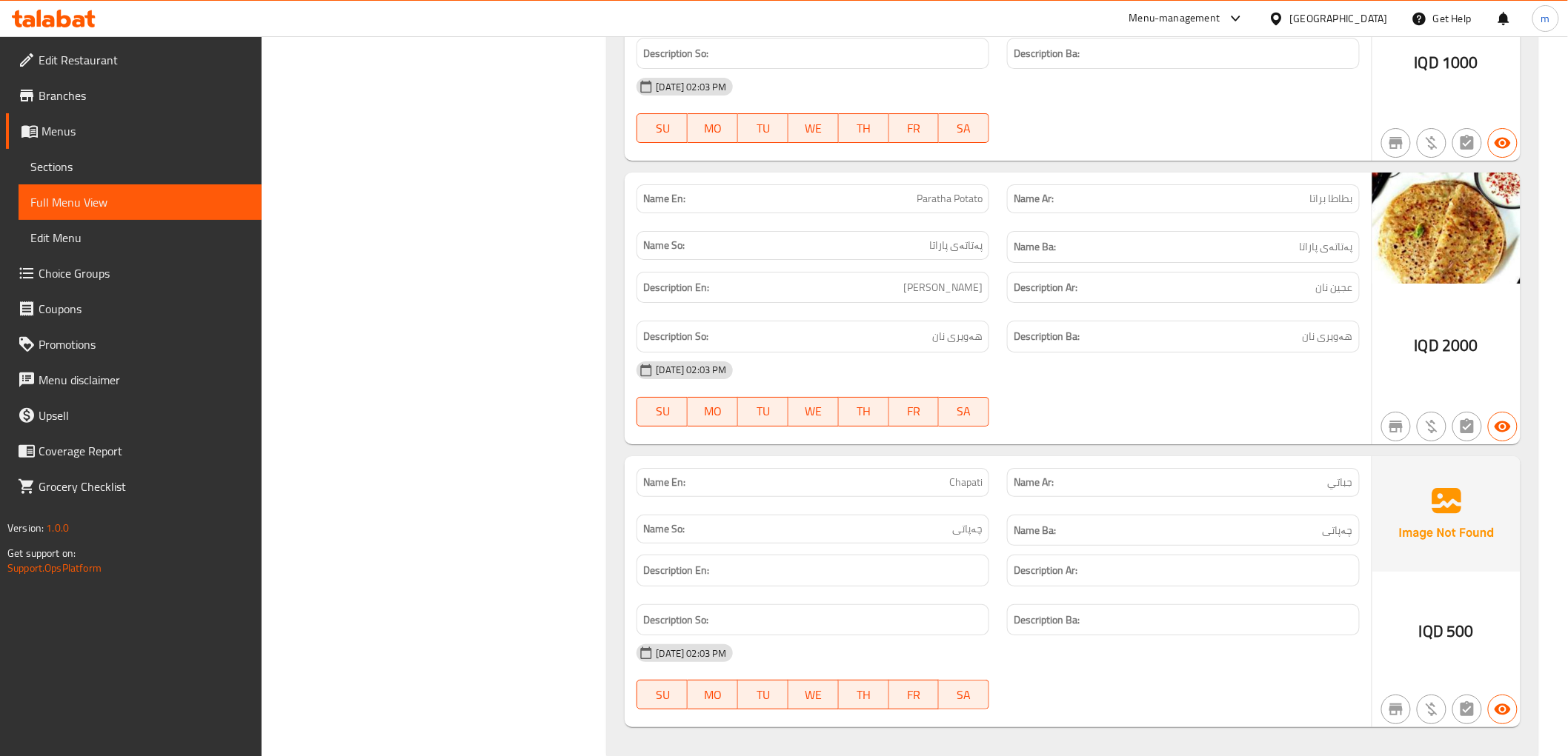
scroll to position [4539, 0]
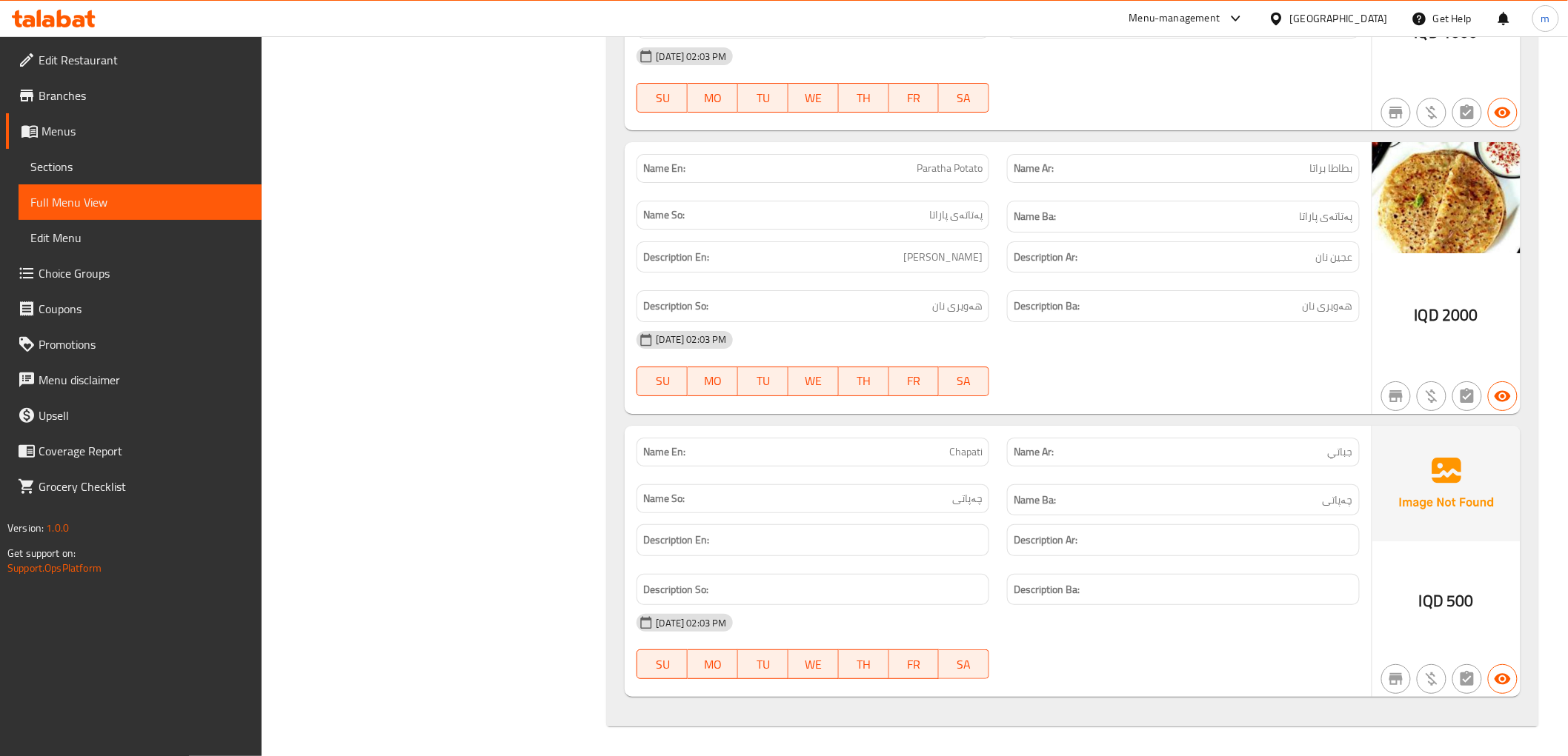
click at [1019, 391] on div at bounding box center [1183, 396] width 371 height 18
click at [107, 60] on span "Edit Restaurant" at bounding box center [144, 60] width 211 height 18
